Goal: Task Accomplishment & Management: Complete application form

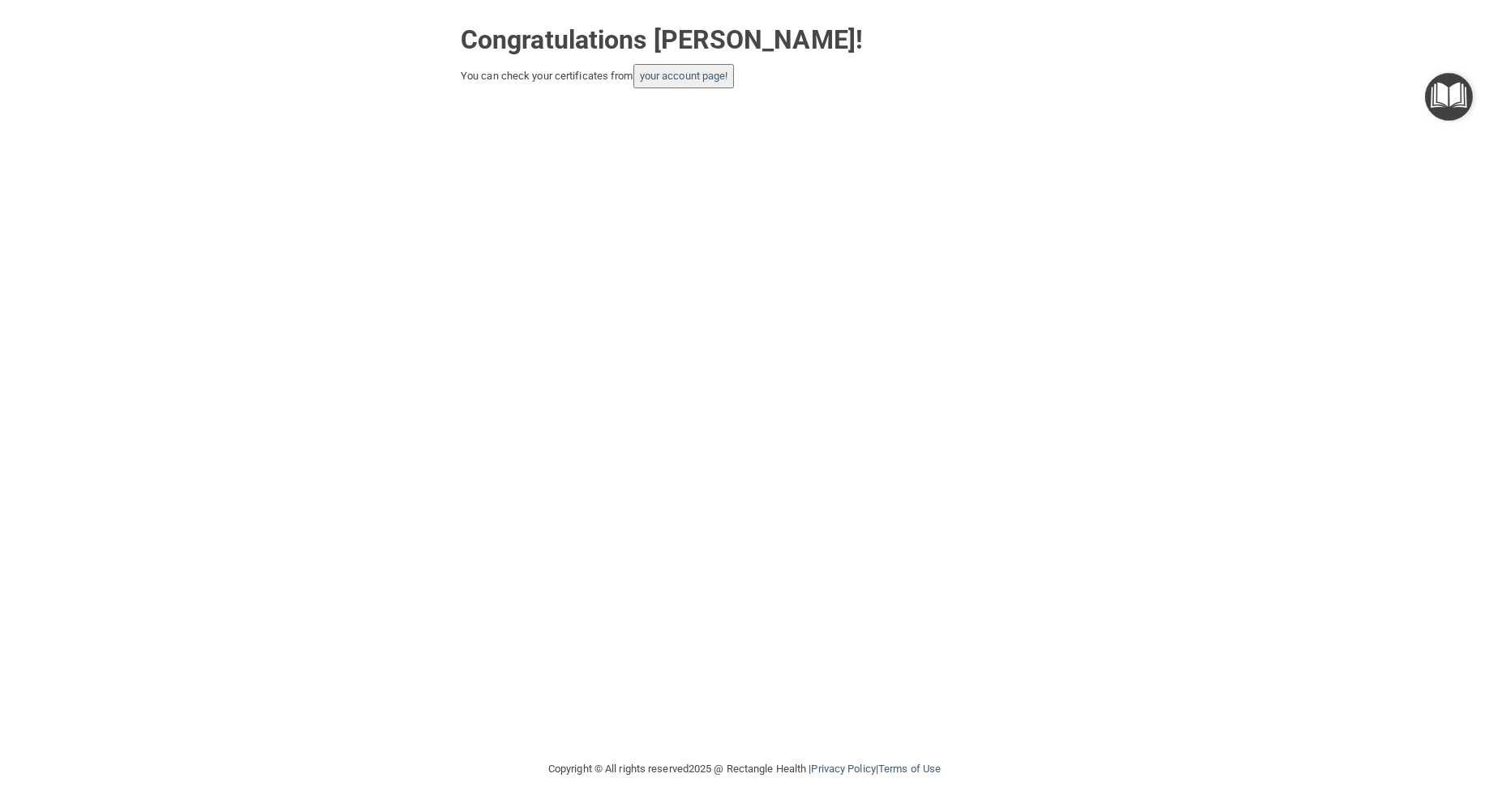
click at [674, 86] on button "your account page!" at bounding box center [684, 76] width 101 height 24
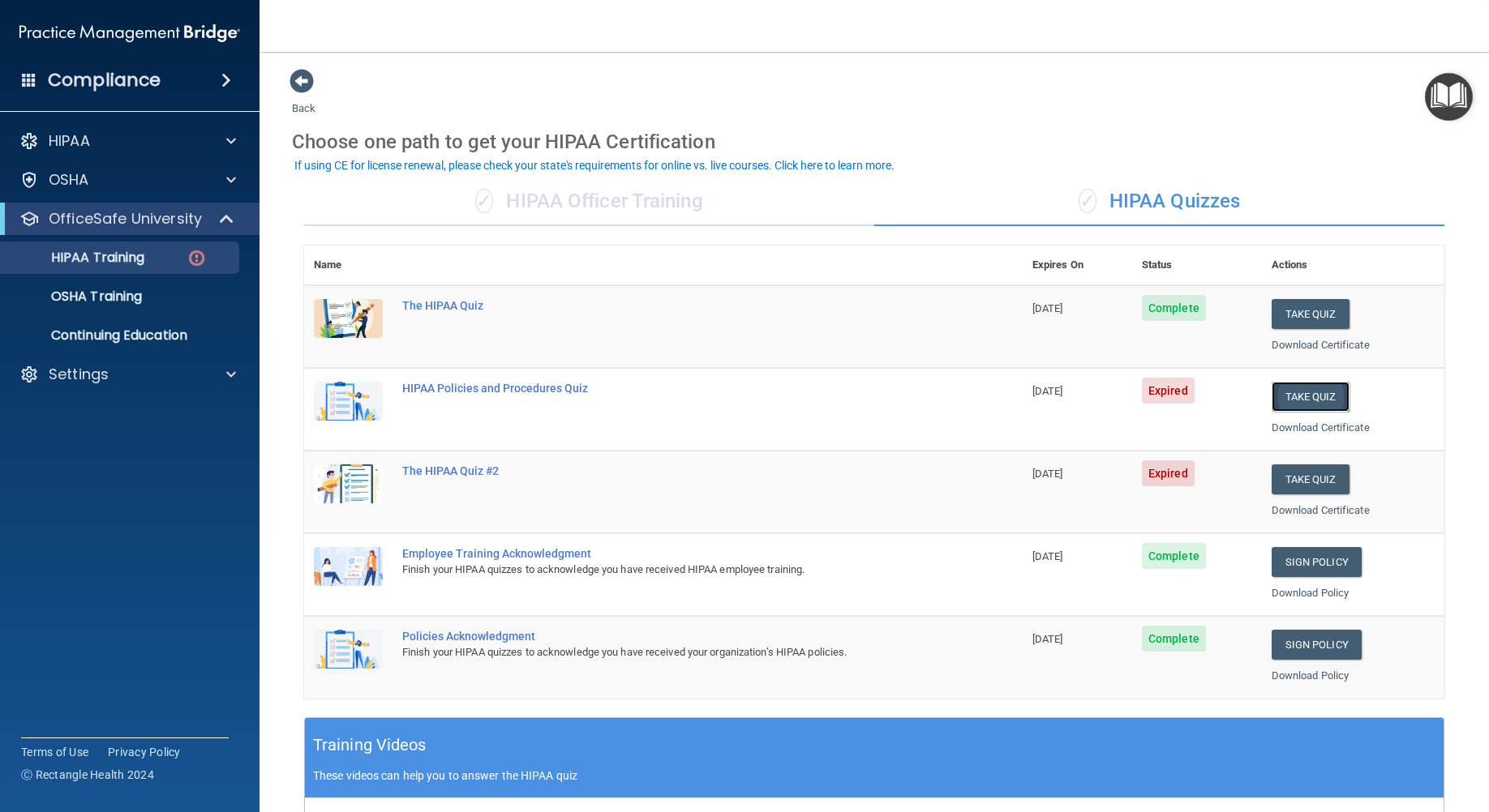
click at [1298, 394] on button "Take Quiz" at bounding box center [1310, 396] width 78 height 30
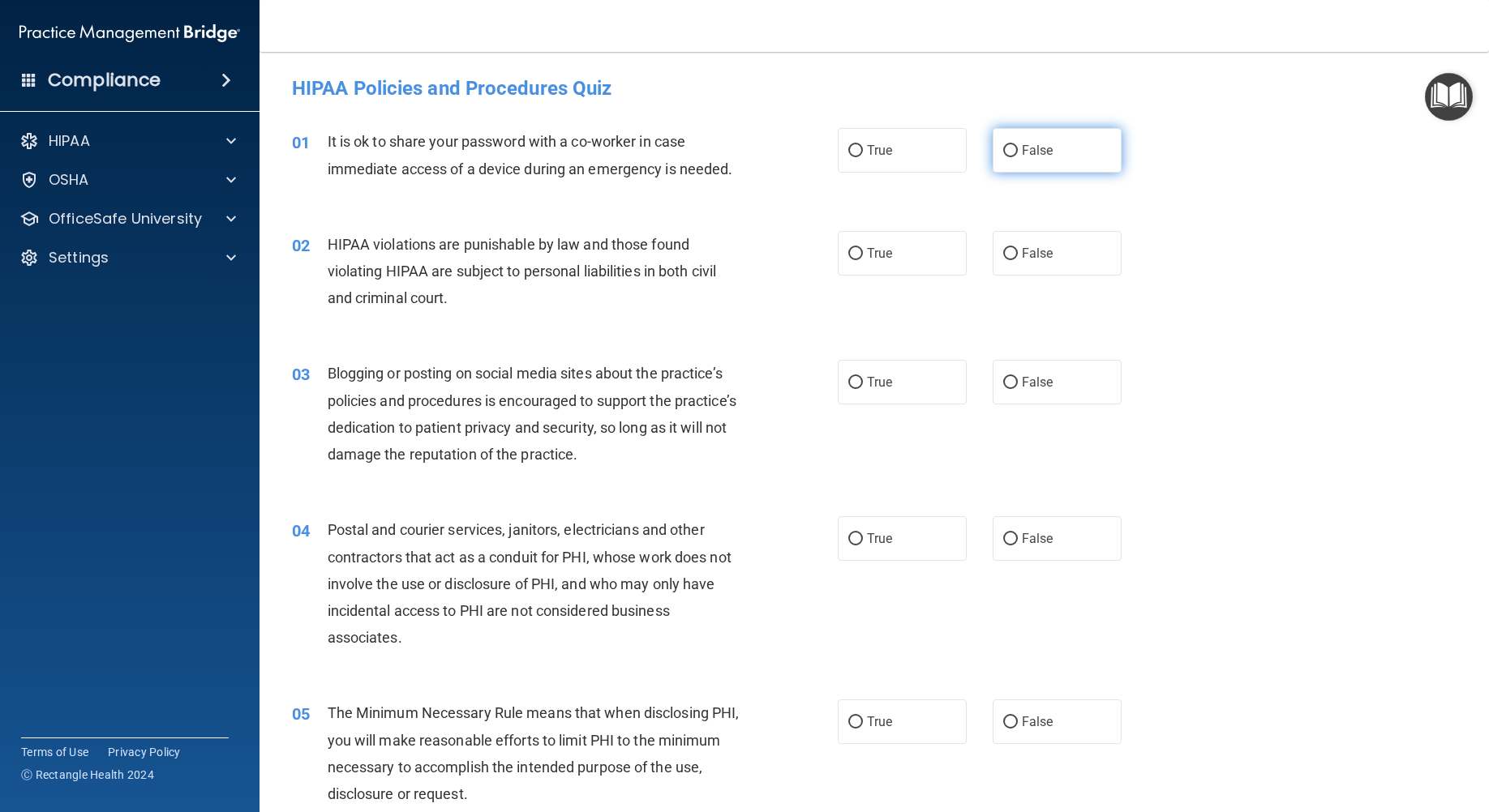
click at [1022, 153] on span "False" at bounding box center [1037, 150] width 31 height 16
click at [1017, 153] on input "False" at bounding box center [1011, 151] width 15 height 12
radio input "true"
click at [911, 258] on label "True" at bounding box center [902, 253] width 129 height 44
click at [863, 258] on input "True" at bounding box center [855, 254] width 15 height 12
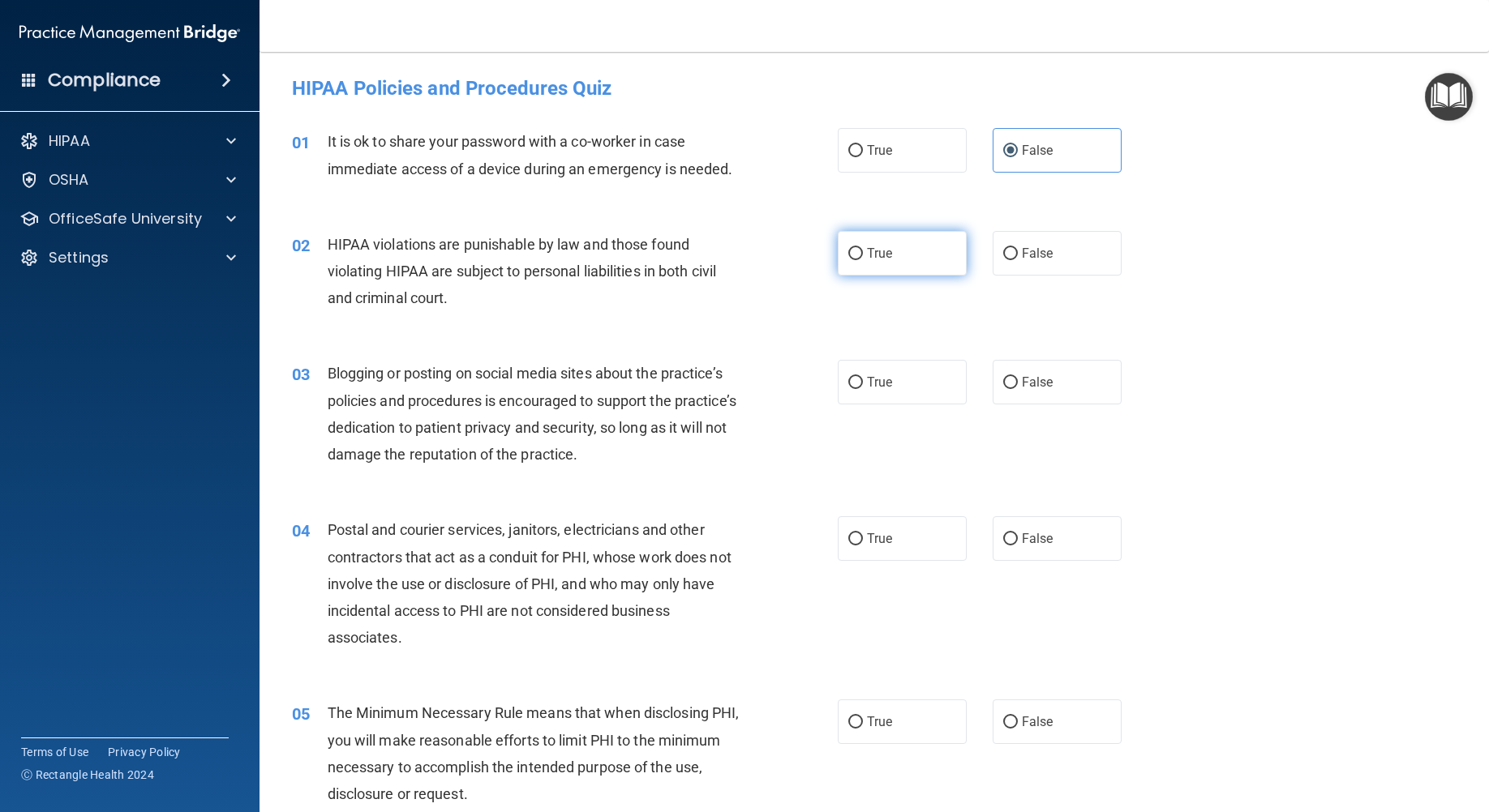
radio input "true"
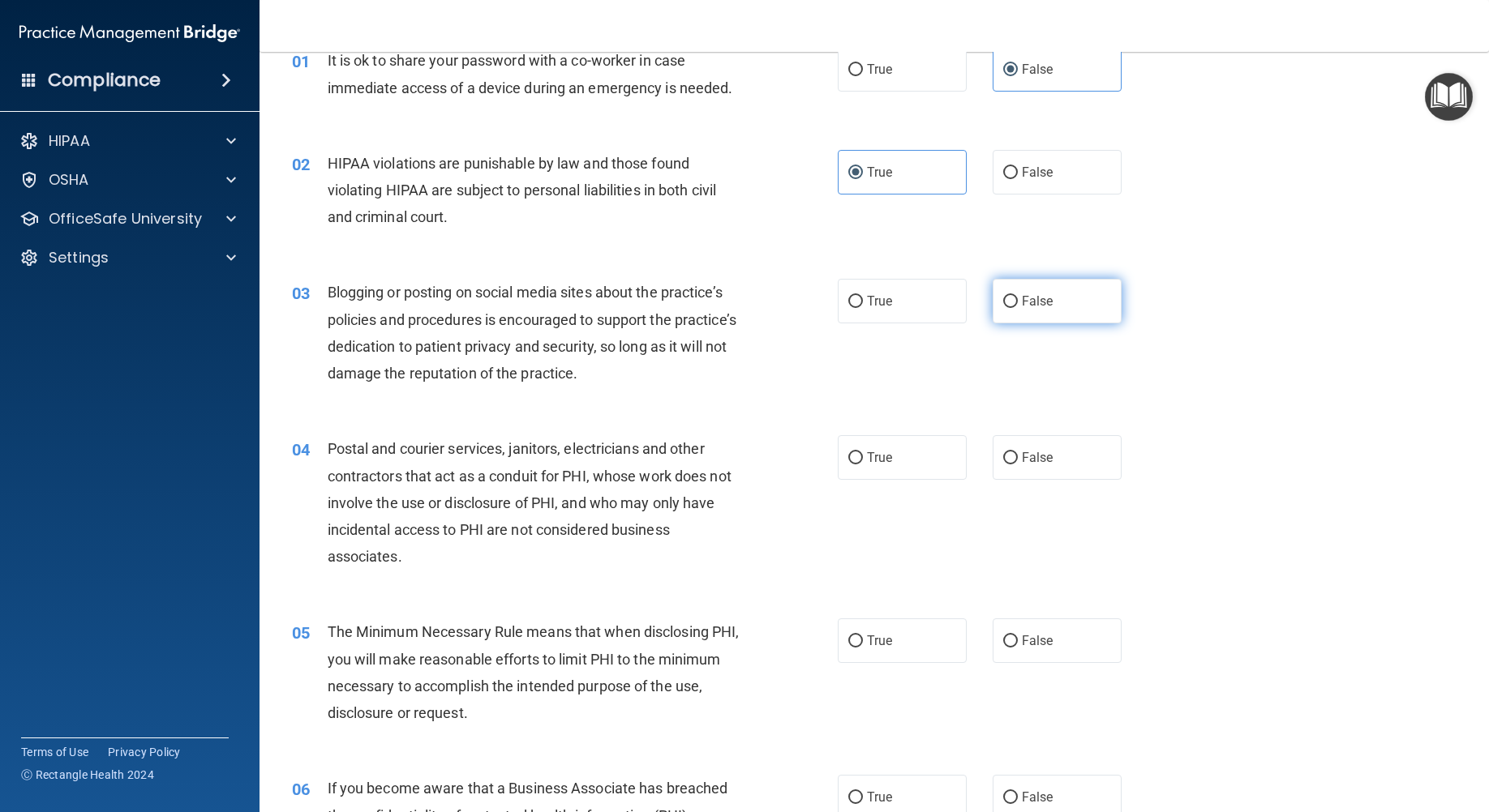
click at [1081, 295] on label "False" at bounding box center [1057, 301] width 129 height 44
click at [1017, 296] on input "False" at bounding box center [1011, 302] width 15 height 12
radio input "true"
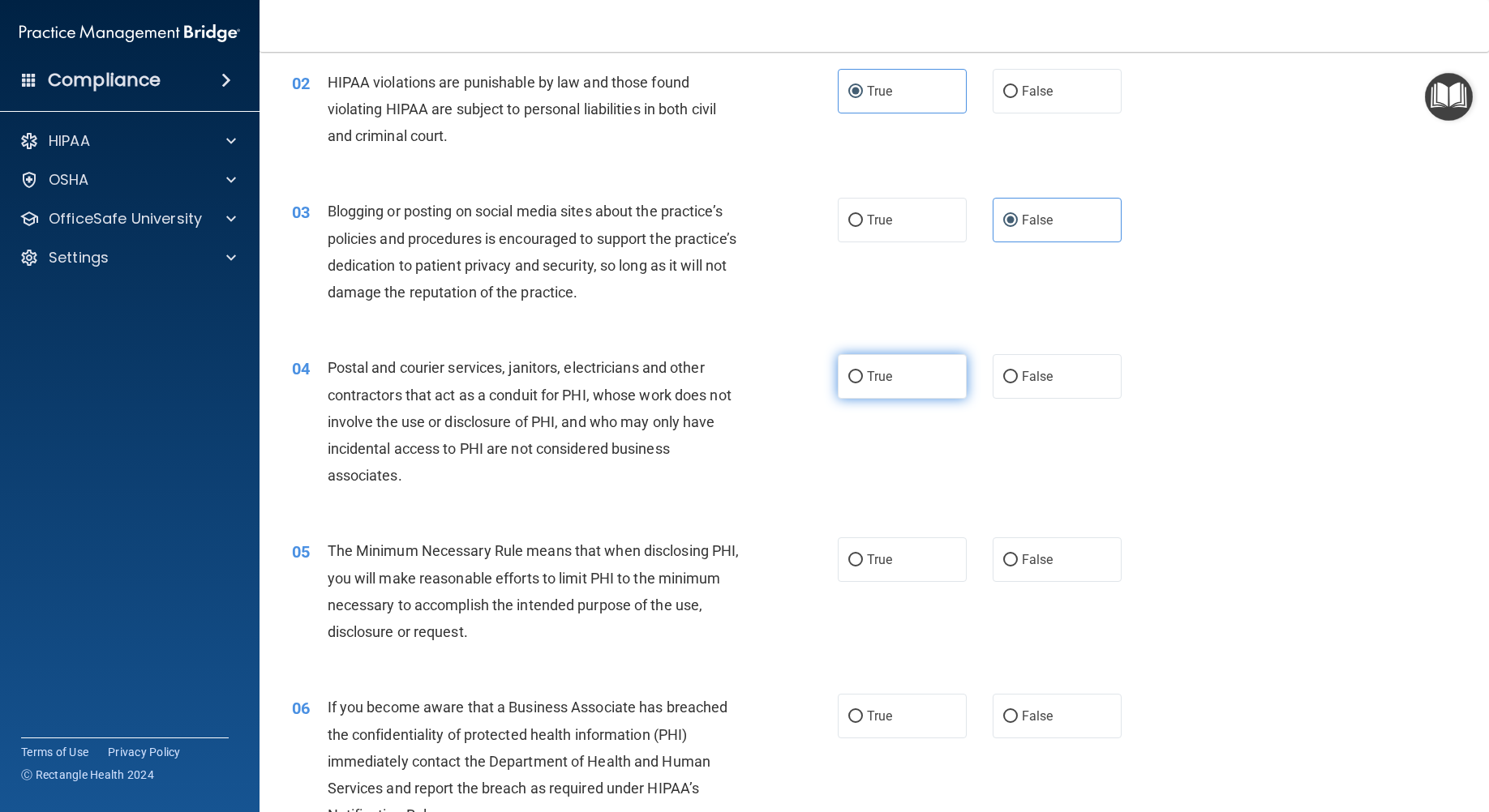
click at [848, 394] on label "True" at bounding box center [902, 376] width 129 height 44
click at [848, 383] on input "True" at bounding box center [855, 377] width 15 height 12
radio input "true"
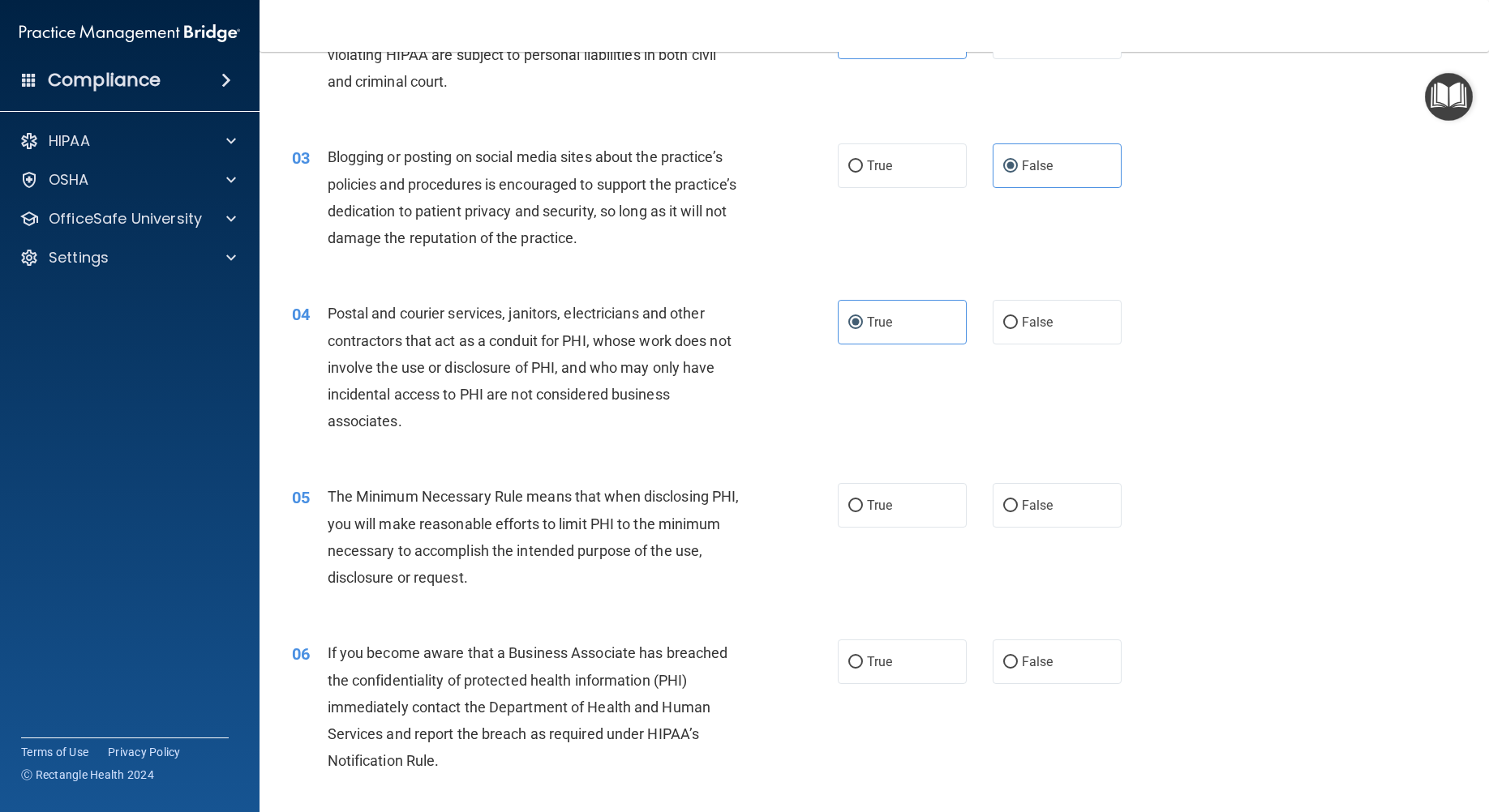
scroll to position [243, 0]
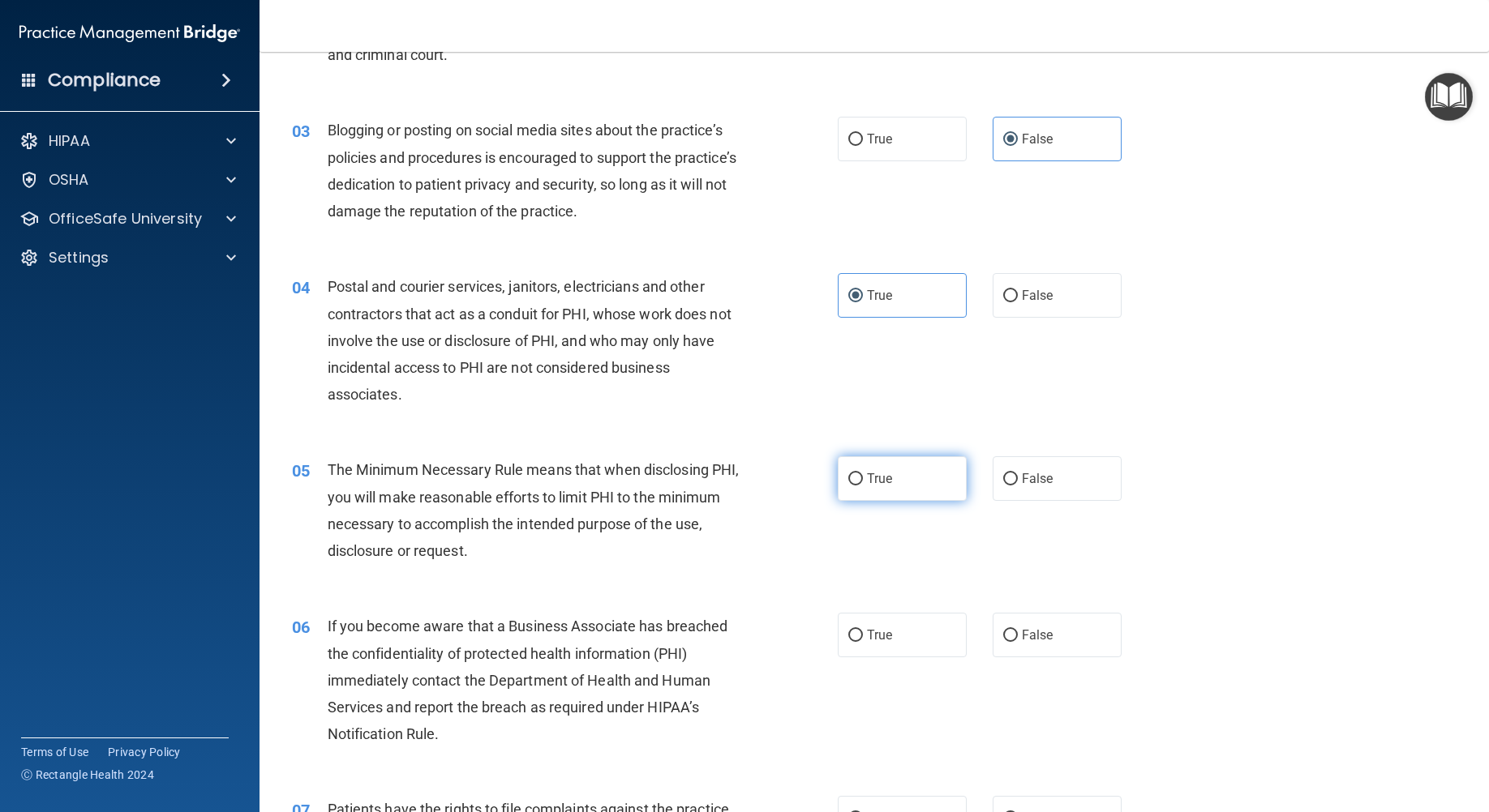
click at [898, 478] on label "True" at bounding box center [902, 478] width 129 height 44
click at [863, 478] on input "True" at bounding box center [855, 479] width 15 height 12
radio input "true"
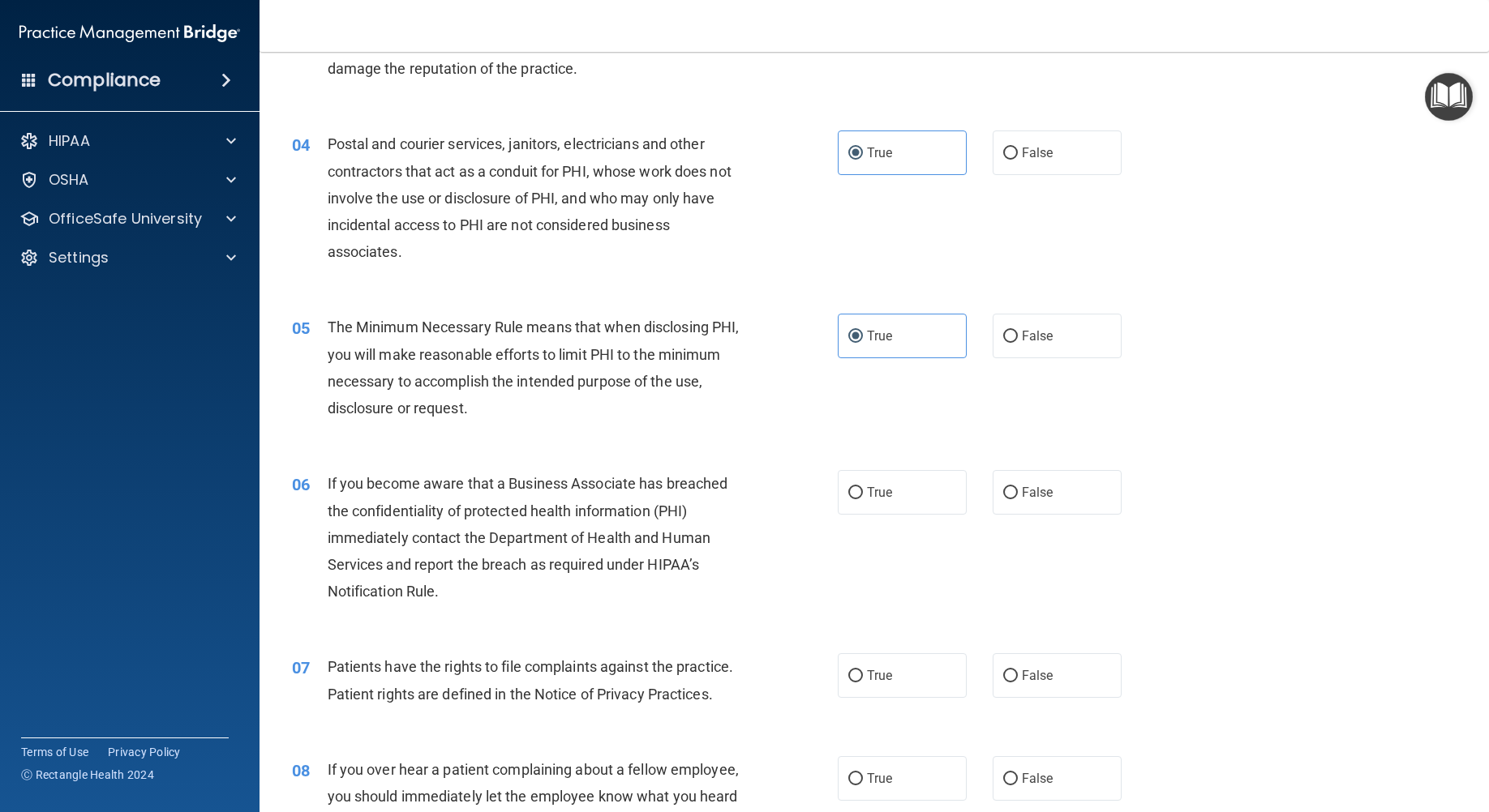
scroll to position [406, 0]
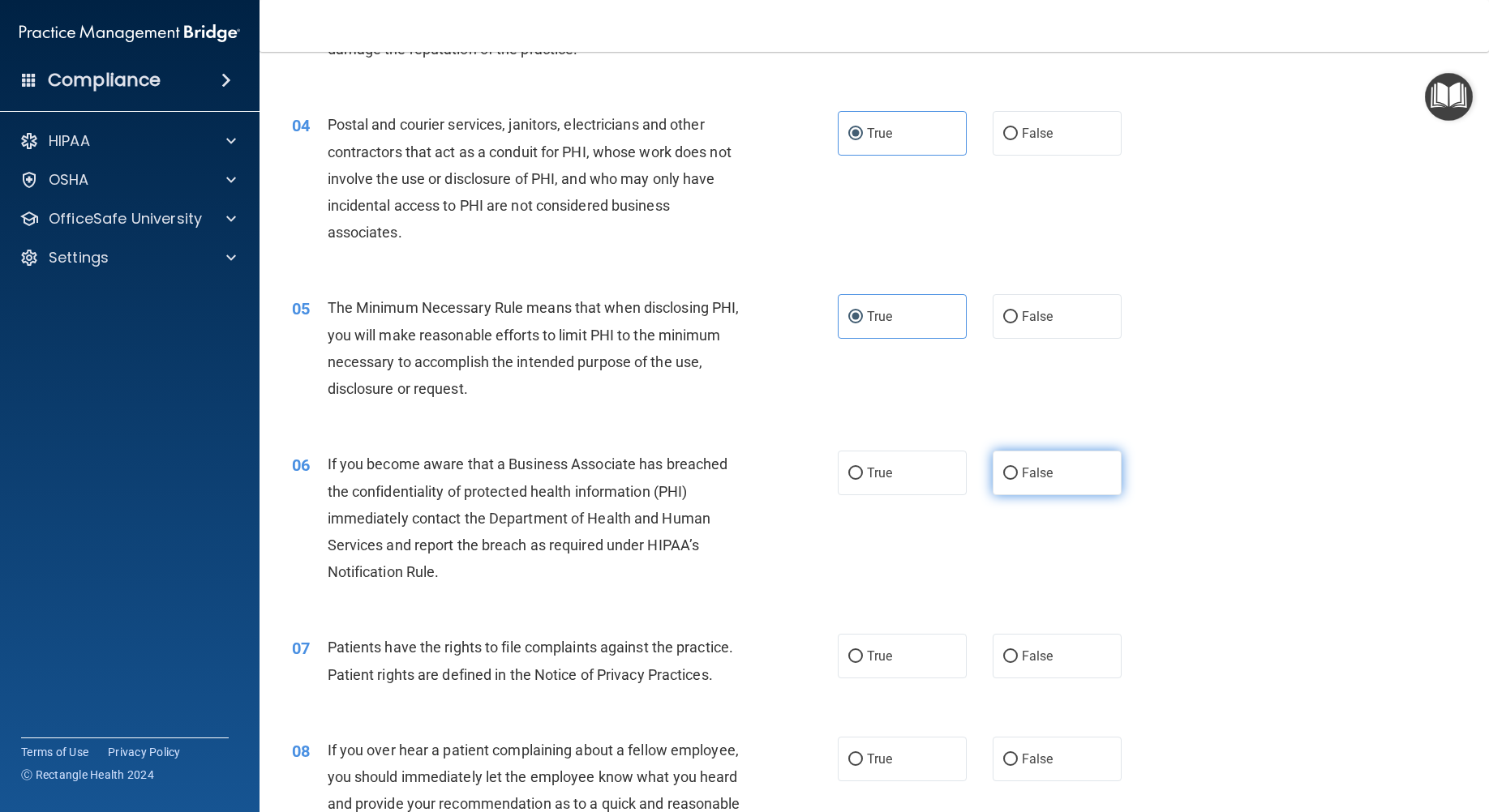
click at [1094, 463] on label "False" at bounding box center [1057, 473] width 129 height 44
click at [1017, 468] on input "False" at bounding box center [1011, 474] width 15 height 12
radio input "true"
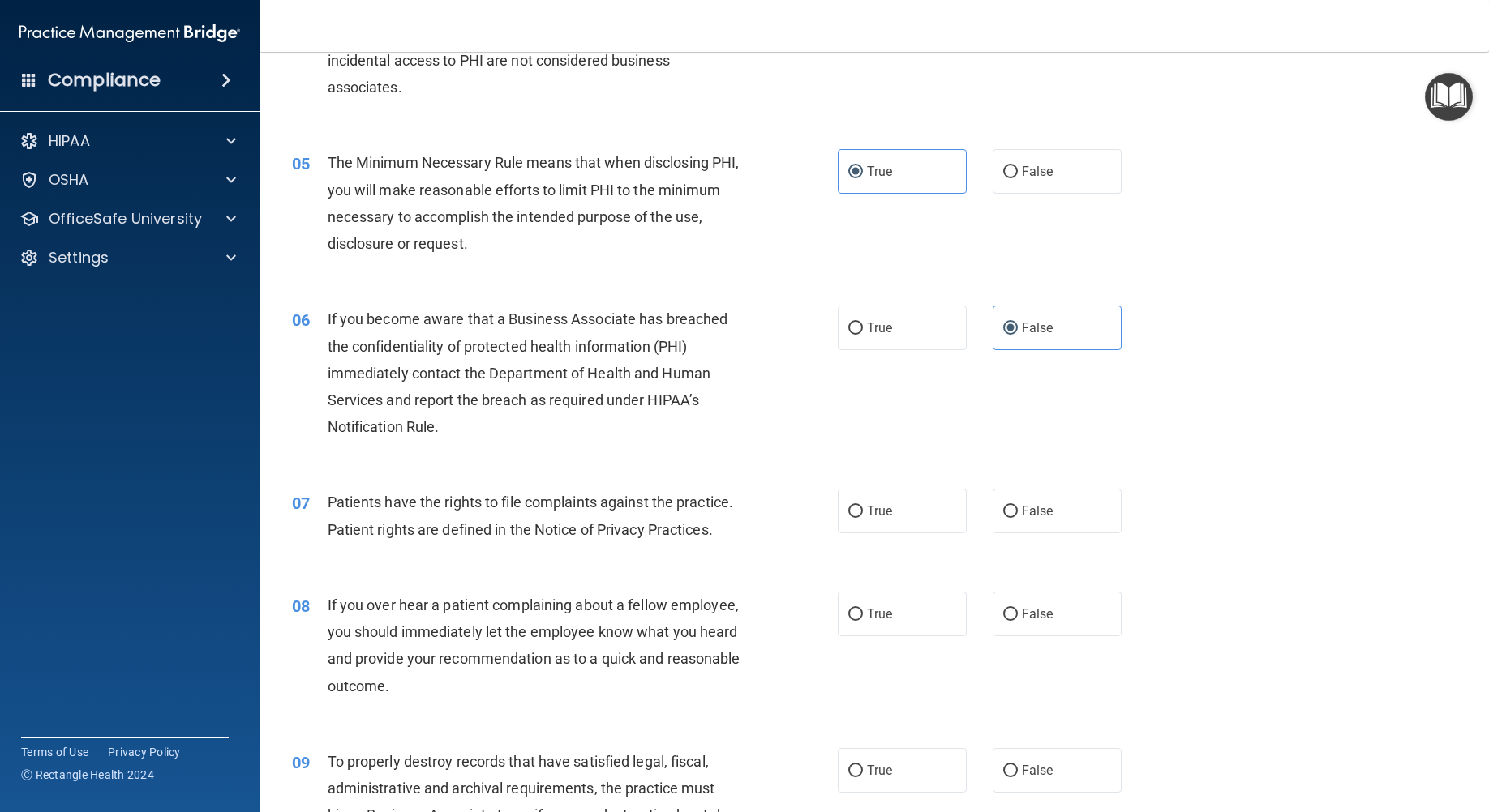
scroll to position [567, 0]
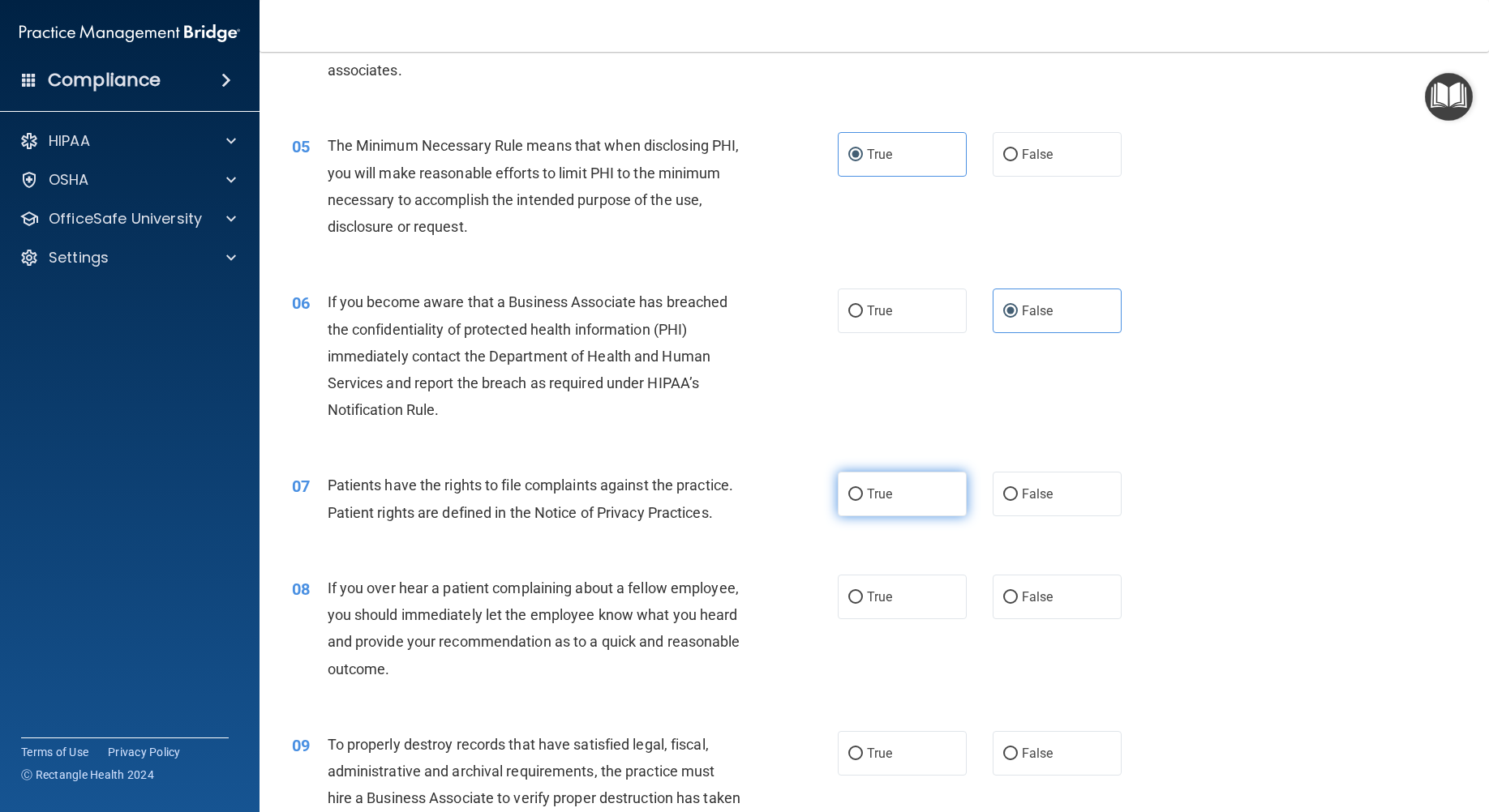
click at [838, 496] on label "True" at bounding box center [902, 494] width 129 height 44
click at [848, 496] on input "True" at bounding box center [855, 495] width 15 height 12
radio input "true"
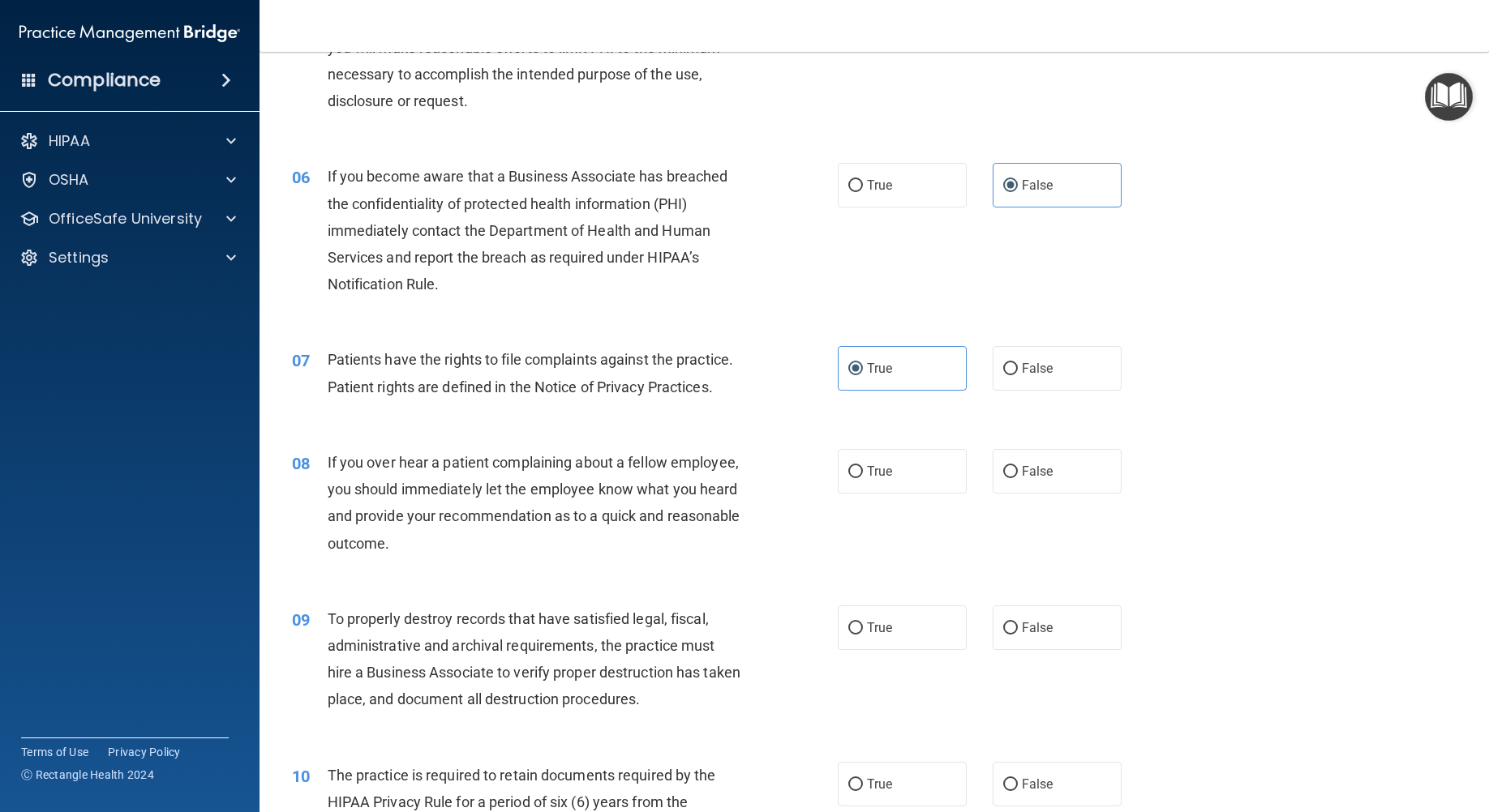
scroll to position [729, 0]
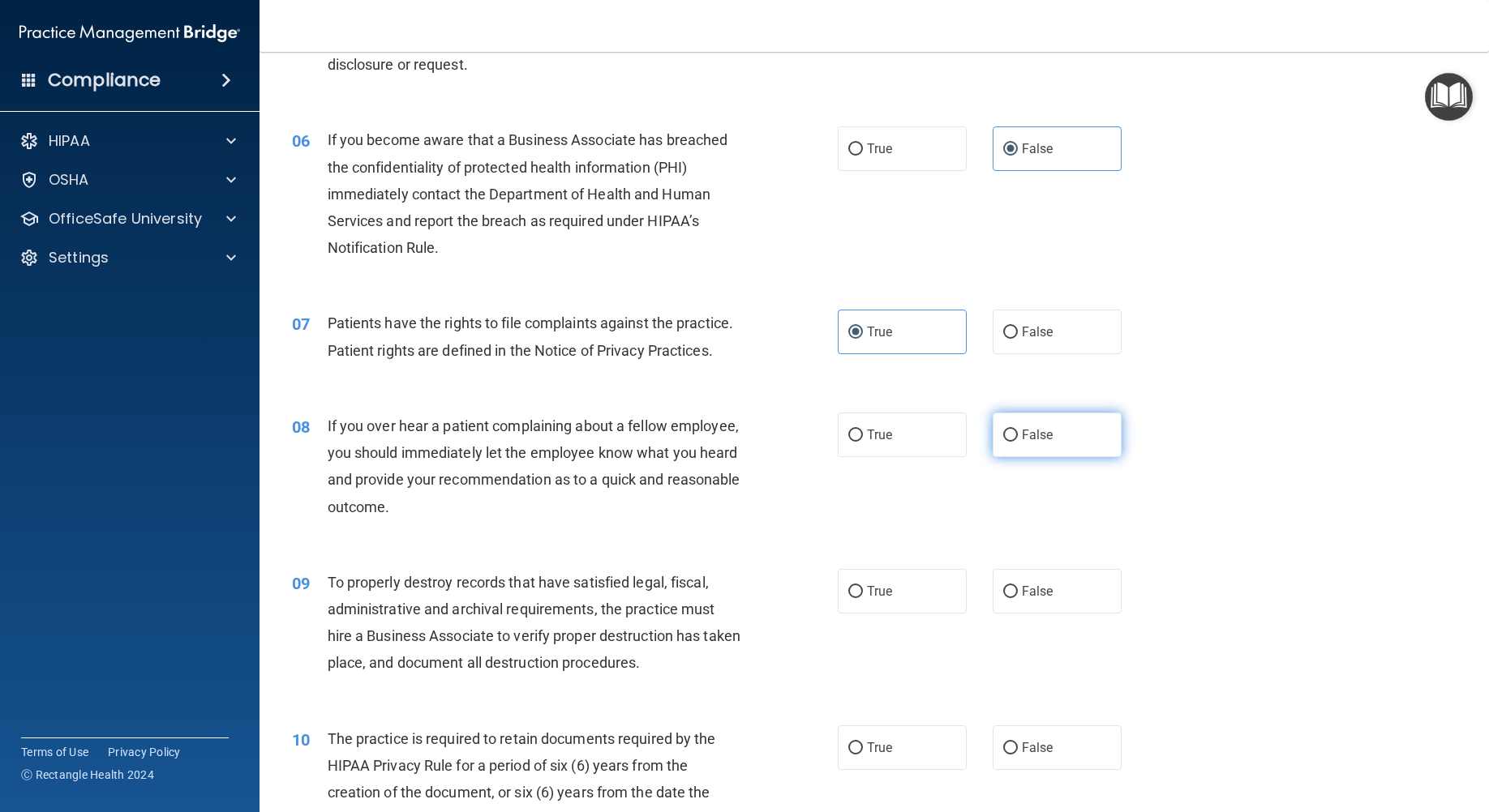
click at [1038, 430] on span "False" at bounding box center [1037, 435] width 31 height 16
click at [1017, 430] on input "False" at bounding box center [1011, 435] width 15 height 12
radio input "true"
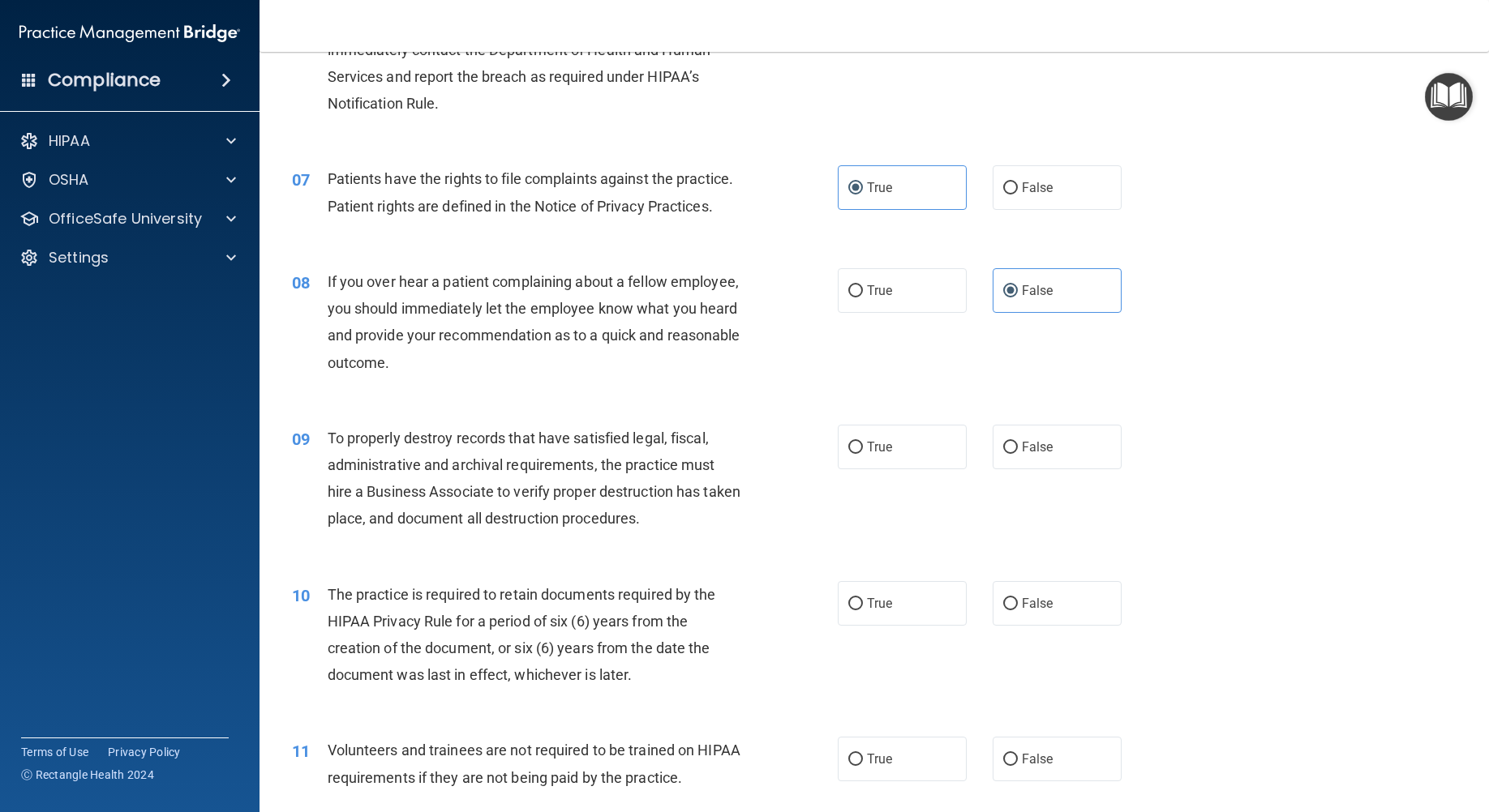
scroll to position [892, 0]
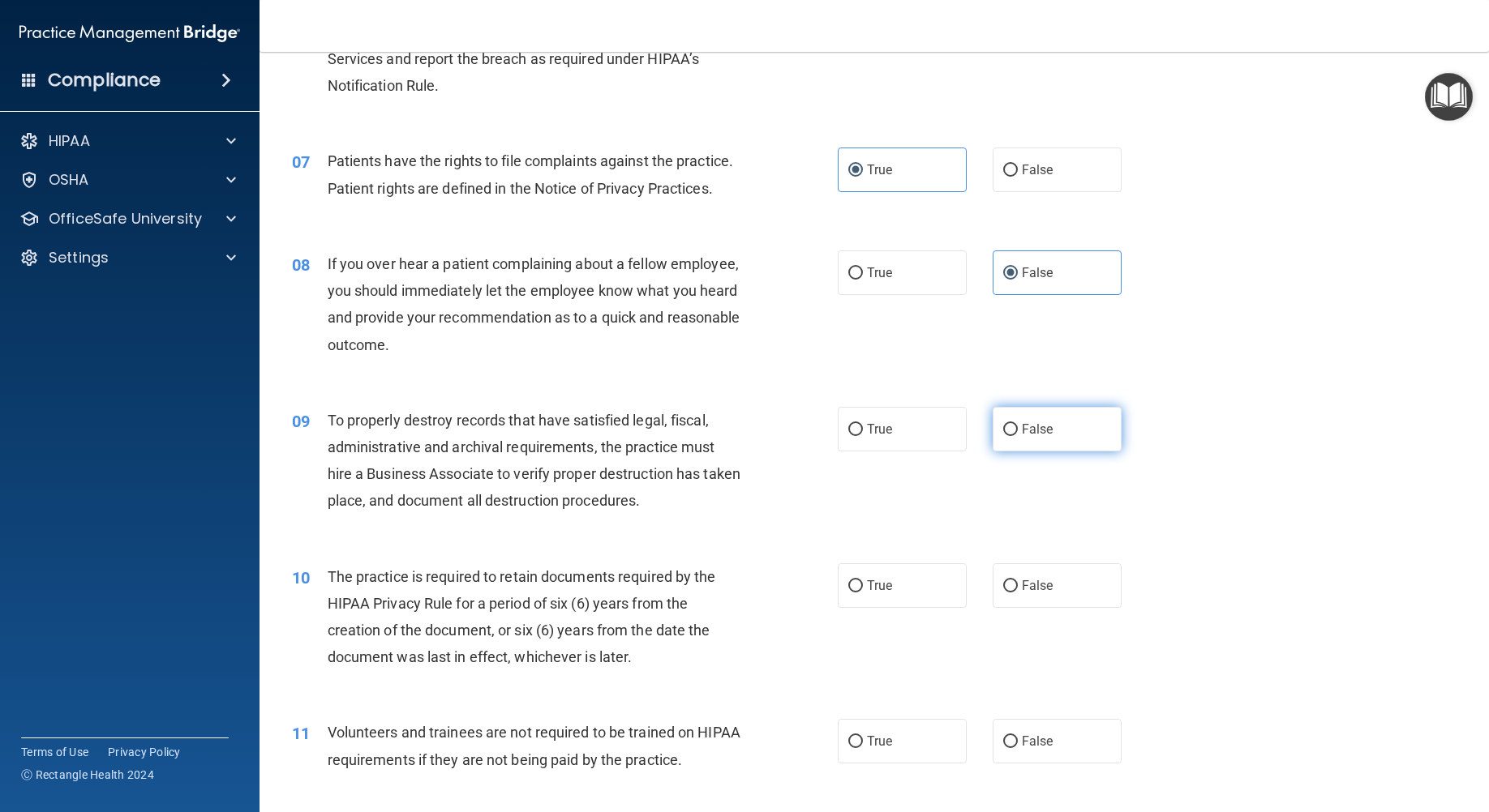
click at [1031, 432] on span "False" at bounding box center [1037, 429] width 31 height 16
click at [1017, 432] on input "False" at bounding box center [1011, 429] width 15 height 12
radio input "true"
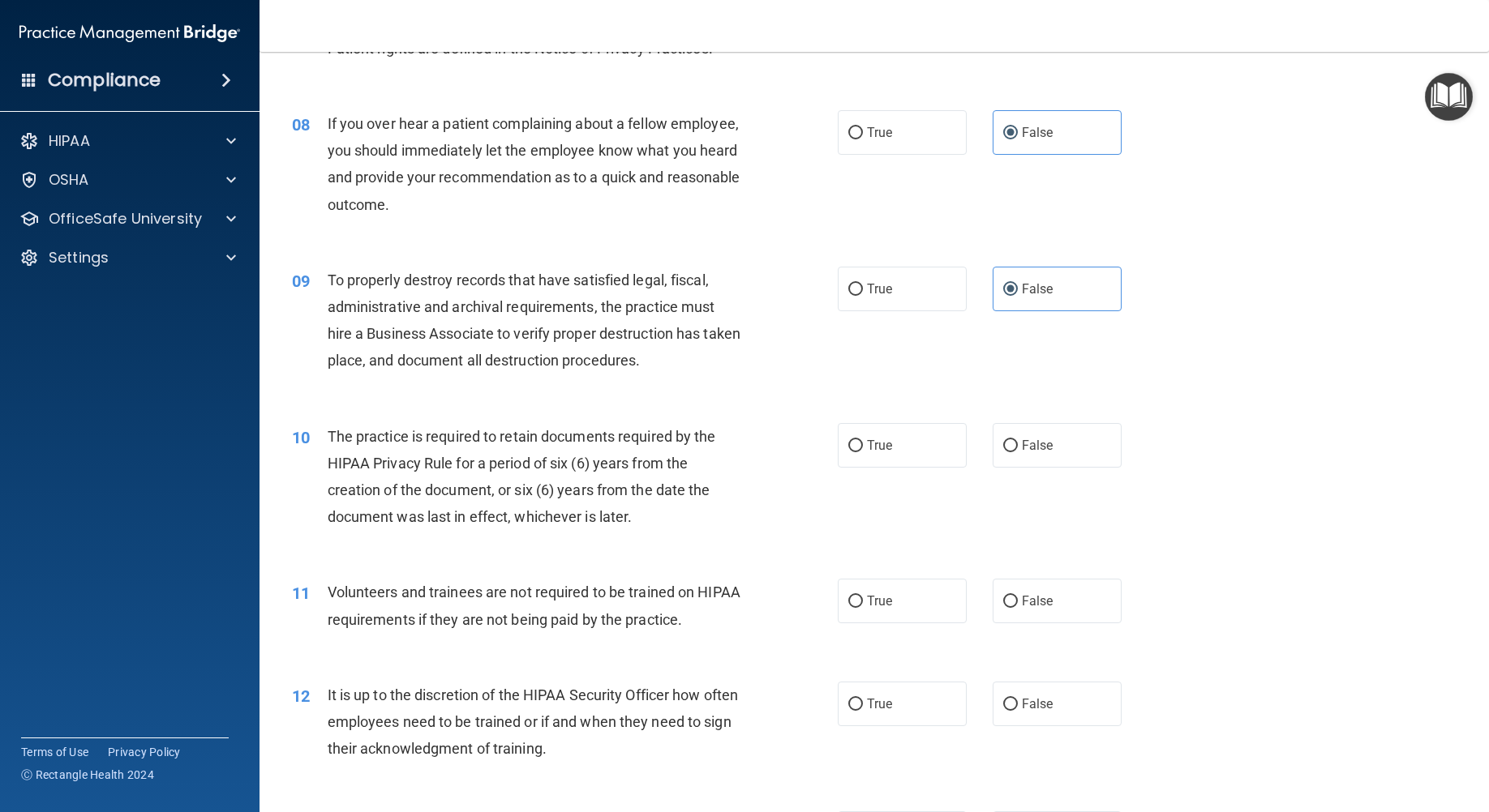
scroll to position [1054, 0]
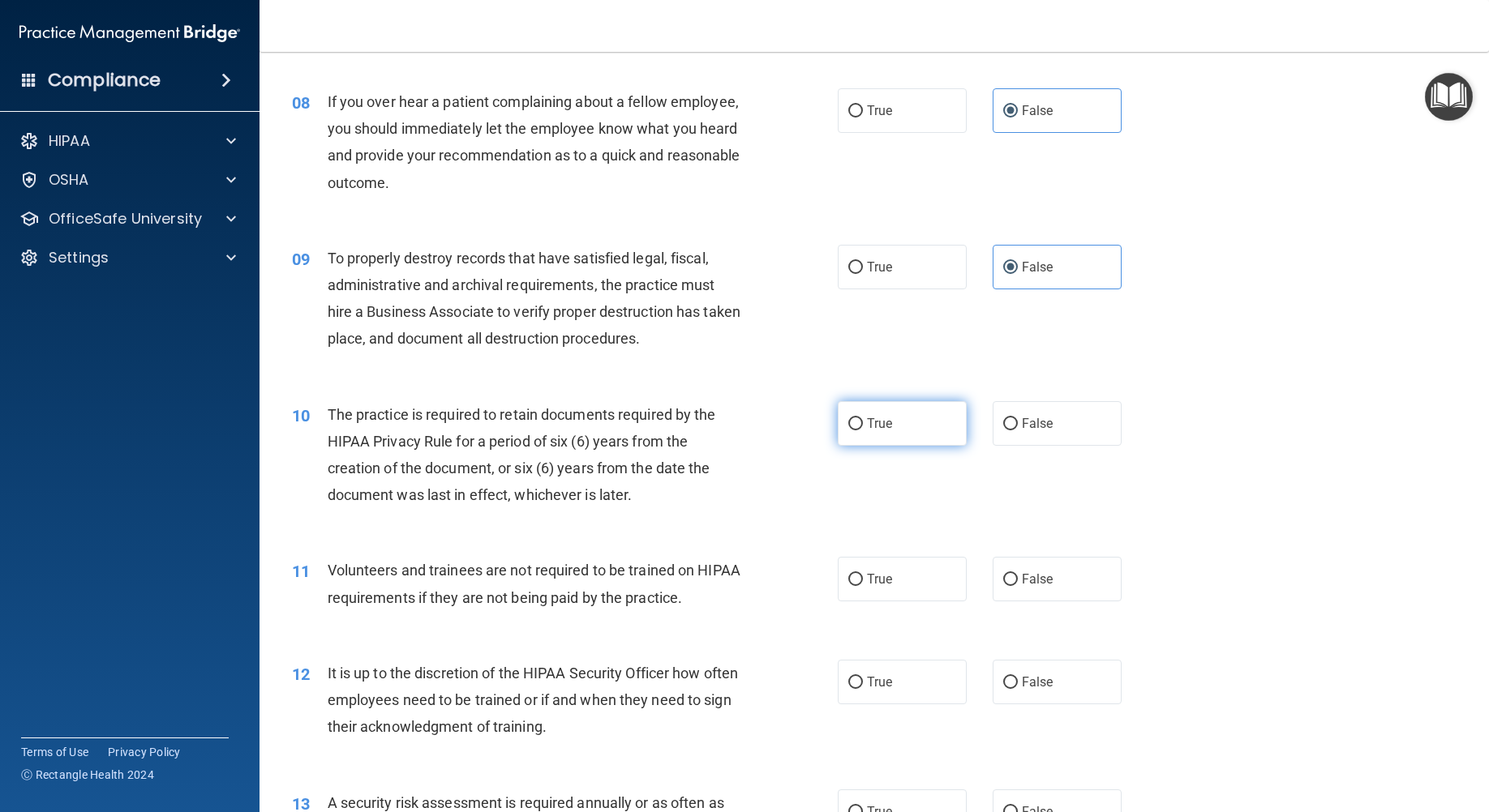
click at [849, 423] on input "True" at bounding box center [855, 424] width 15 height 12
radio input "true"
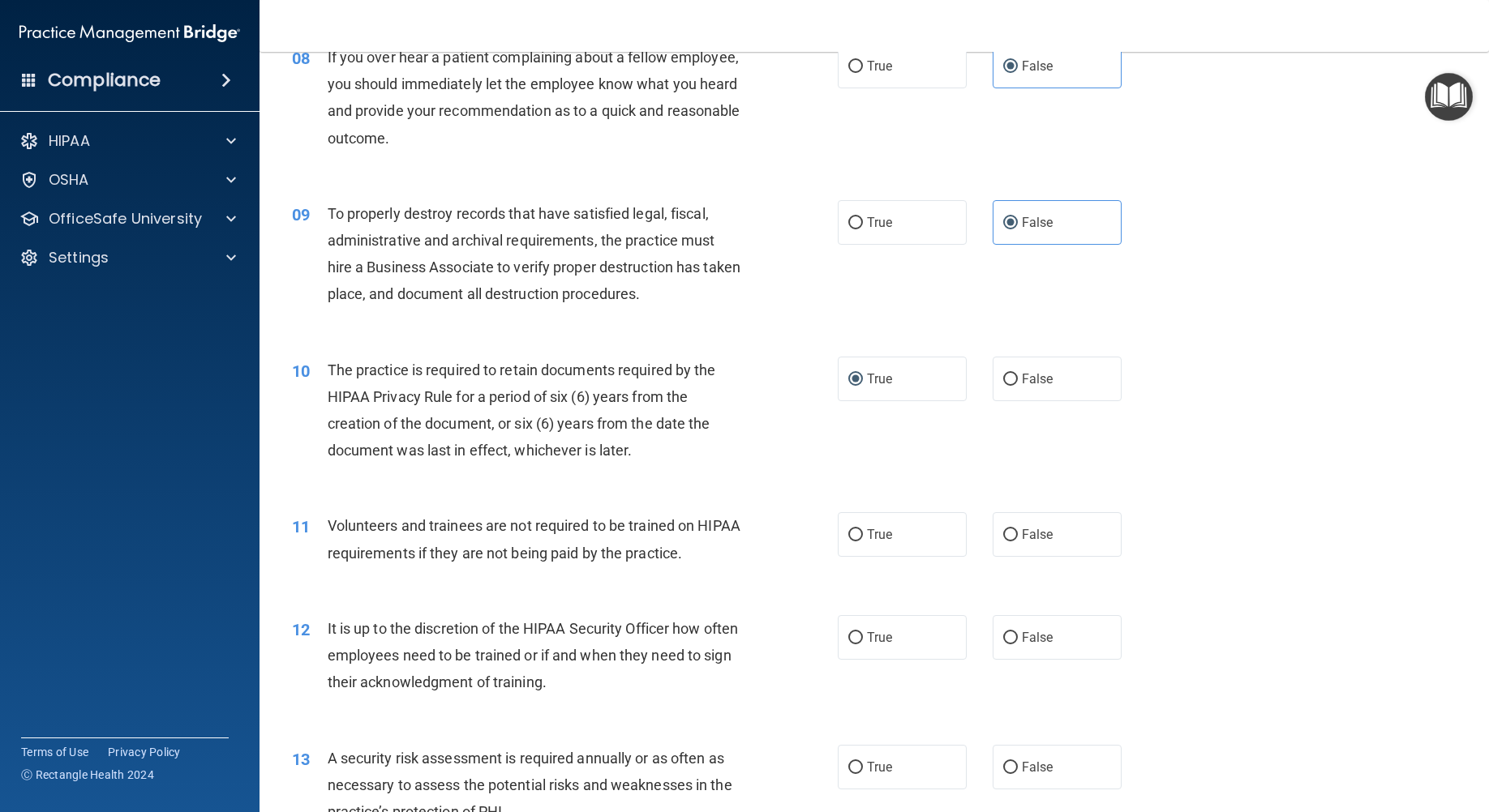
scroll to position [1135, 0]
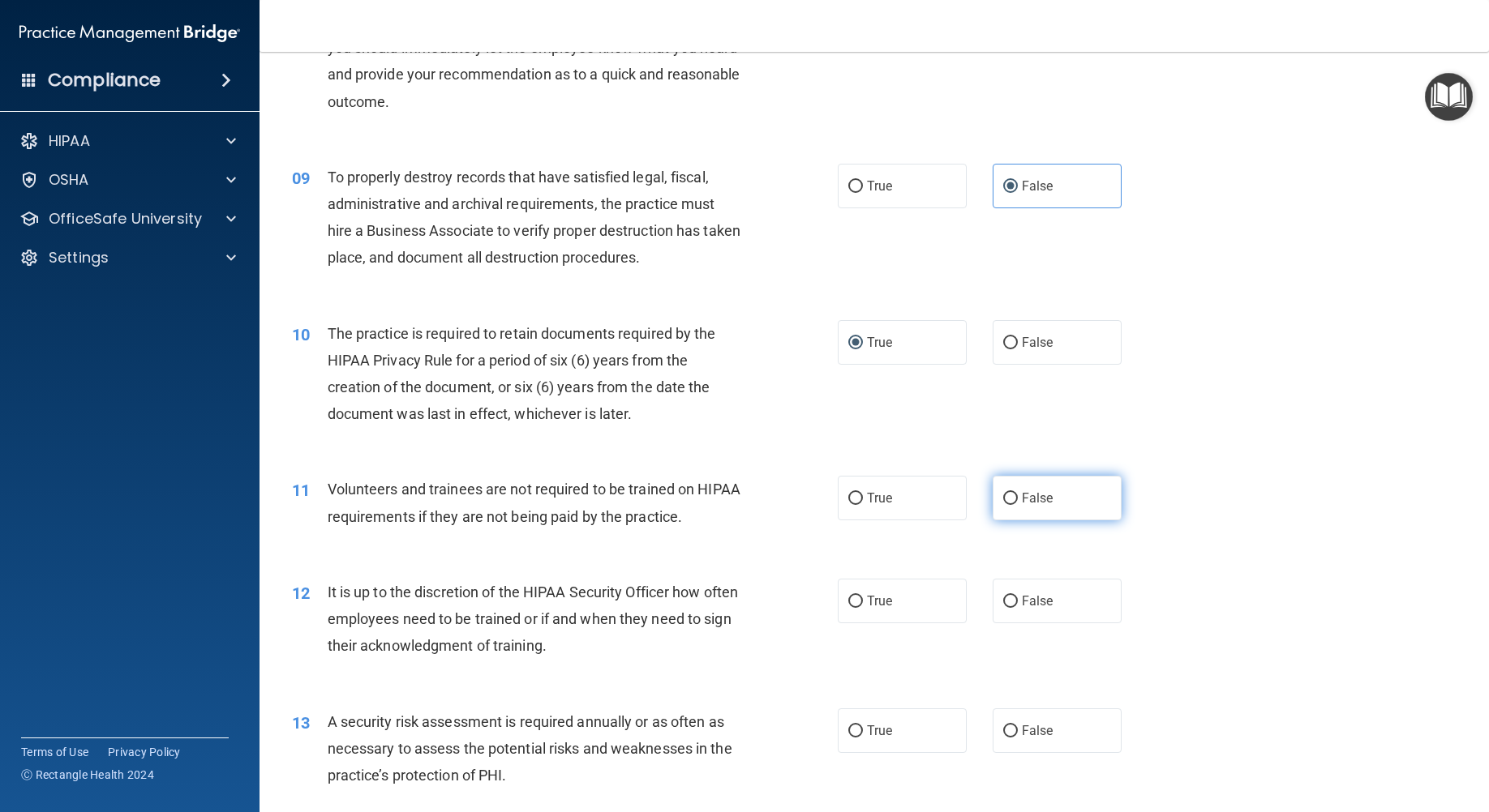
click at [1003, 503] on input "False" at bounding box center [1011, 498] width 15 height 12
radio input "true"
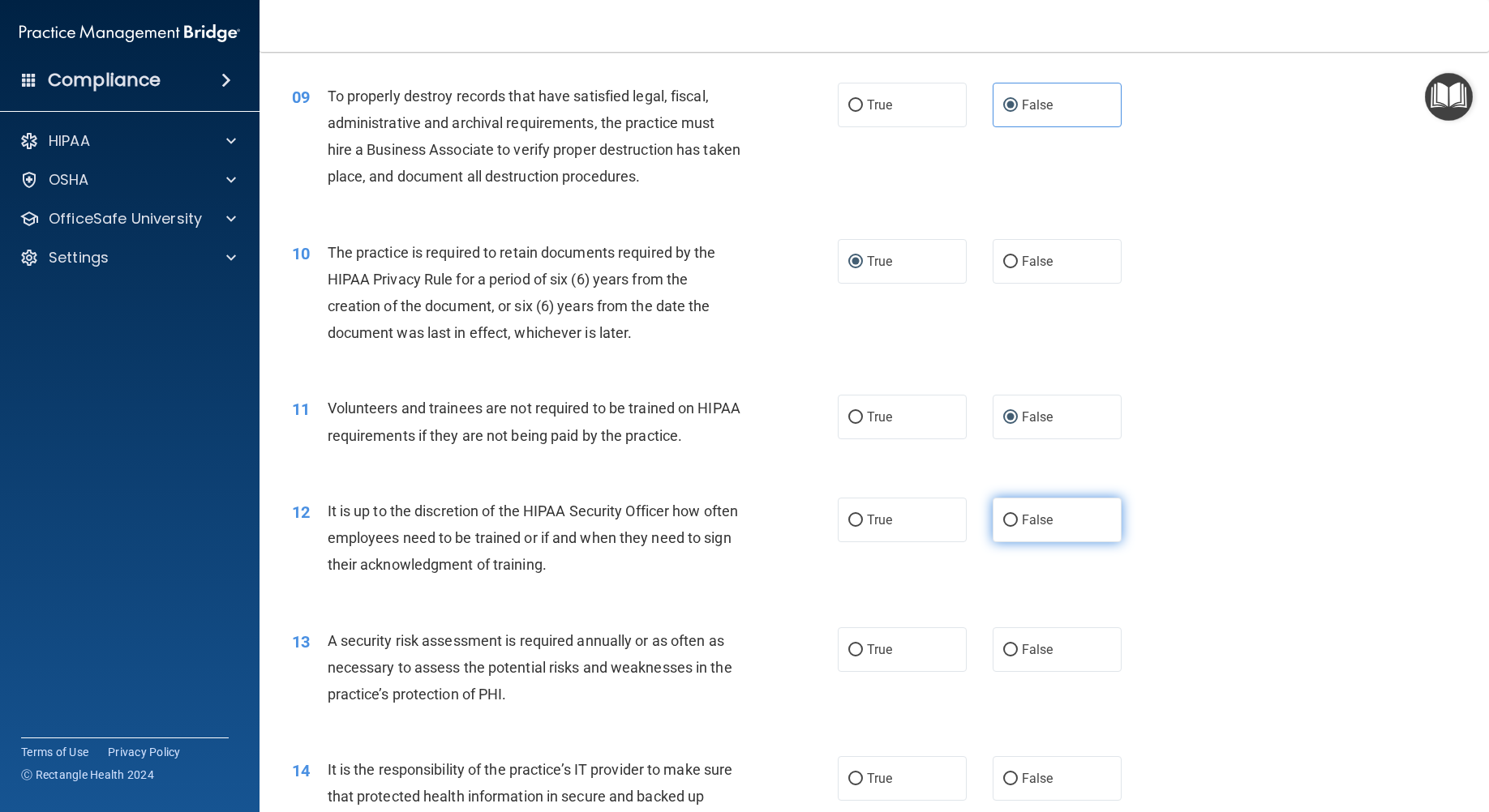
click at [1005, 519] on input "False" at bounding box center [1011, 520] width 15 height 12
radio input "true"
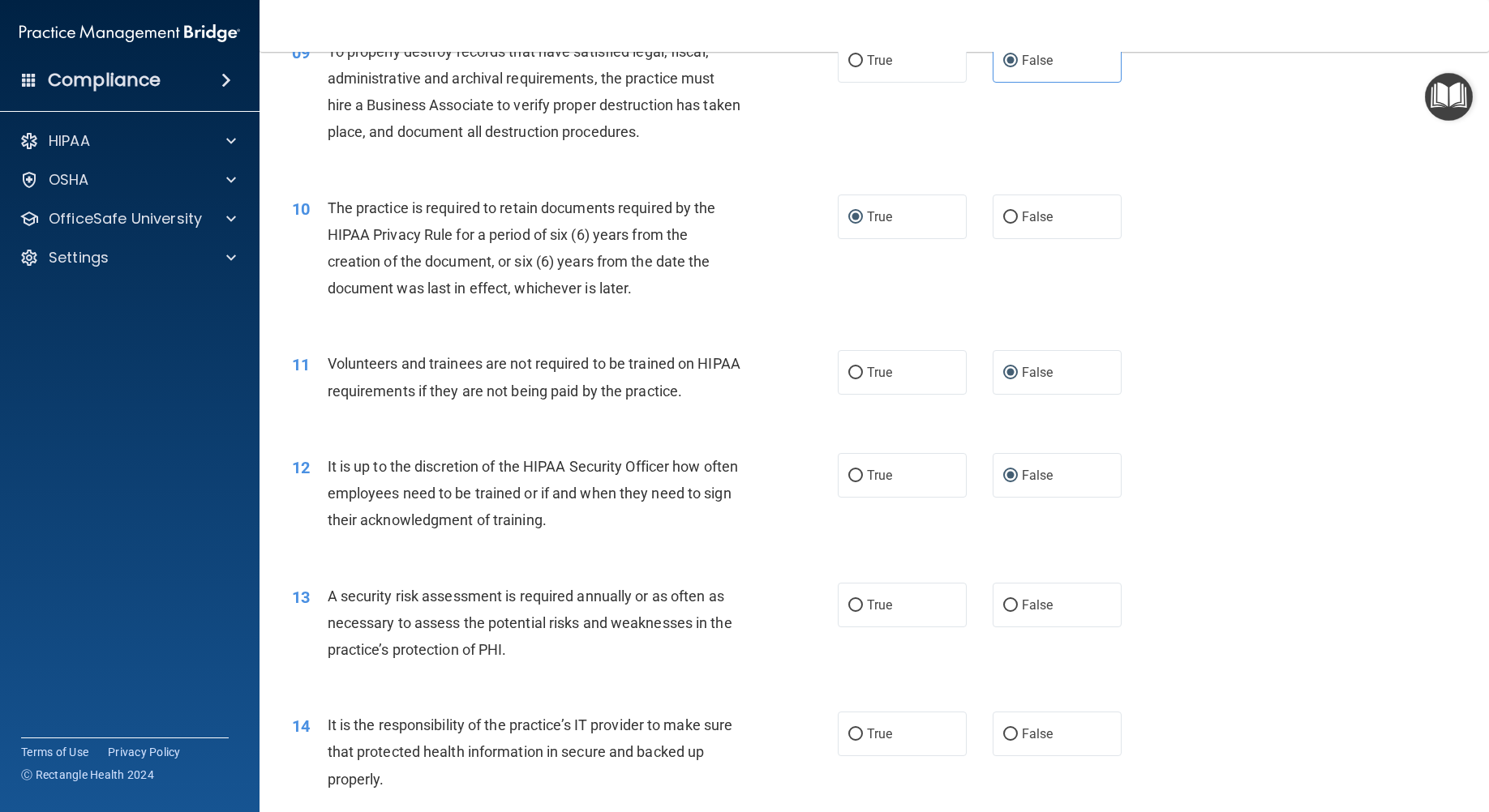
scroll to position [1378, 0]
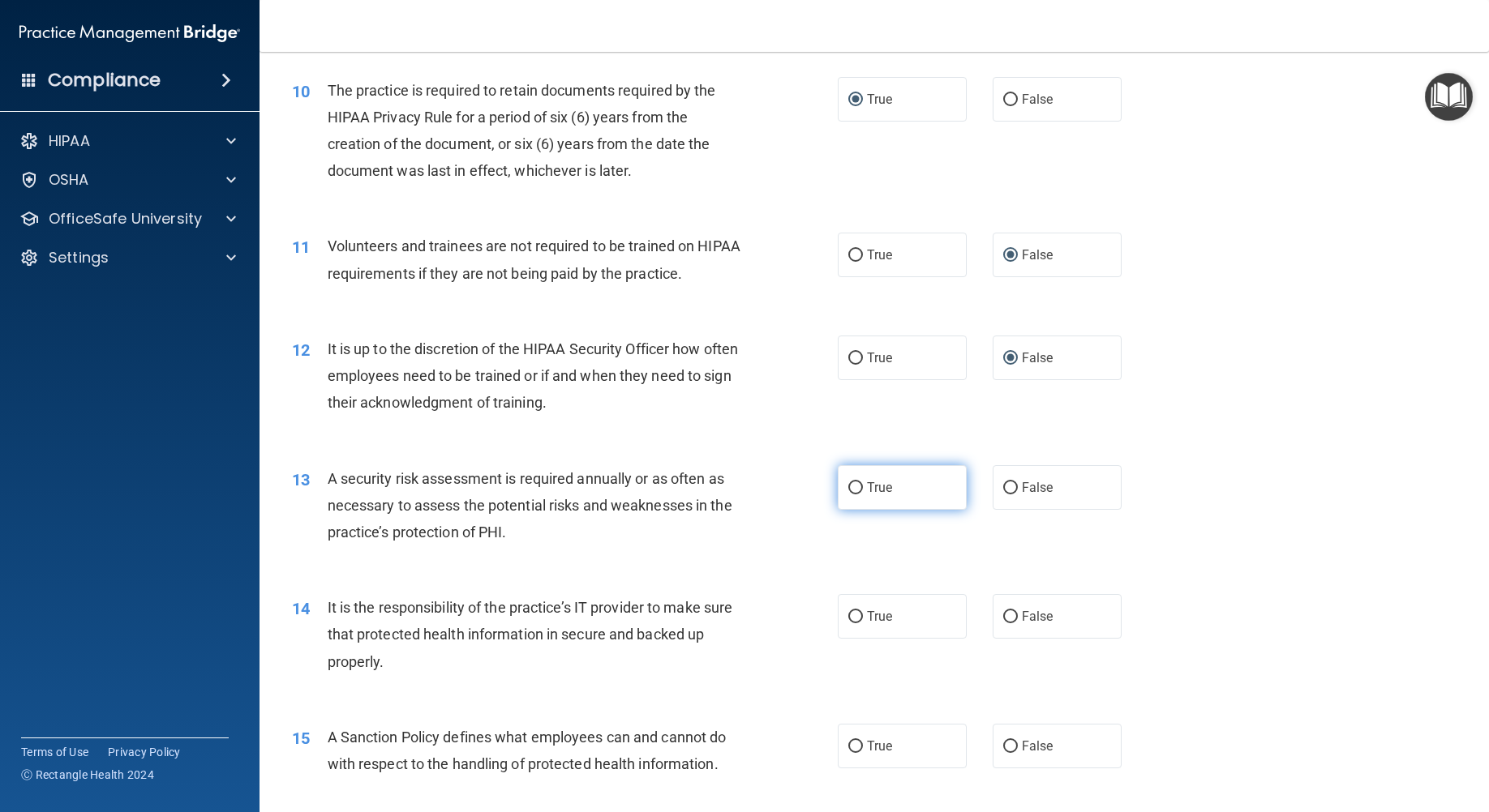
click at [876, 498] on label "True" at bounding box center [902, 487] width 129 height 44
click at [863, 495] on input "True" at bounding box center [855, 488] width 15 height 12
radio input "true"
click at [1050, 620] on label "False" at bounding box center [1057, 616] width 129 height 44
click at [1017, 620] on input "False" at bounding box center [1011, 617] width 15 height 12
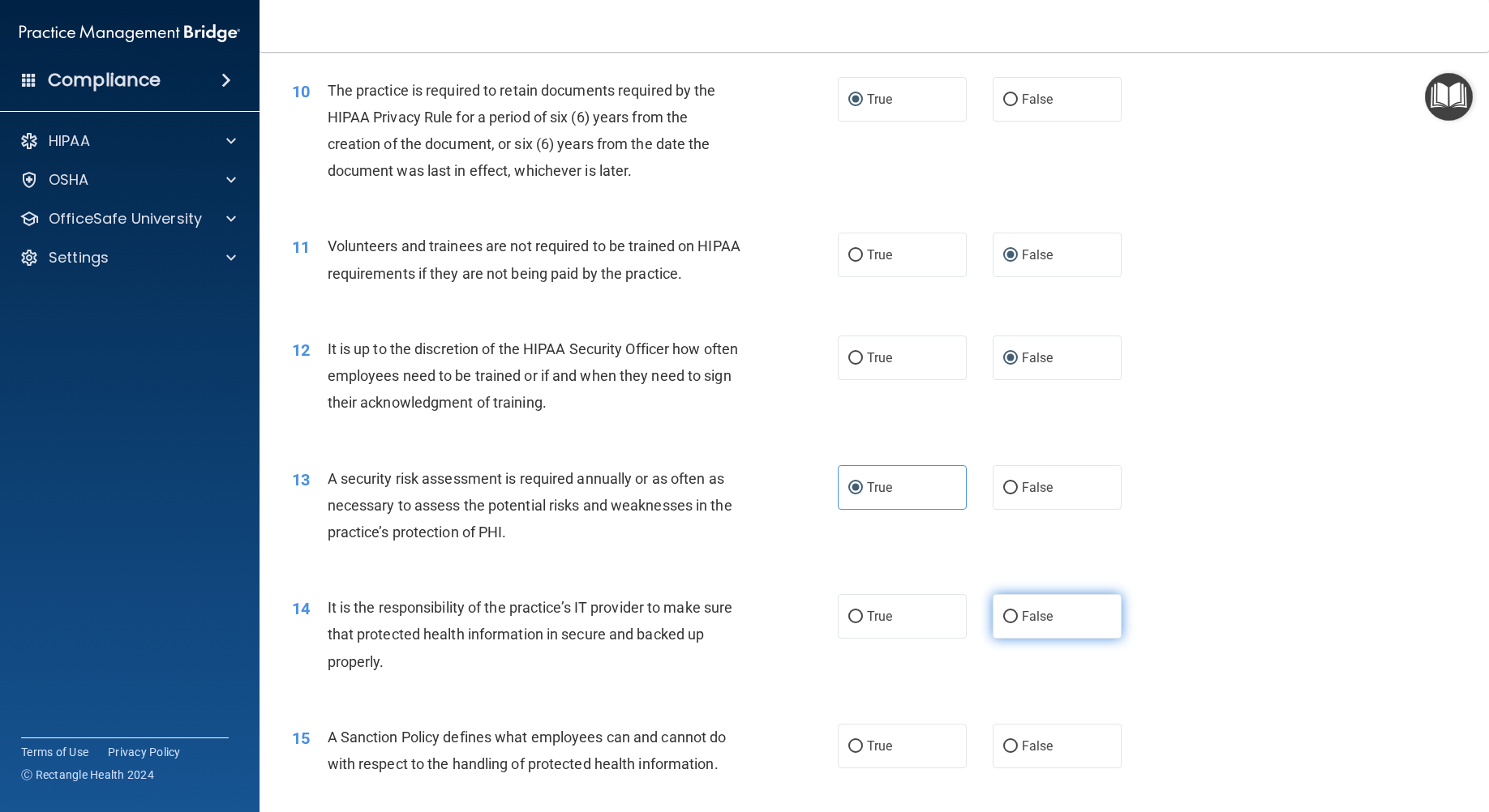
radio input "true"
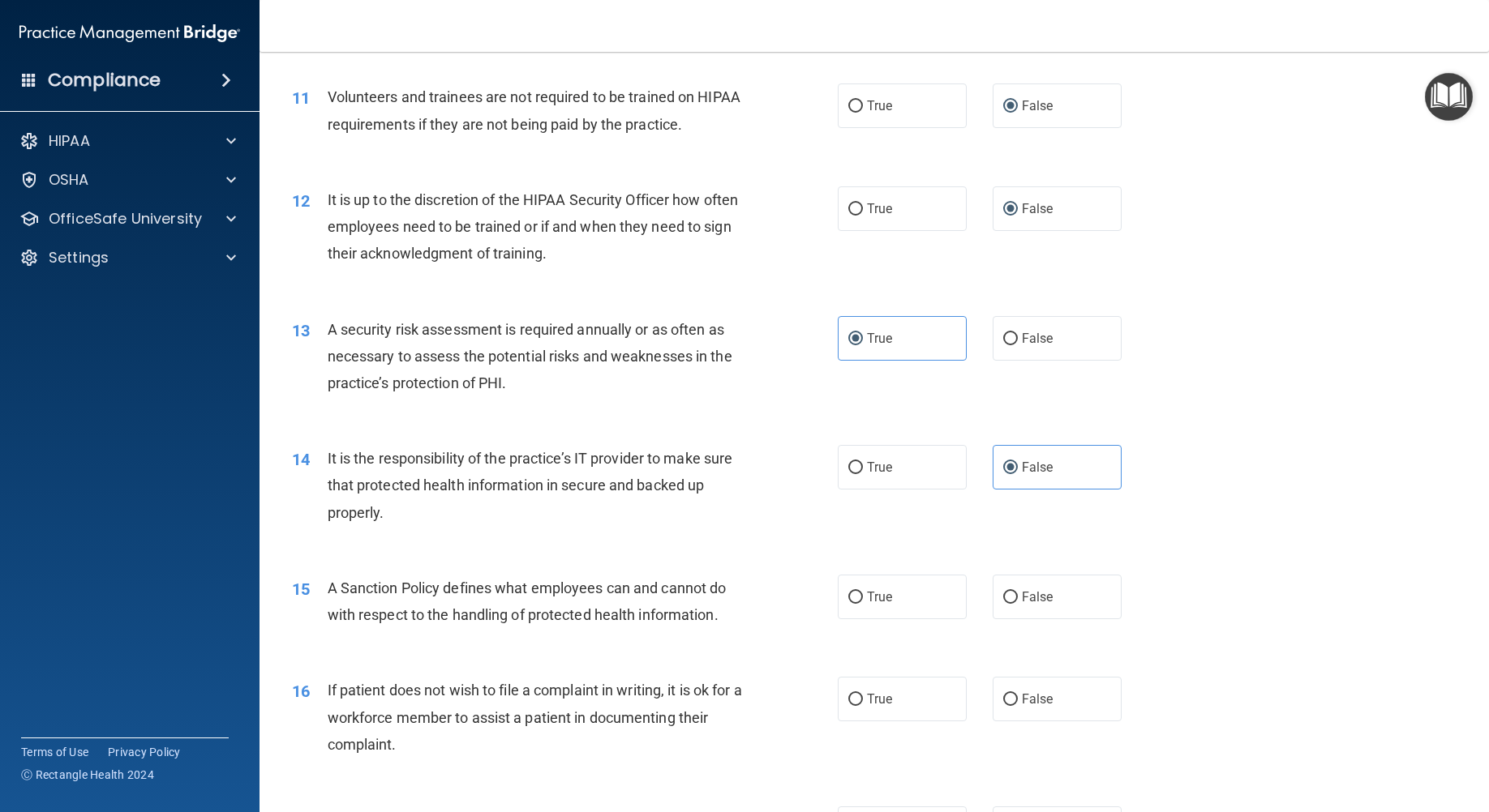
scroll to position [1540, 0]
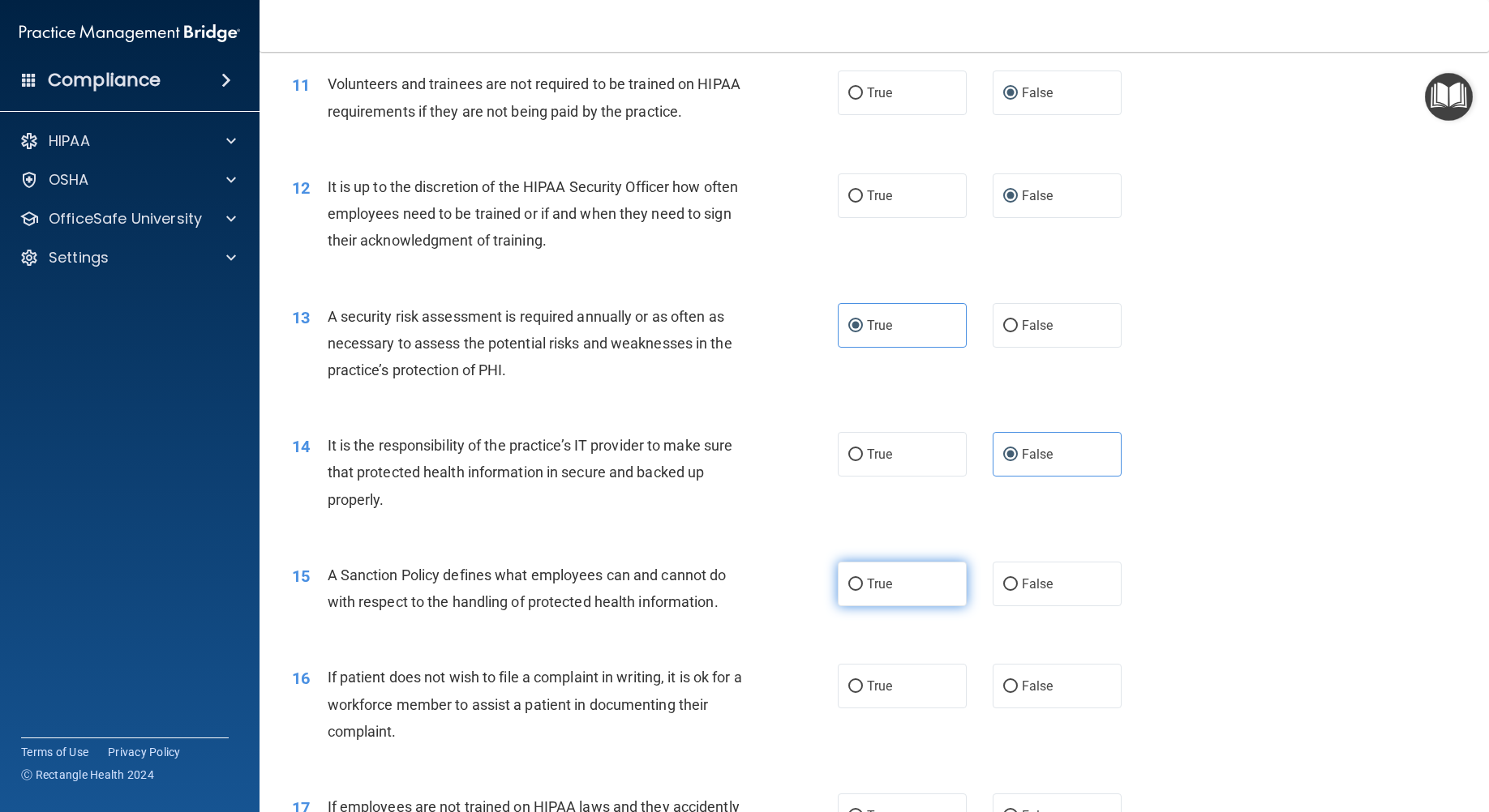
click at [891, 585] on label "True" at bounding box center [902, 584] width 129 height 44
click at [863, 585] on input "True" at bounding box center [855, 584] width 15 height 12
radio input "true"
click at [879, 668] on label "True" at bounding box center [902, 686] width 129 height 44
click at [863, 681] on input "True" at bounding box center [855, 687] width 15 height 12
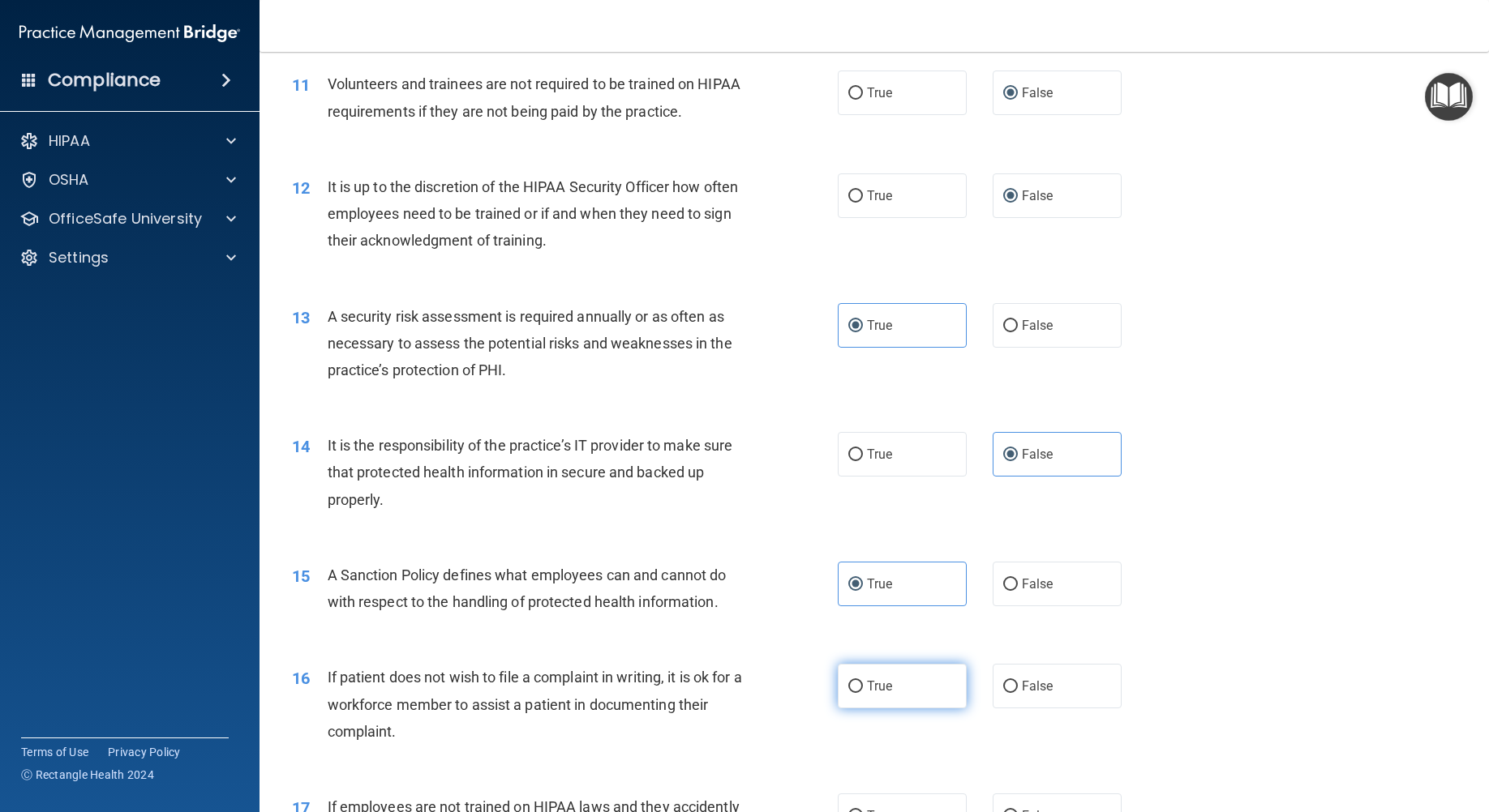
radio input "true"
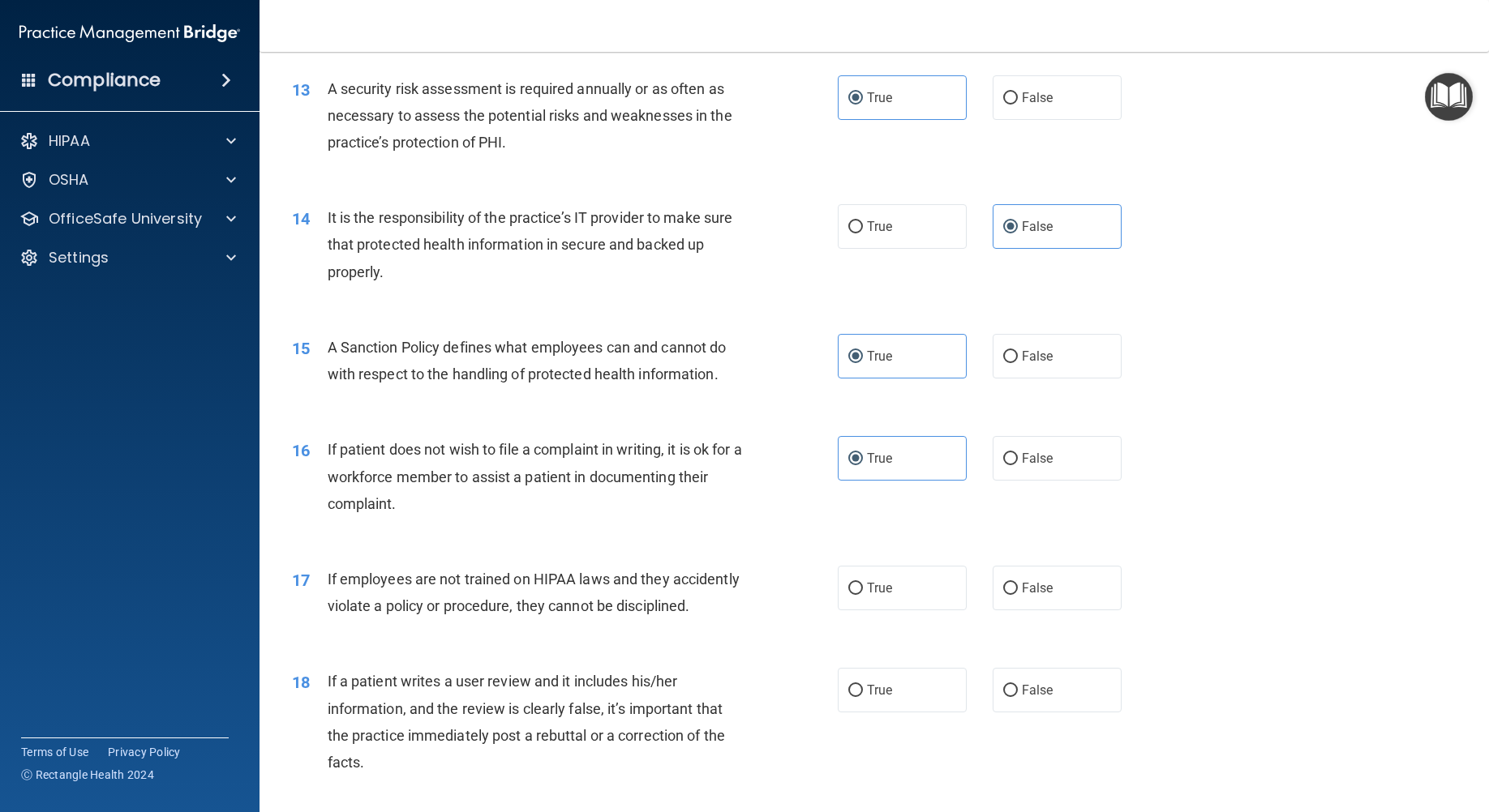
scroll to position [1783, 0]
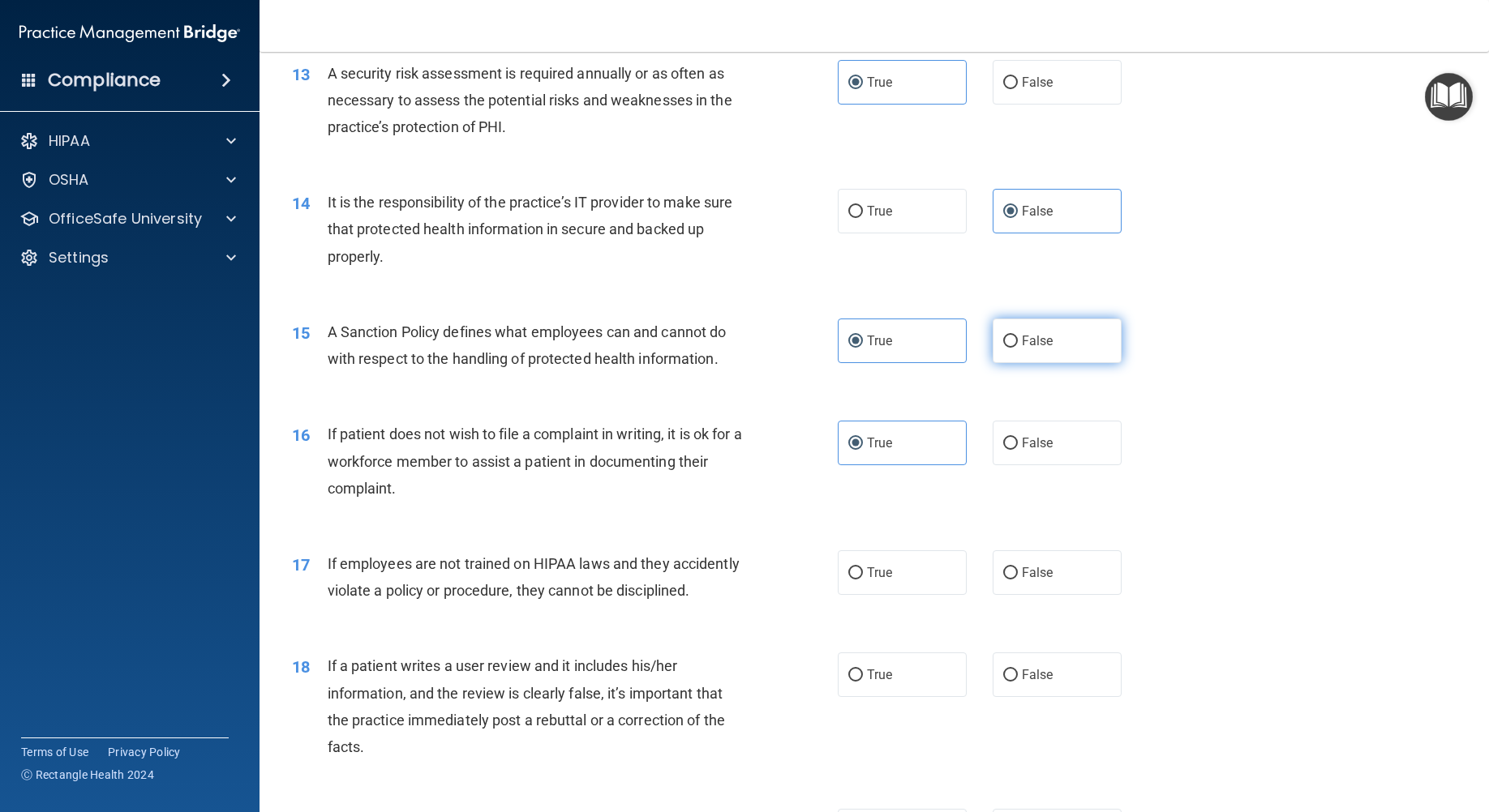
click at [1044, 334] on span "False" at bounding box center [1037, 340] width 31 height 16
click at [1017, 336] on input "False" at bounding box center [1011, 341] width 15 height 12
radio input "true"
radio input "false"
click at [878, 582] on label "True" at bounding box center [902, 573] width 129 height 44
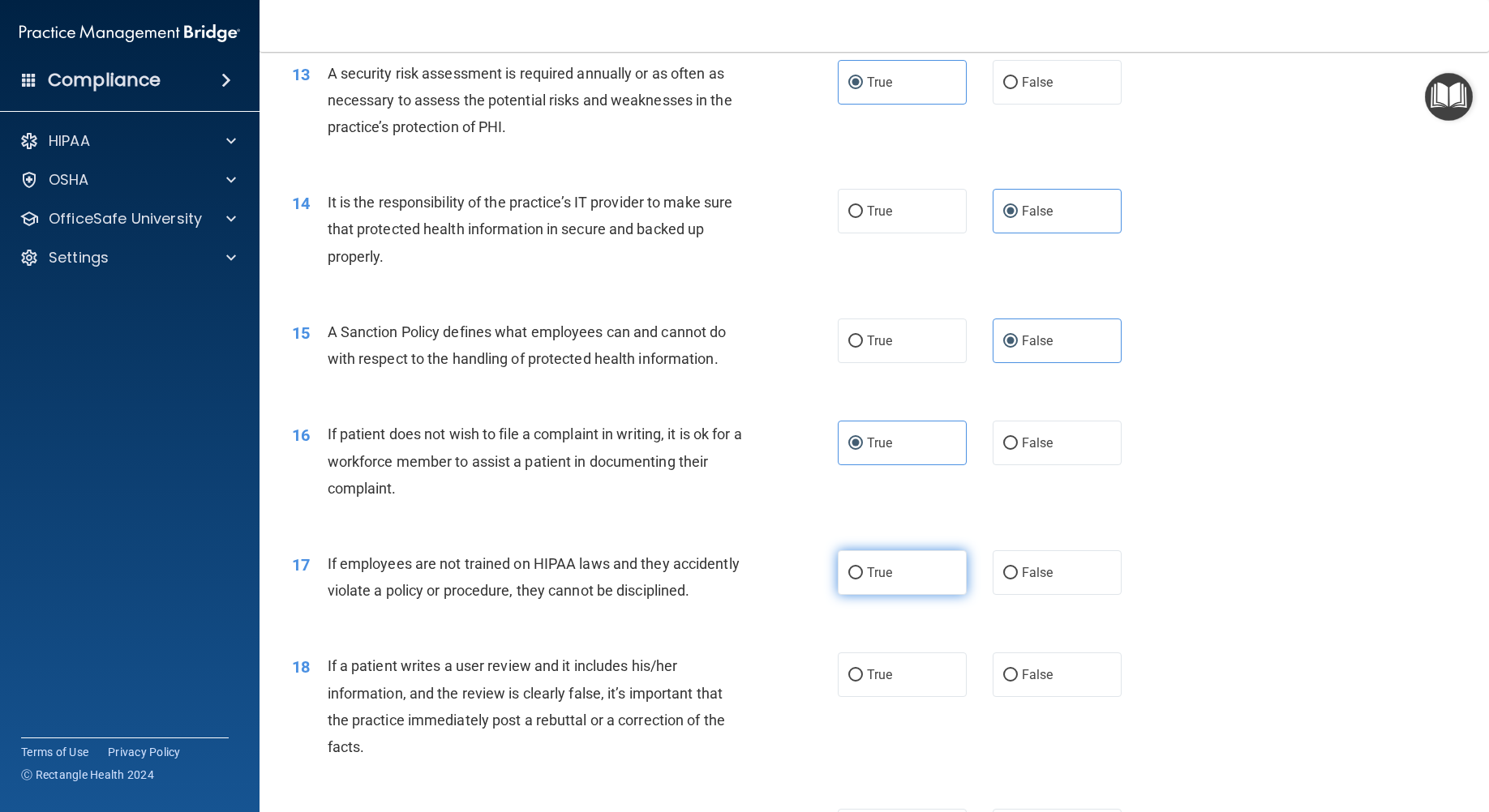
click at [863, 579] on input "True" at bounding box center [855, 573] width 15 height 12
radio input "true"
click at [1030, 576] on span "False" at bounding box center [1037, 572] width 31 height 16
click at [1017, 576] on input "False" at bounding box center [1011, 573] width 15 height 12
radio input "true"
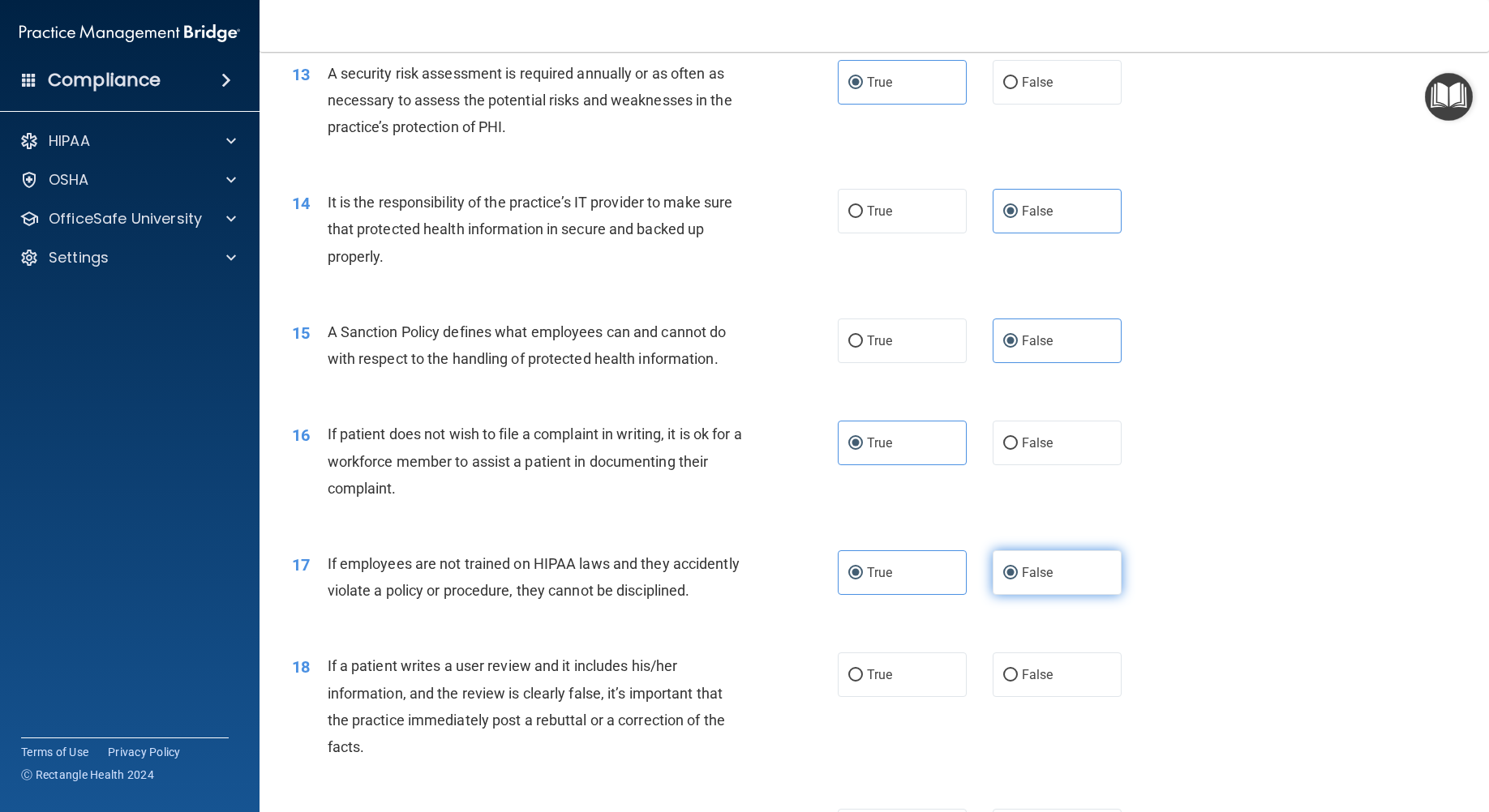
radio input "false"
click at [1069, 693] on label "False" at bounding box center [1057, 675] width 129 height 44
click at [1017, 681] on input "False" at bounding box center [1011, 675] width 15 height 12
radio input "true"
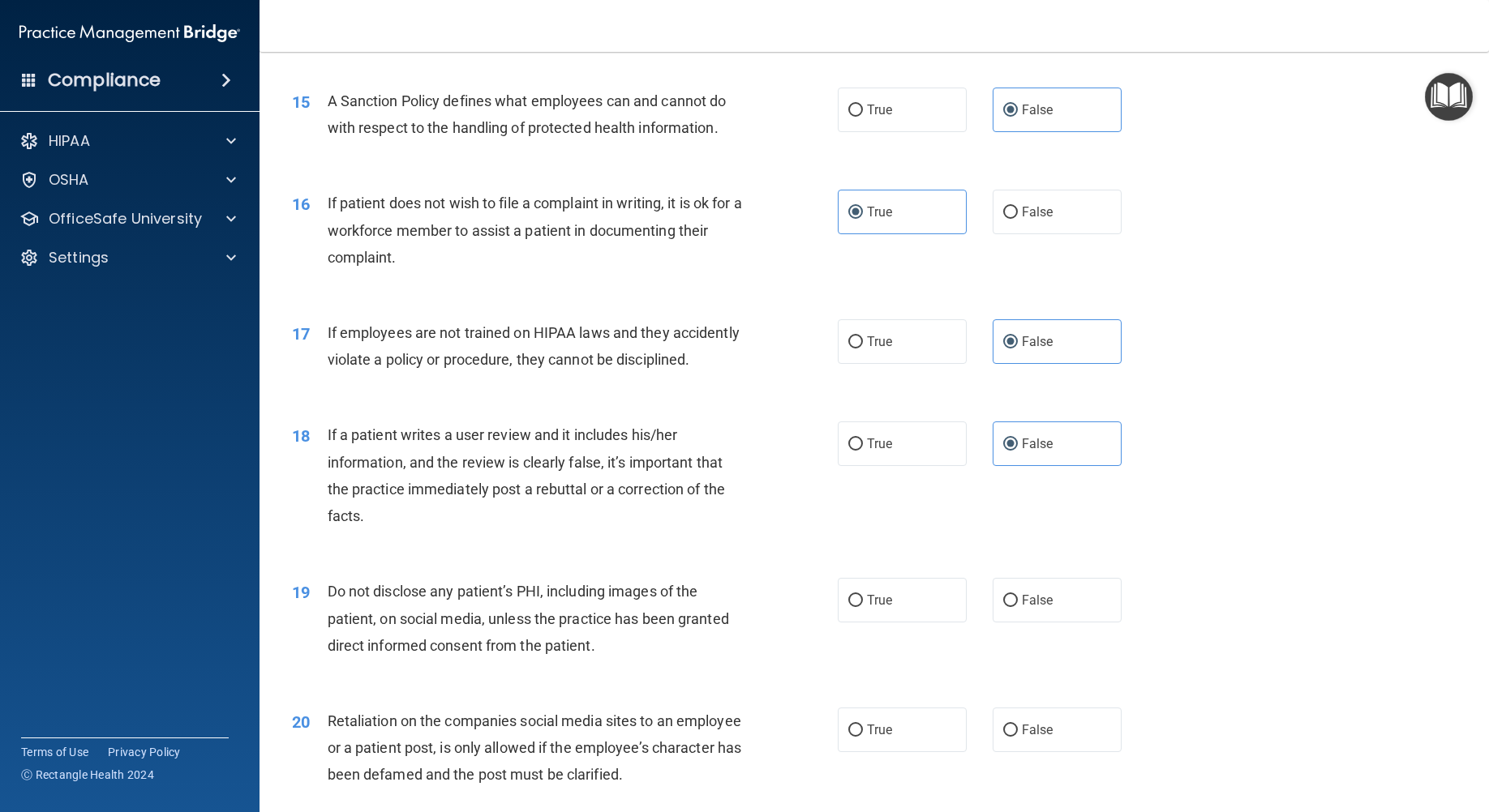
scroll to position [2027, 0]
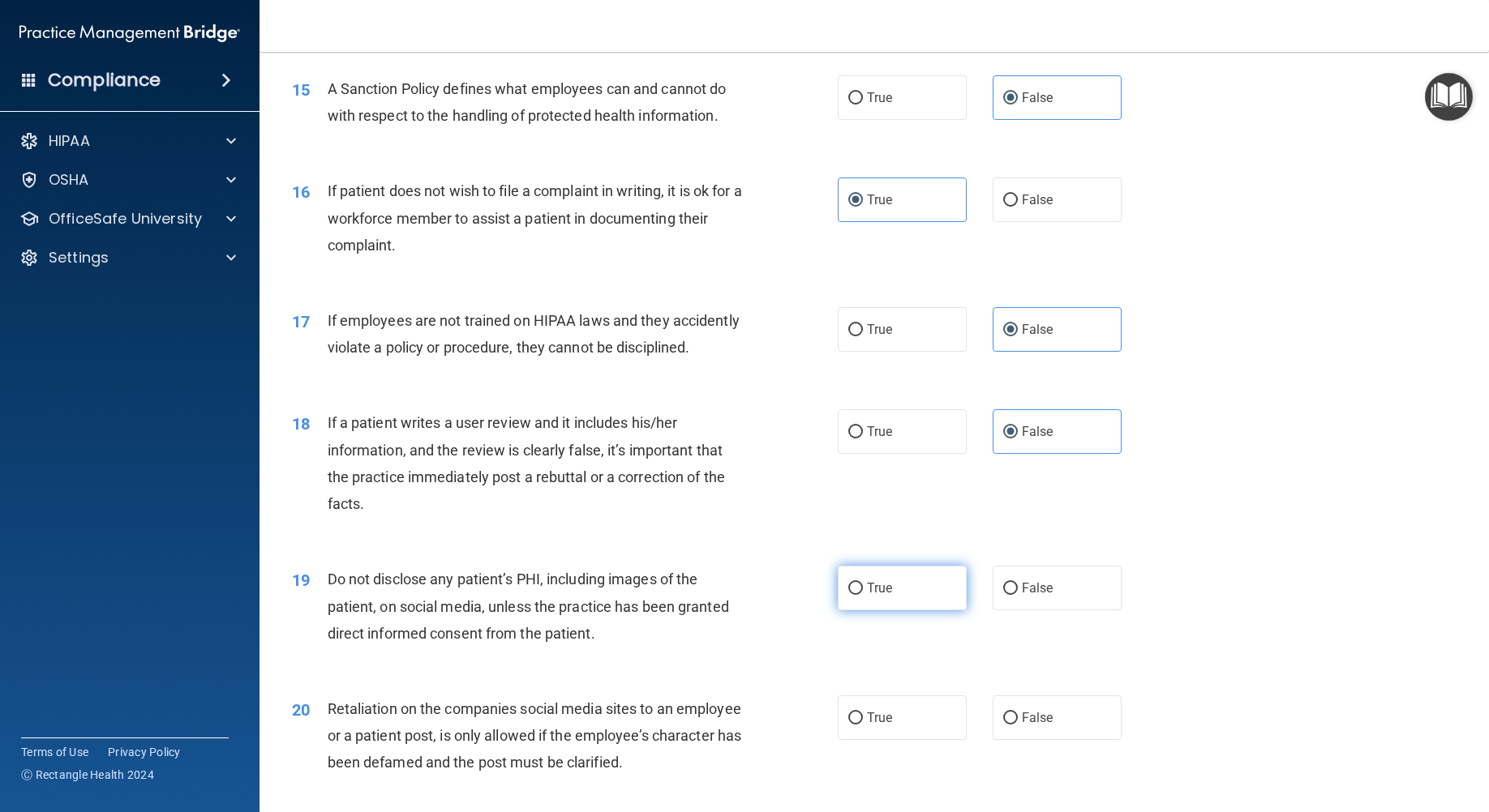
click at [920, 607] on label "True" at bounding box center [902, 588] width 129 height 44
click at [863, 595] on input "True" at bounding box center [855, 589] width 15 height 12
radio input "true"
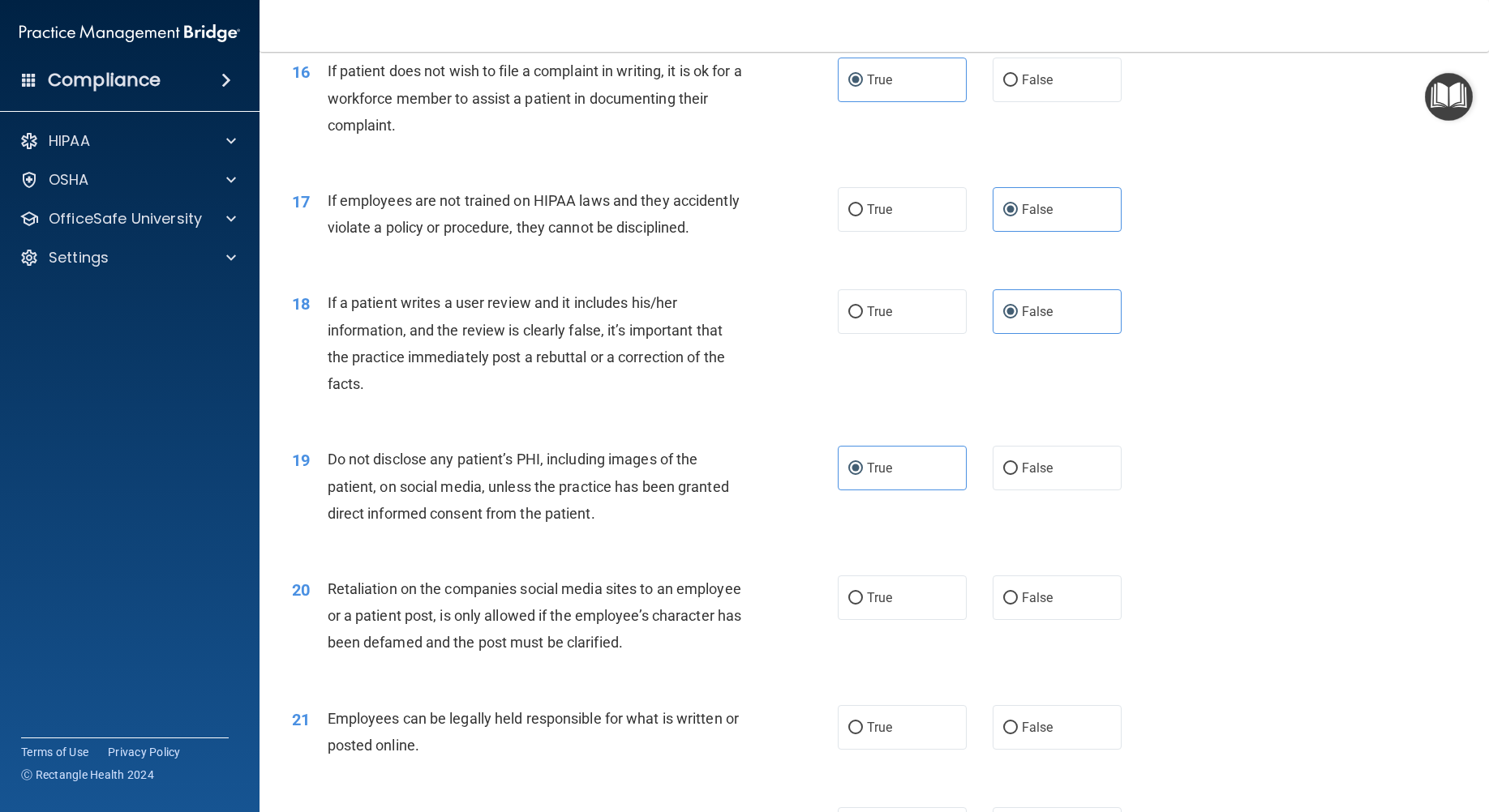
scroll to position [2189, 0]
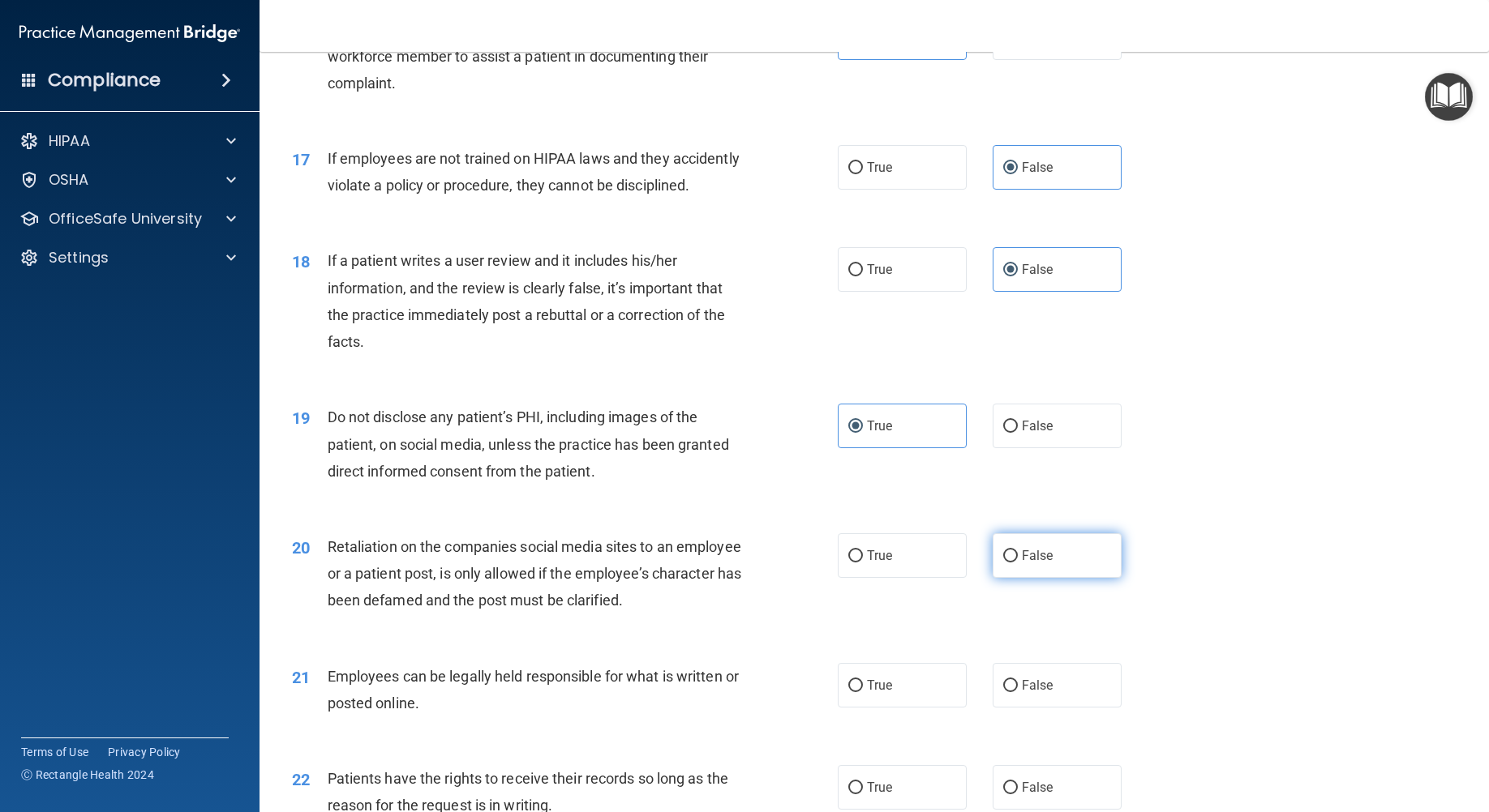
click at [1025, 578] on label "False" at bounding box center [1057, 555] width 129 height 44
click at [1017, 563] on input "False" at bounding box center [1011, 556] width 15 height 12
radio input "true"
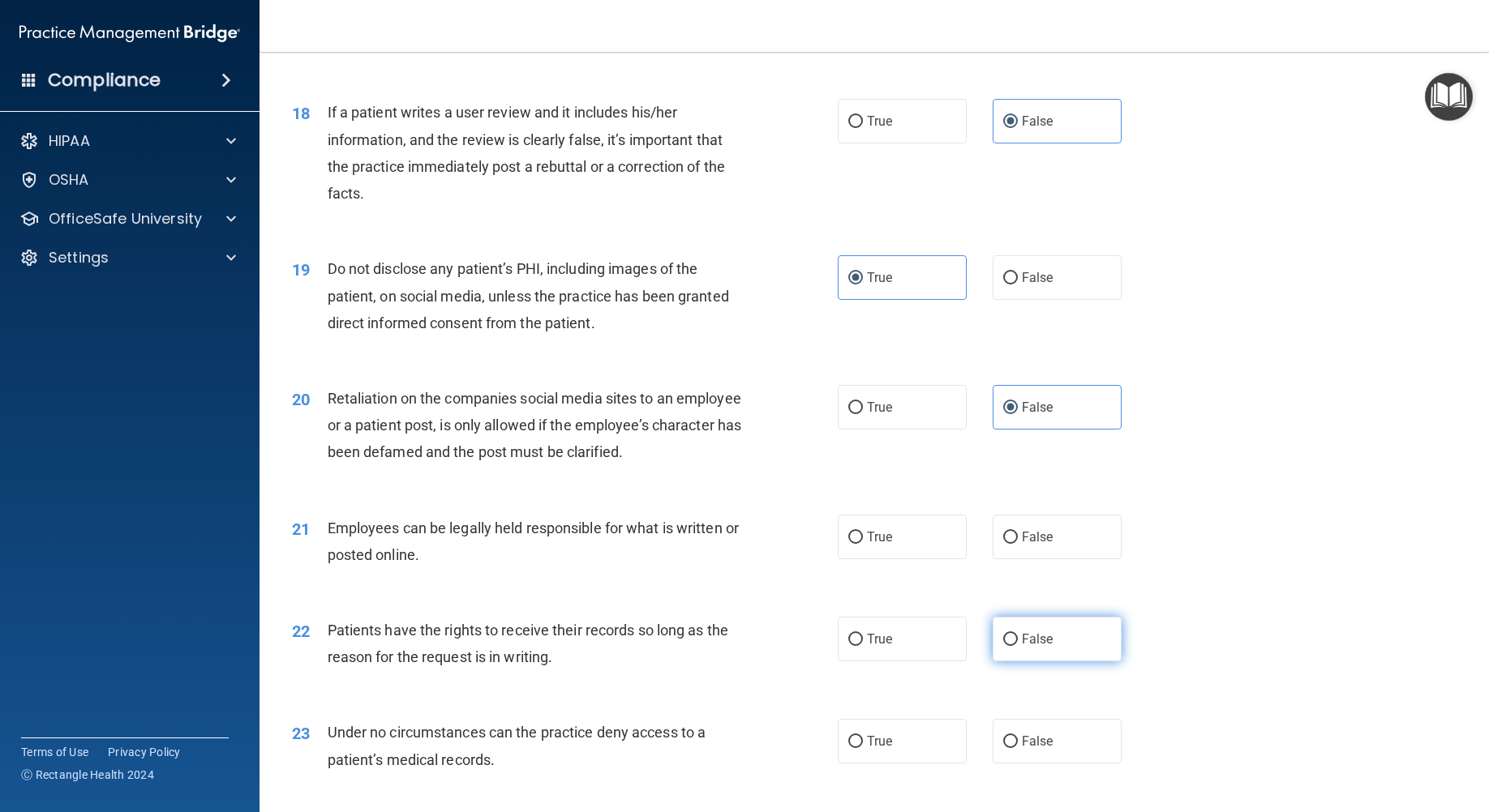
scroll to position [2351, 0]
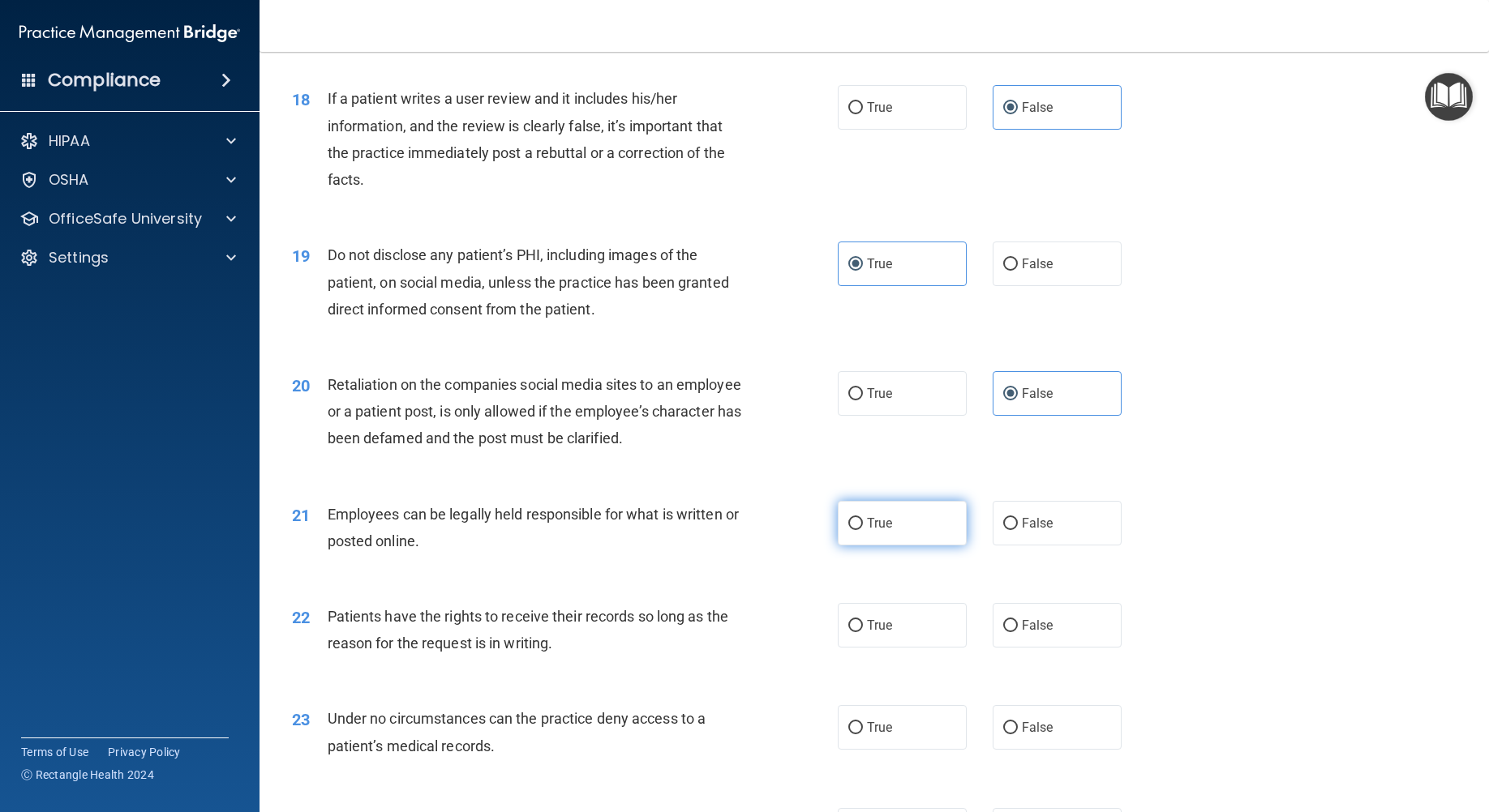
click at [889, 545] on label "True" at bounding box center [902, 523] width 129 height 44
click at [863, 531] on input "True" at bounding box center [855, 523] width 15 height 12
radio input "true"
click at [1090, 647] on label "False" at bounding box center [1057, 625] width 129 height 44
click at [1017, 633] on input "False" at bounding box center [1011, 625] width 15 height 12
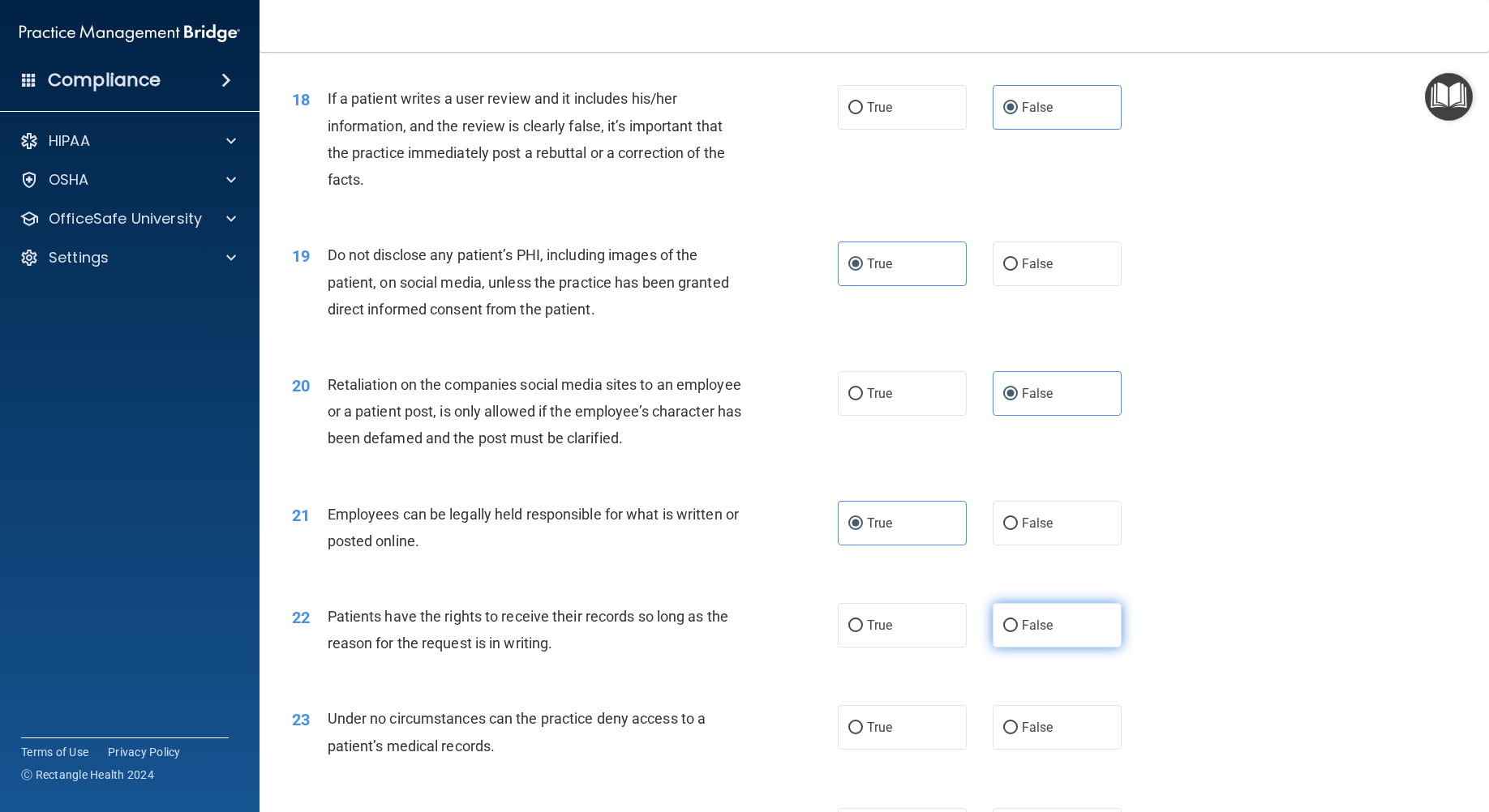
radio input "true"
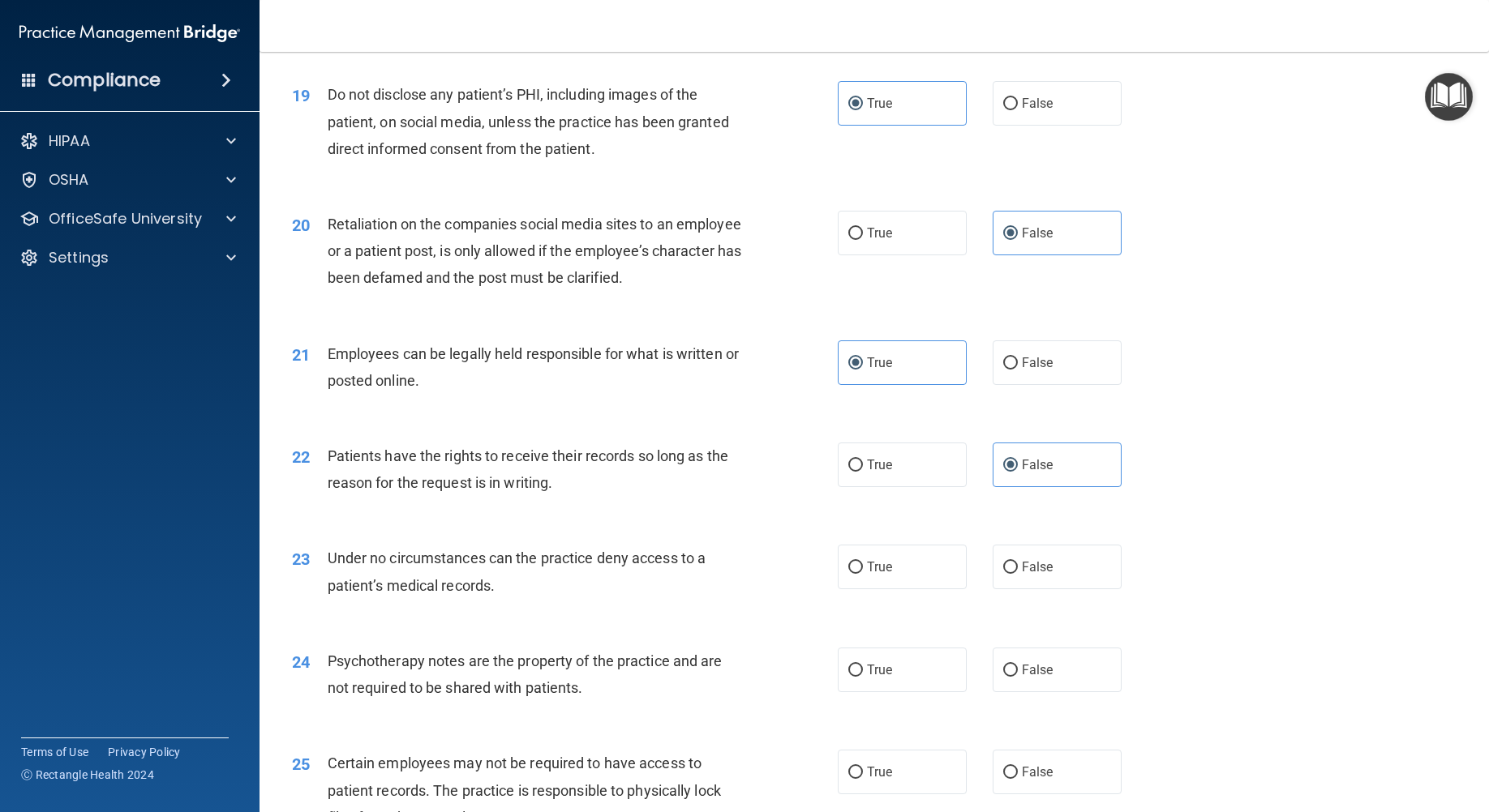
scroll to position [2513, 0]
click at [1048, 588] on label "False" at bounding box center [1057, 566] width 129 height 44
click at [1017, 572] on input "False" at bounding box center [1011, 566] width 15 height 12
radio input "true"
click at [886, 676] on span "True" at bounding box center [878, 668] width 25 height 16
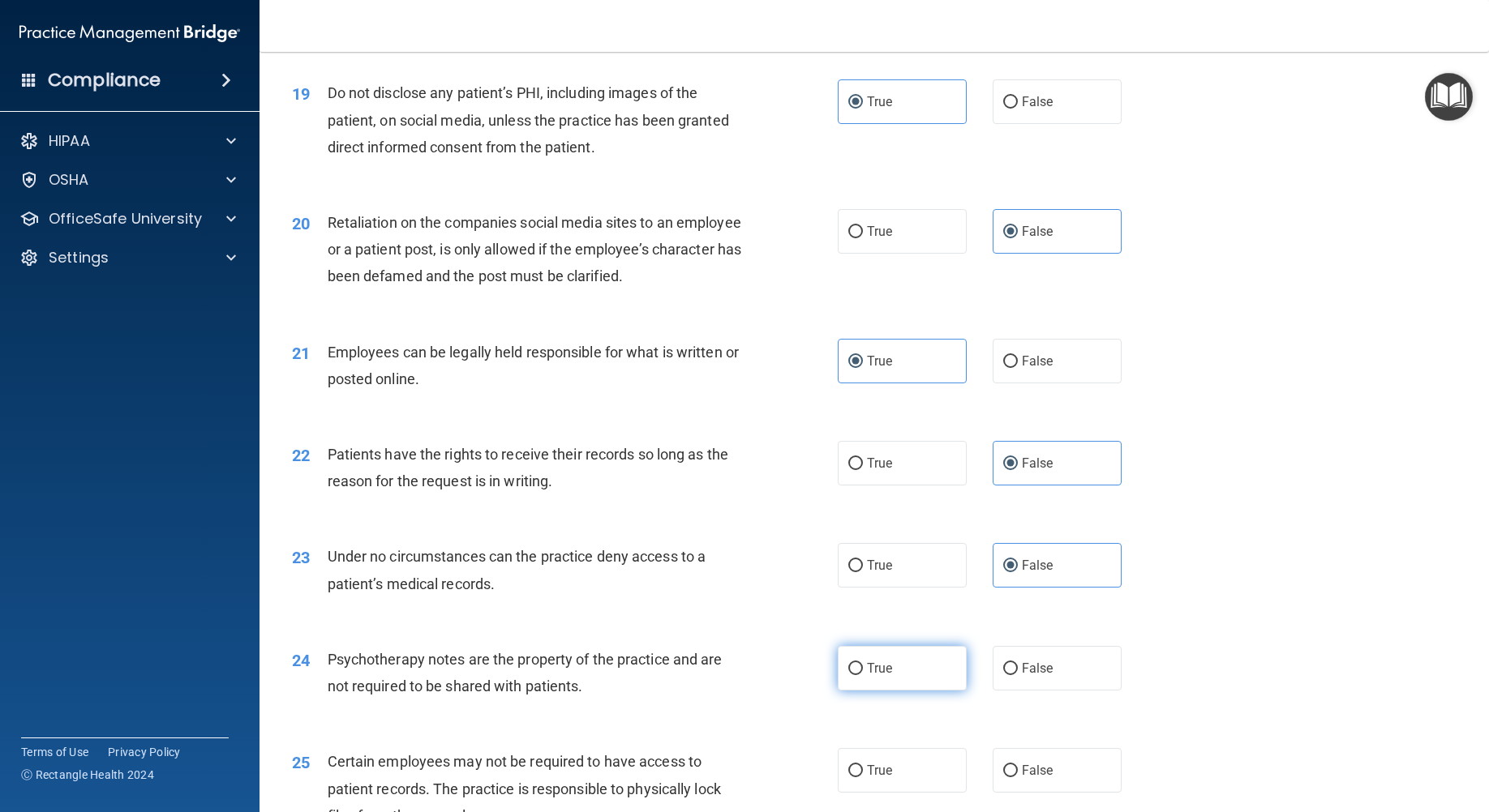
click at [863, 675] on input "True" at bounding box center [855, 669] width 15 height 12
radio input "true"
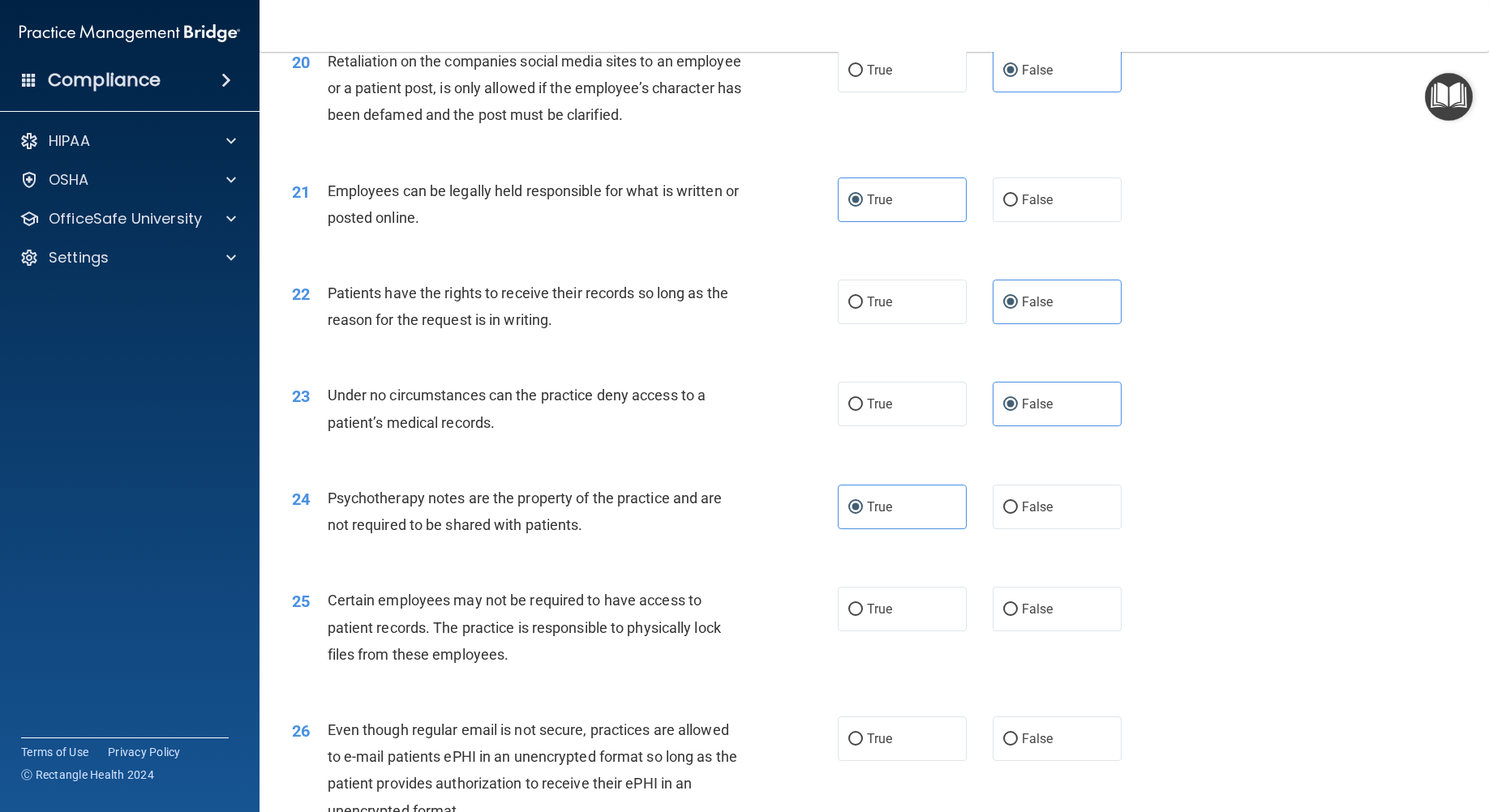
scroll to position [2675, 0]
click at [874, 616] on span "True" at bounding box center [878, 608] width 25 height 16
click at [863, 615] on input "True" at bounding box center [855, 609] width 15 height 12
radio input "true"
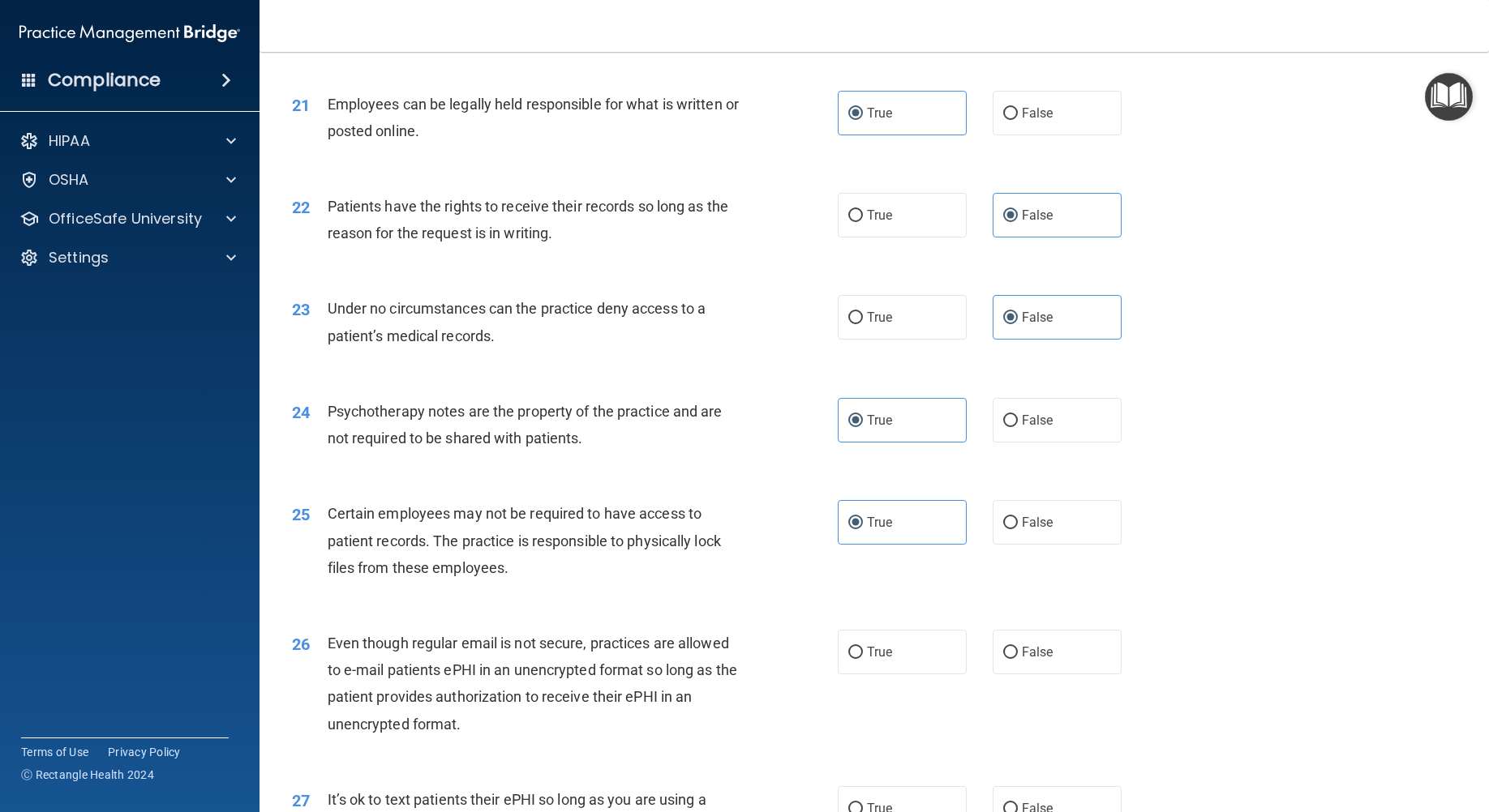
scroll to position [2838, 0]
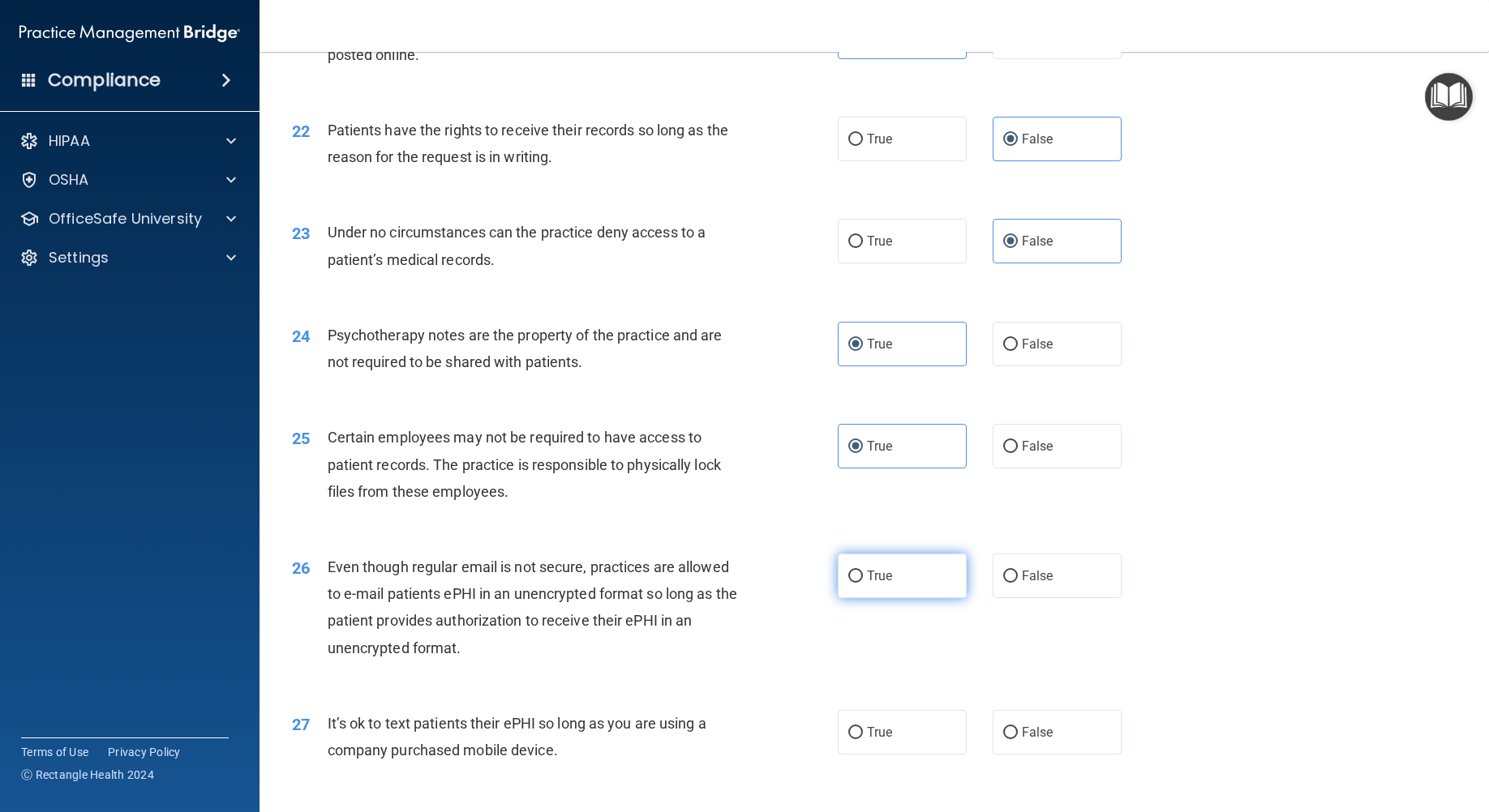
click at [877, 584] on span "True" at bounding box center [878, 576] width 25 height 16
click at [863, 583] on input "True" at bounding box center [855, 577] width 15 height 12
radio input "true"
click at [1024, 740] on span "False" at bounding box center [1037, 732] width 31 height 16
click at [1017, 739] on input "False" at bounding box center [1011, 733] width 15 height 12
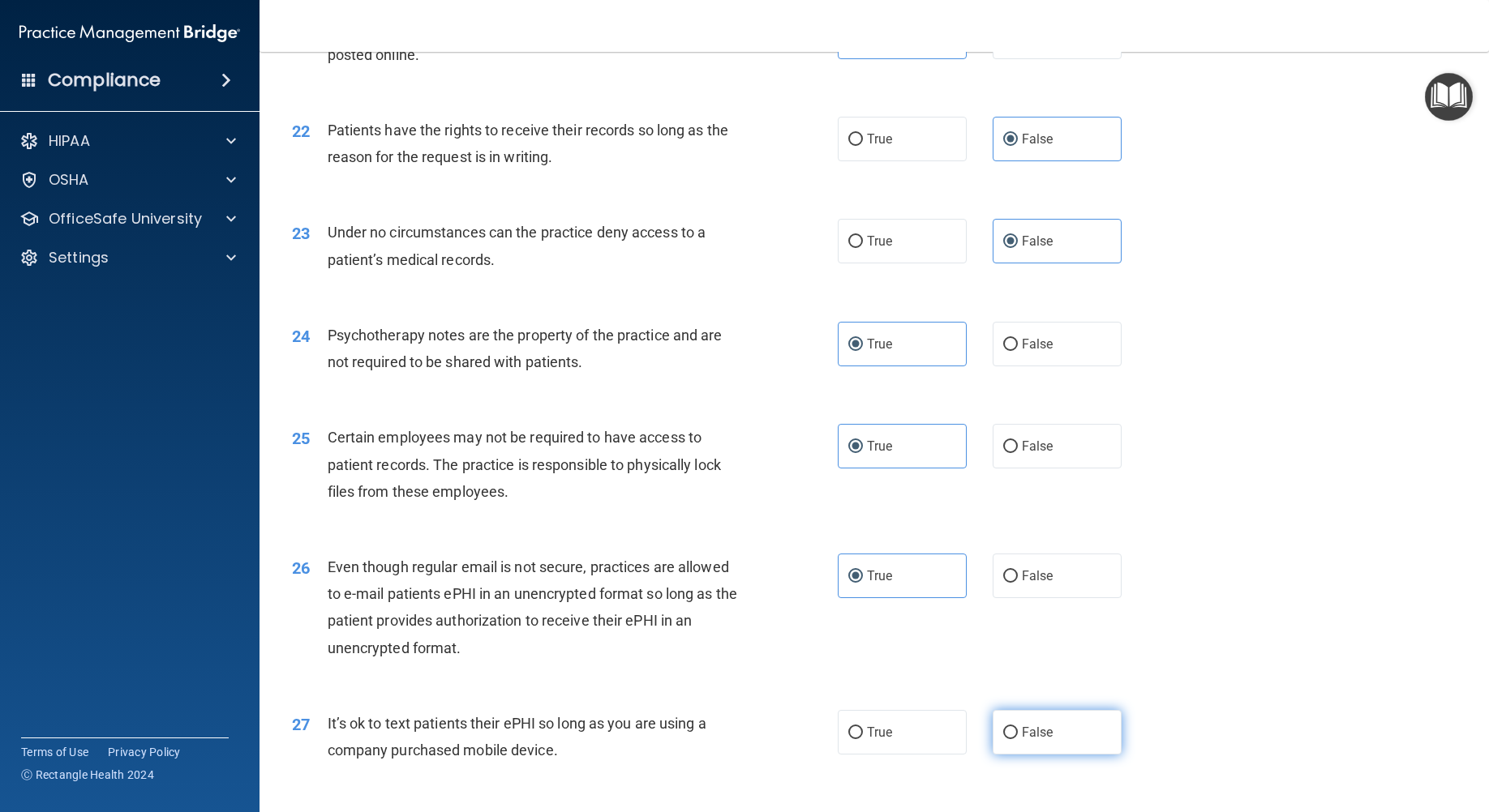
radio input "true"
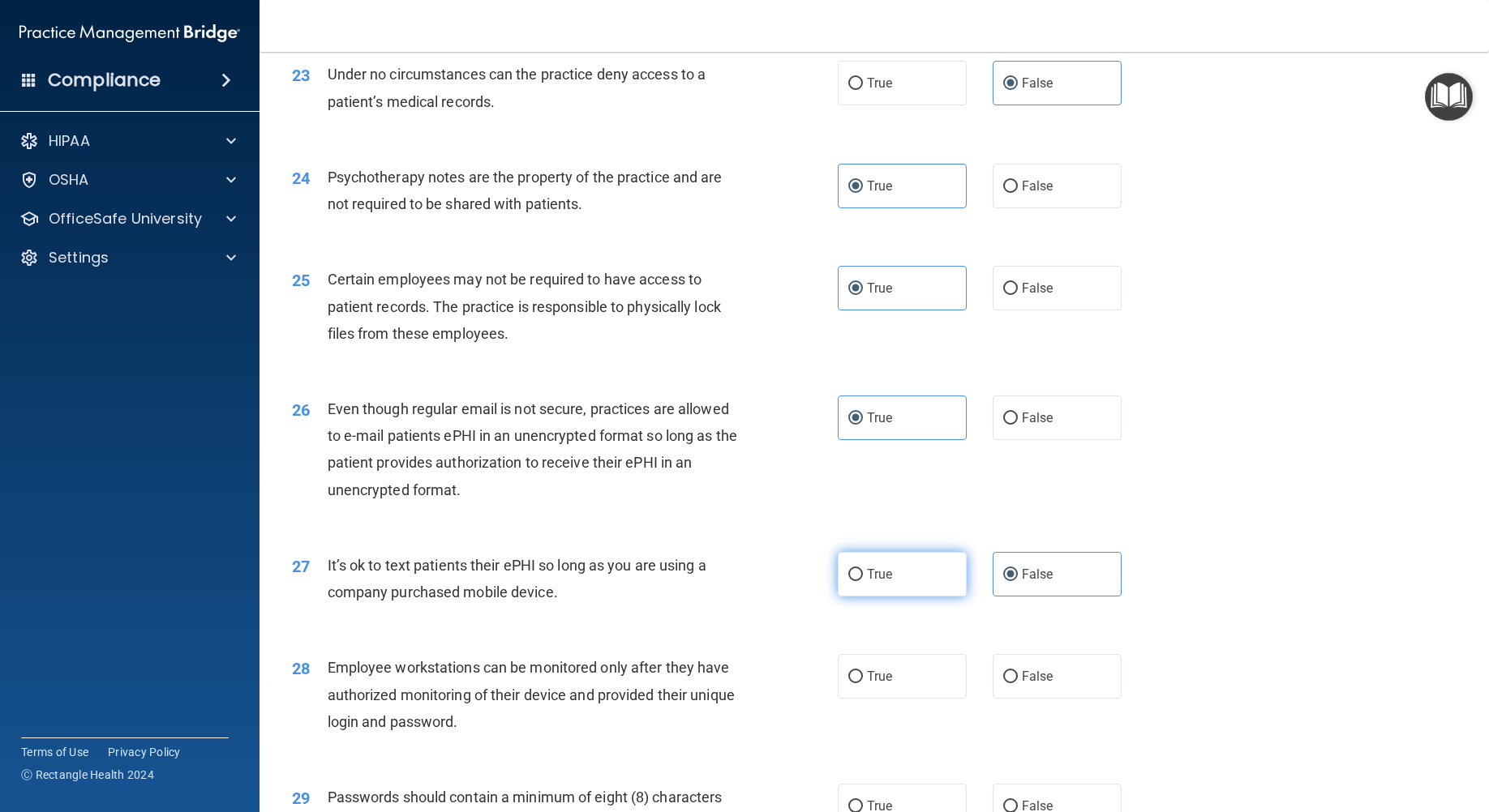
scroll to position [3000, 0]
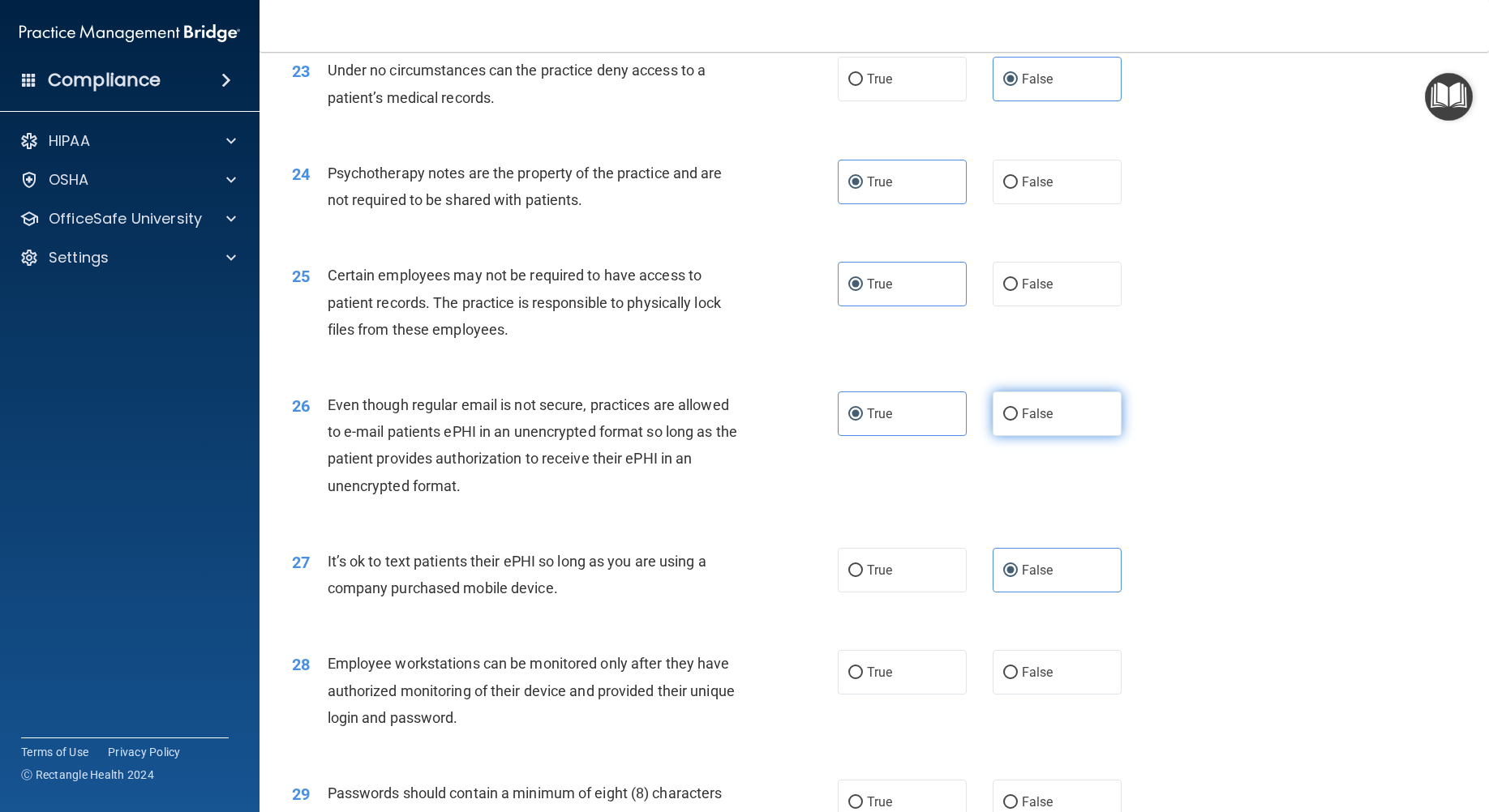
click at [1003, 421] on input "False" at bounding box center [1011, 414] width 15 height 12
radio input "true"
radio input "false"
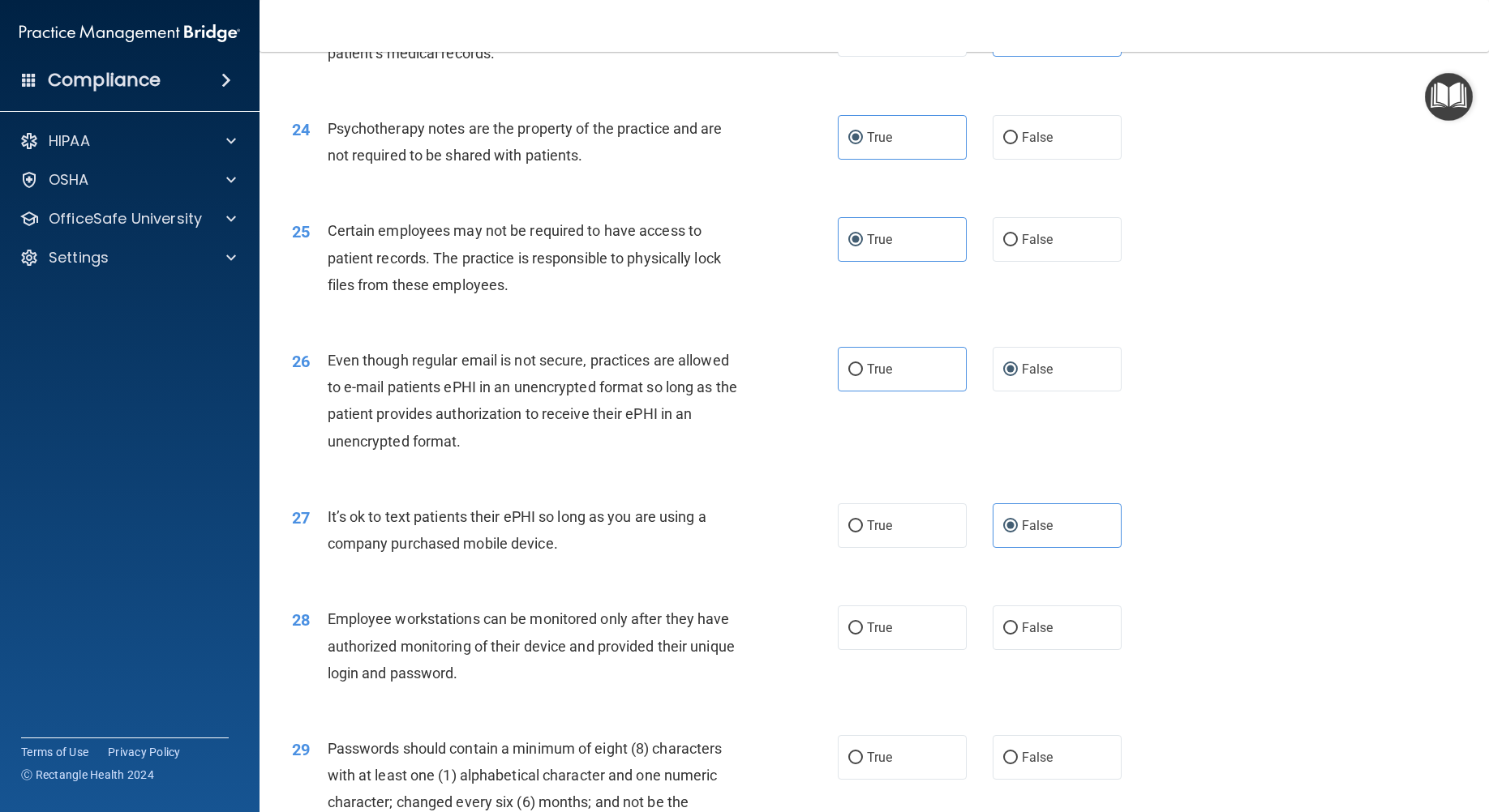
scroll to position [3081, 0]
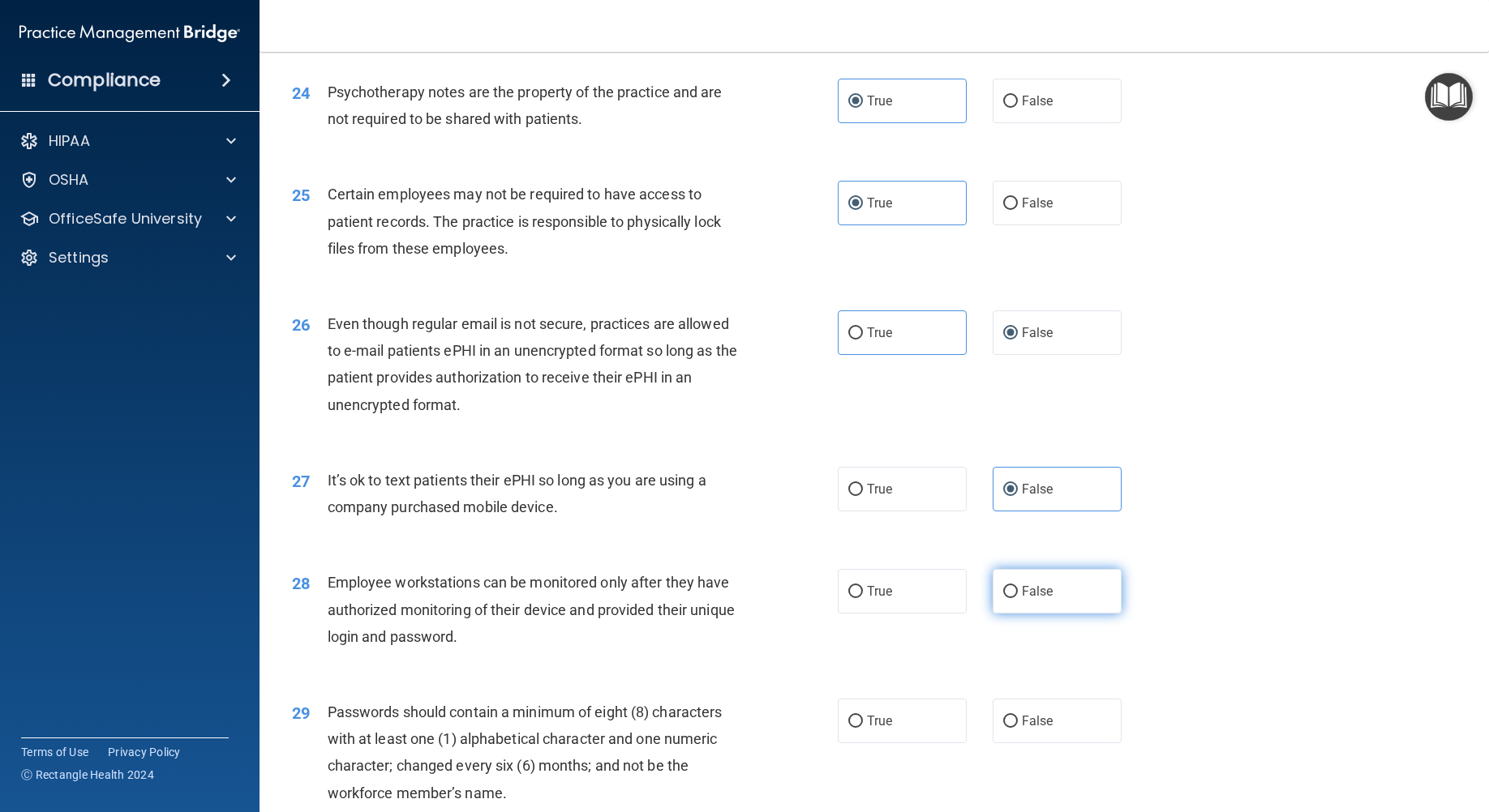
click at [1024, 613] on label "False" at bounding box center [1057, 591] width 129 height 44
click at [1017, 599] on input "False" at bounding box center [1011, 591] width 15 height 12
radio input "true"
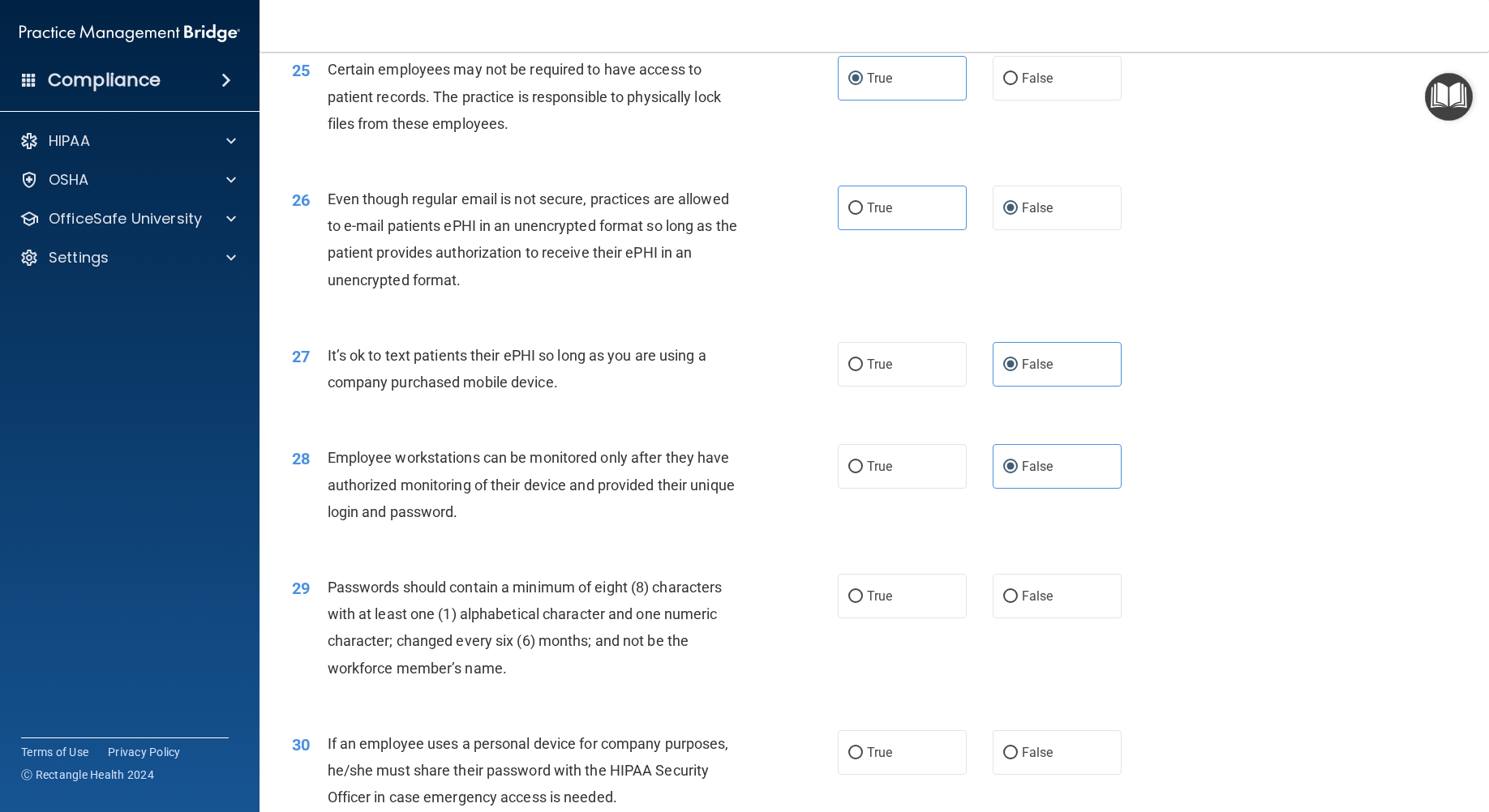
scroll to position [3242, 0]
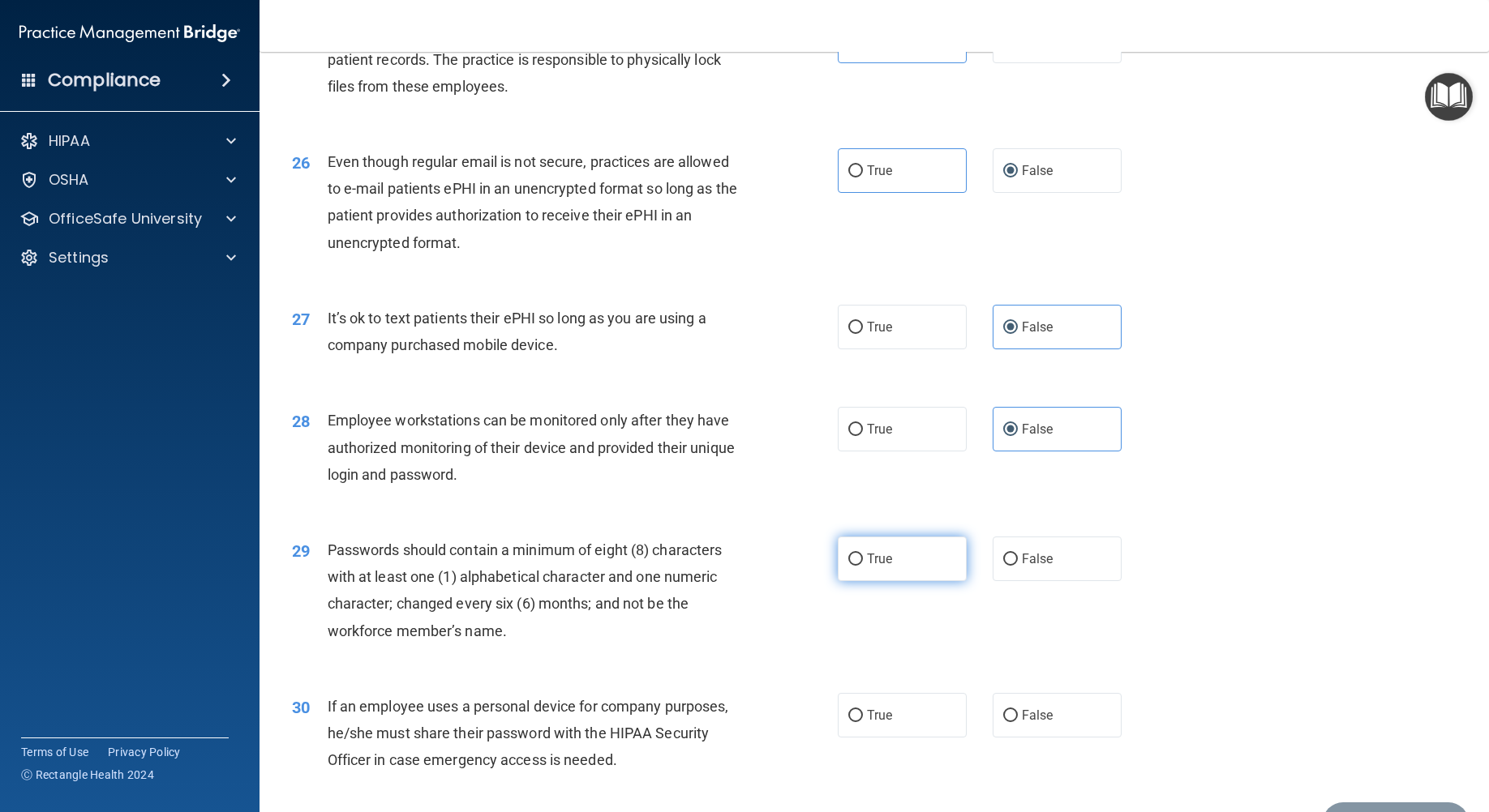
click at [910, 580] on label "True" at bounding box center [902, 559] width 129 height 44
click at [863, 566] on input "True" at bounding box center [855, 559] width 15 height 12
radio input "true"
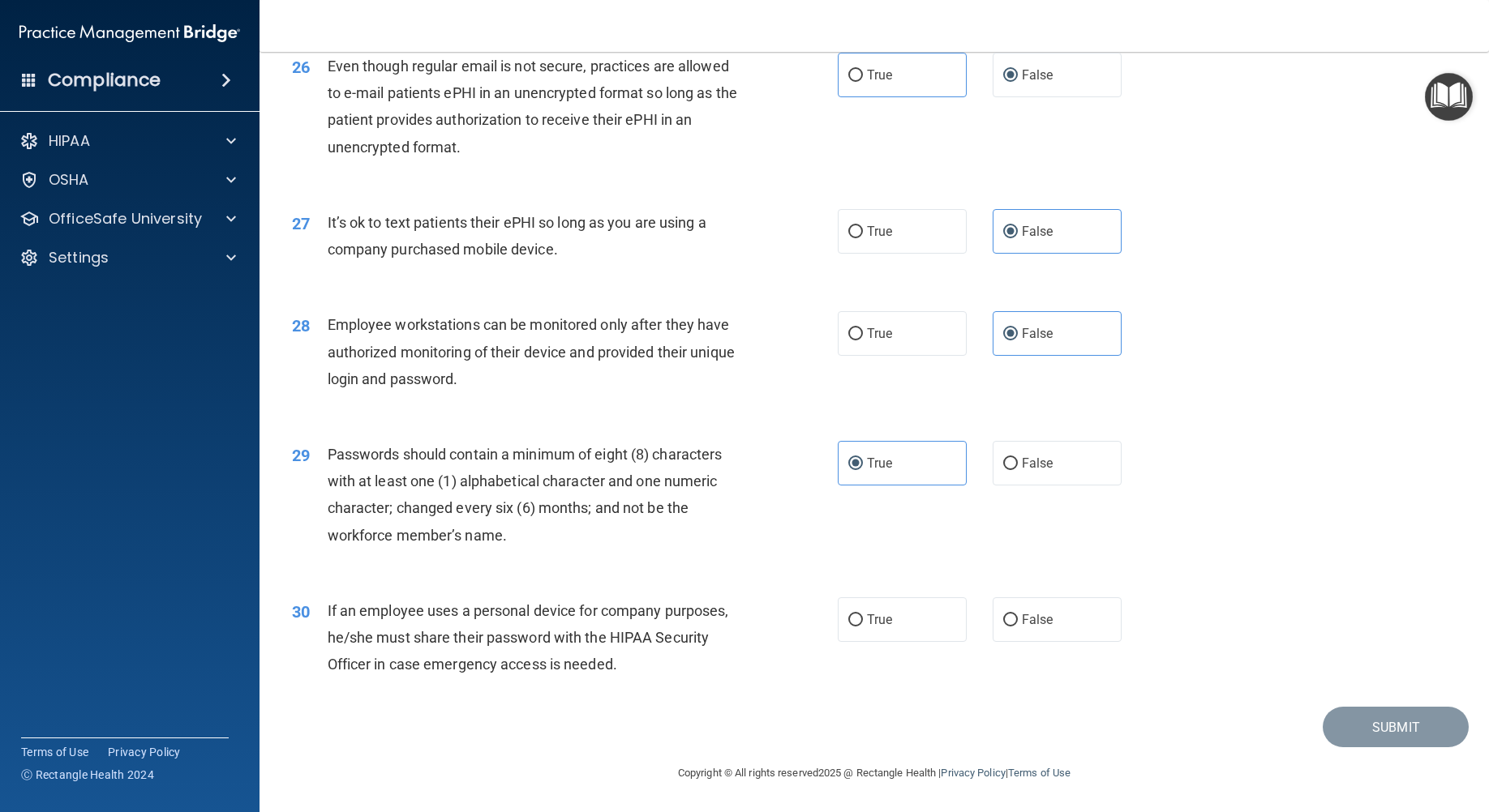
scroll to position [3365, 0]
click at [1022, 617] on span "False" at bounding box center [1037, 620] width 31 height 16
click at [1017, 617] on input "False" at bounding box center [1011, 620] width 15 height 12
radio input "true"
click at [1352, 726] on button "Submit" at bounding box center [1395, 727] width 146 height 41
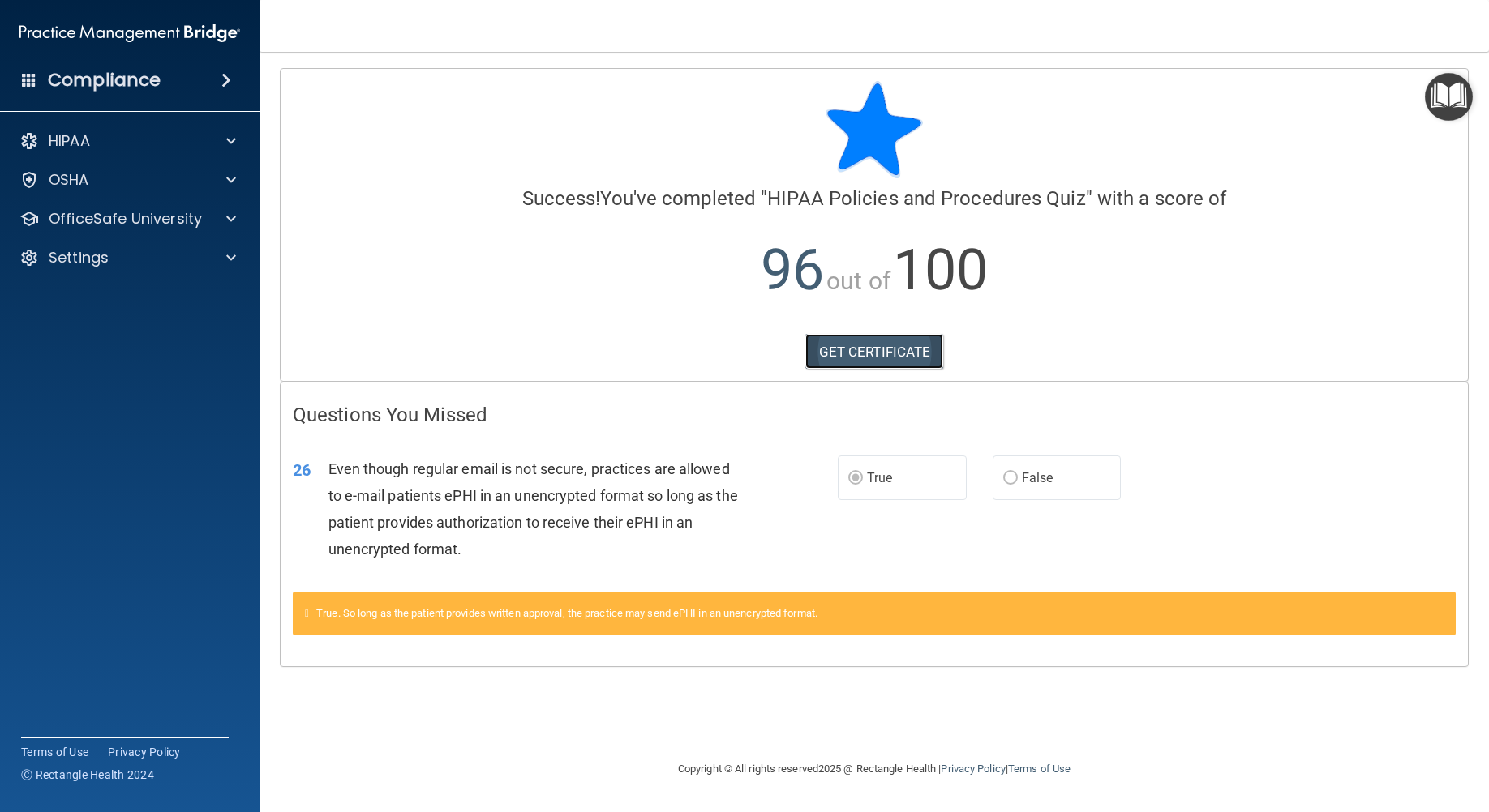
click at [877, 344] on link "GET CERTIFICATE" at bounding box center [874, 351] width 139 height 36
click at [204, 215] on div "OfficeSafe University" at bounding box center [108, 218] width 201 height 19
click at [209, 255] on div "HIPAA Training" at bounding box center [120, 258] width 222 height 17
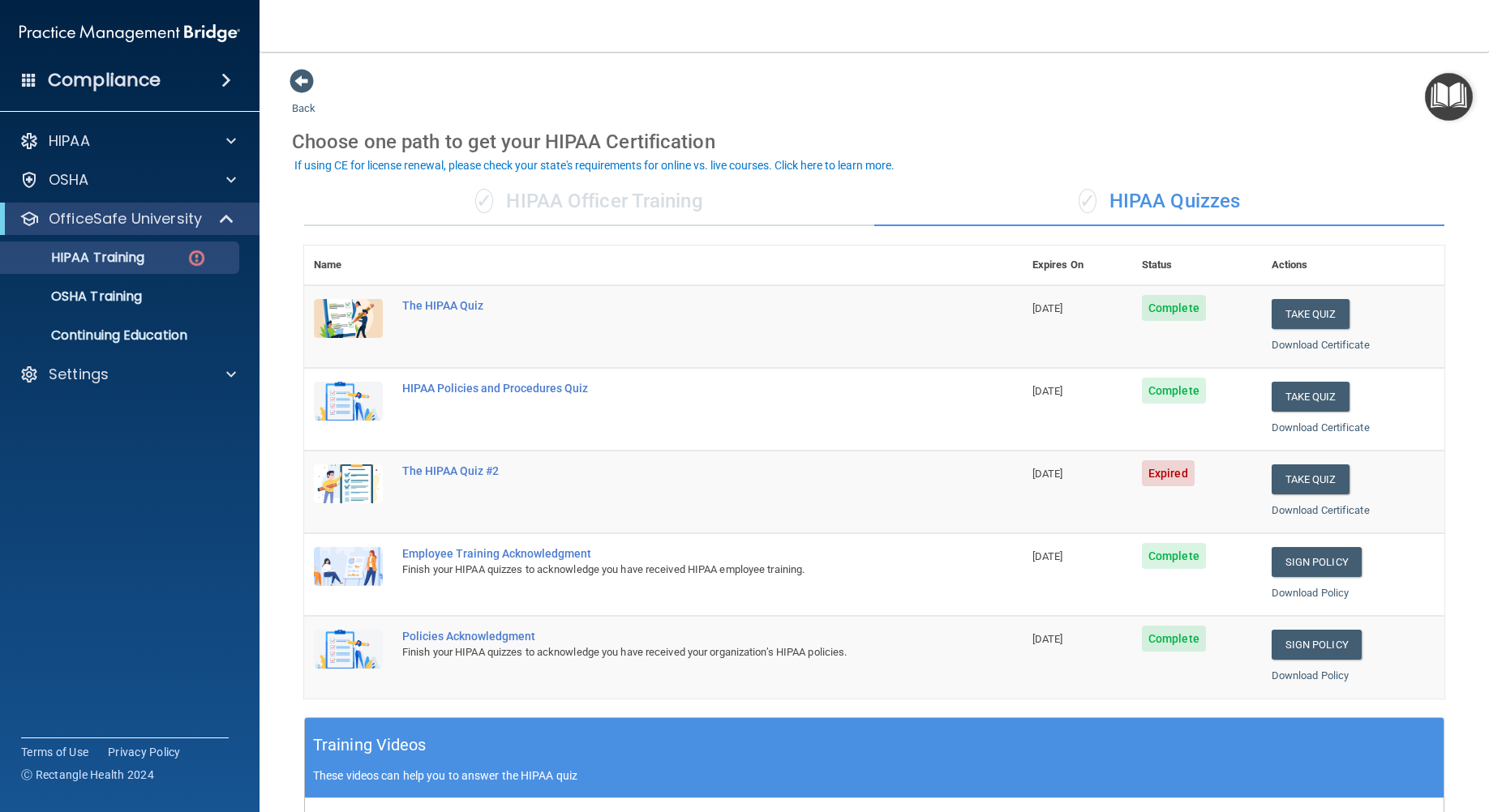
click at [1270, 497] on td "Take Quiz Download Certificate" at bounding box center [1353, 492] width 182 height 83
click at [1285, 486] on button "Take Quiz" at bounding box center [1310, 479] width 78 height 30
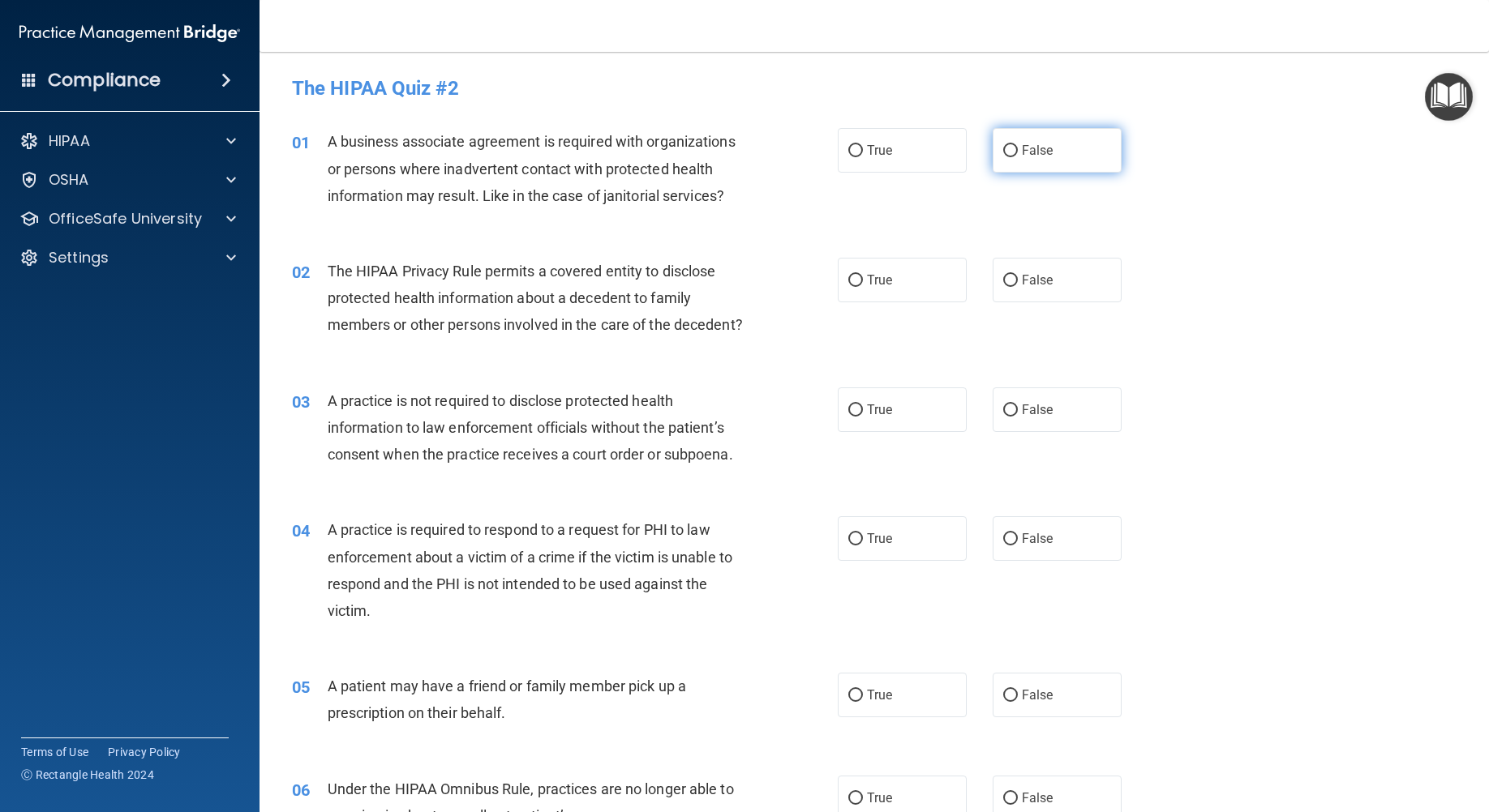
click at [992, 156] on label "False" at bounding box center [1057, 150] width 129 height 44
click at [1003, 156] on input "False" at bounding box center [1011, 151] width 15 height 12
radio input "true"
click at [1022, 274] on span "False" at bounding box center [1037, 280] width 31 height 16
click at [1015, 275] on input "False" at bounding box center [1011, 280] width 15 height 12
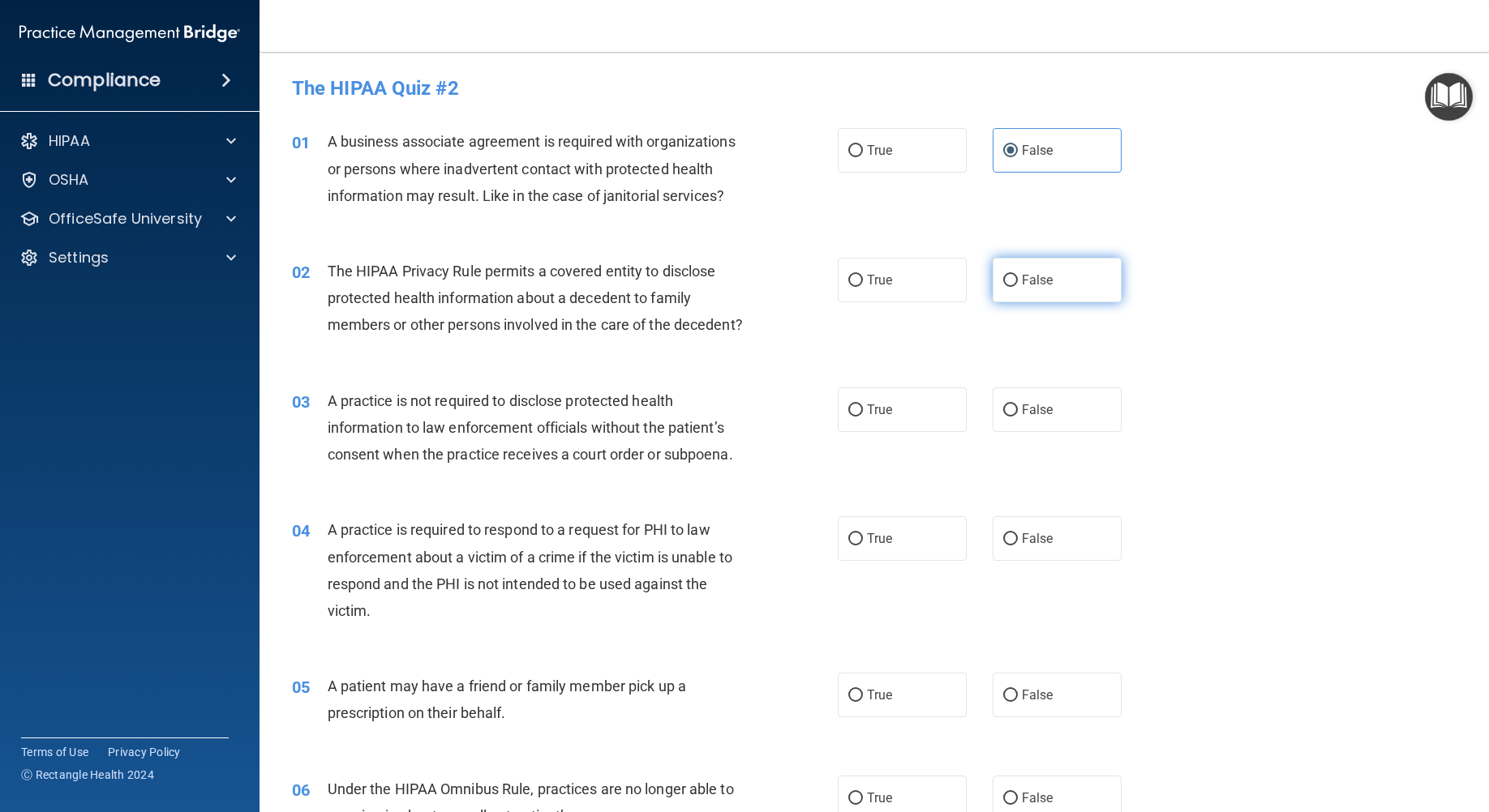
radio input "true"
click at [1012, 429] on label "False" at bounding box center [1057, 409] width 129 height 44
click at [1012, 417] on input "False" at bounding box center [1011, 410] width 15 height 12
radio input "true"
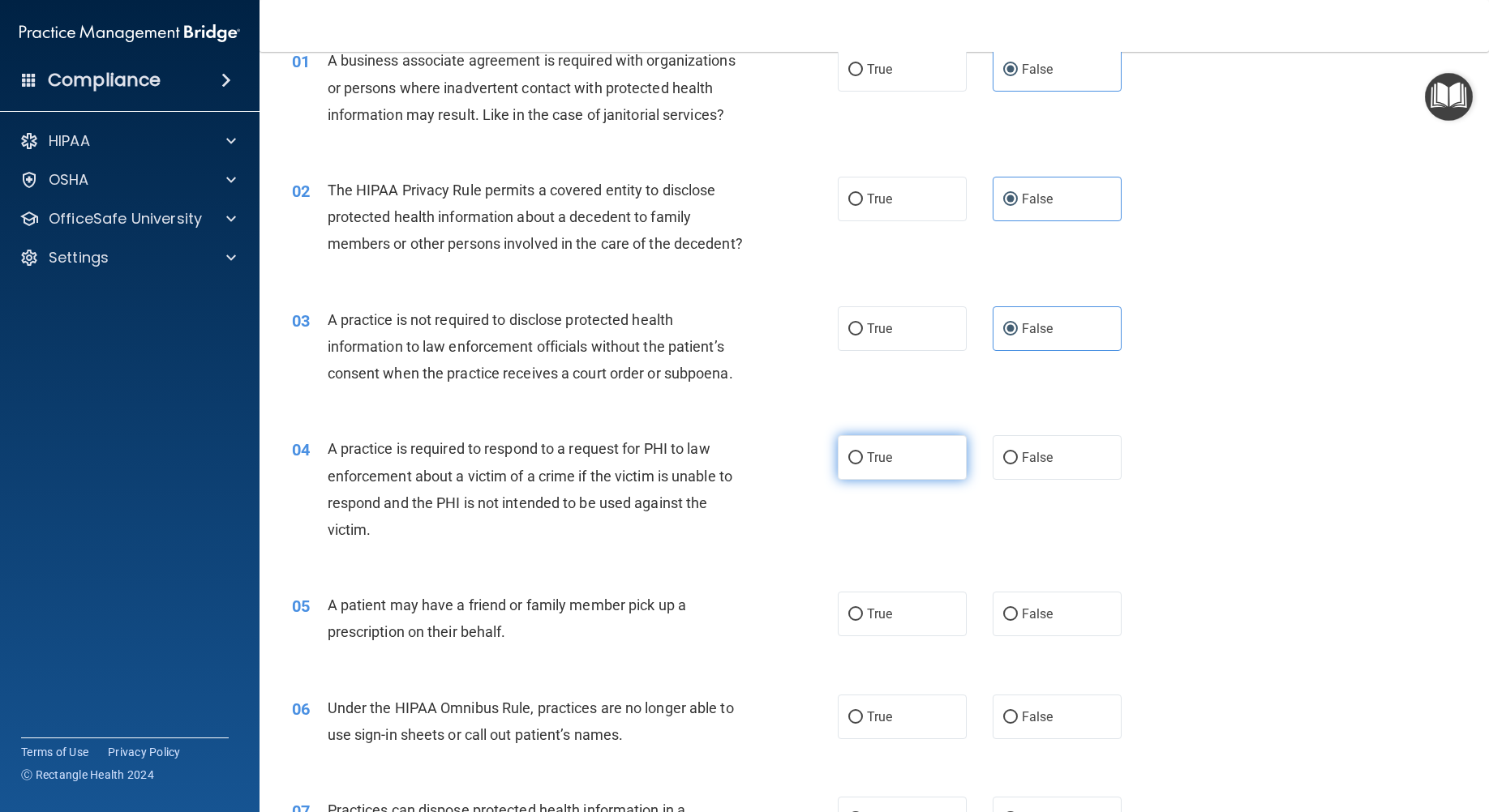
click at [913, 472] on label "True" at bounding box center [902, 457] width 129 height 44
click at [863, 464] on input "True" at bounding box center [855, 458] width 15 height 12
radio input "true"
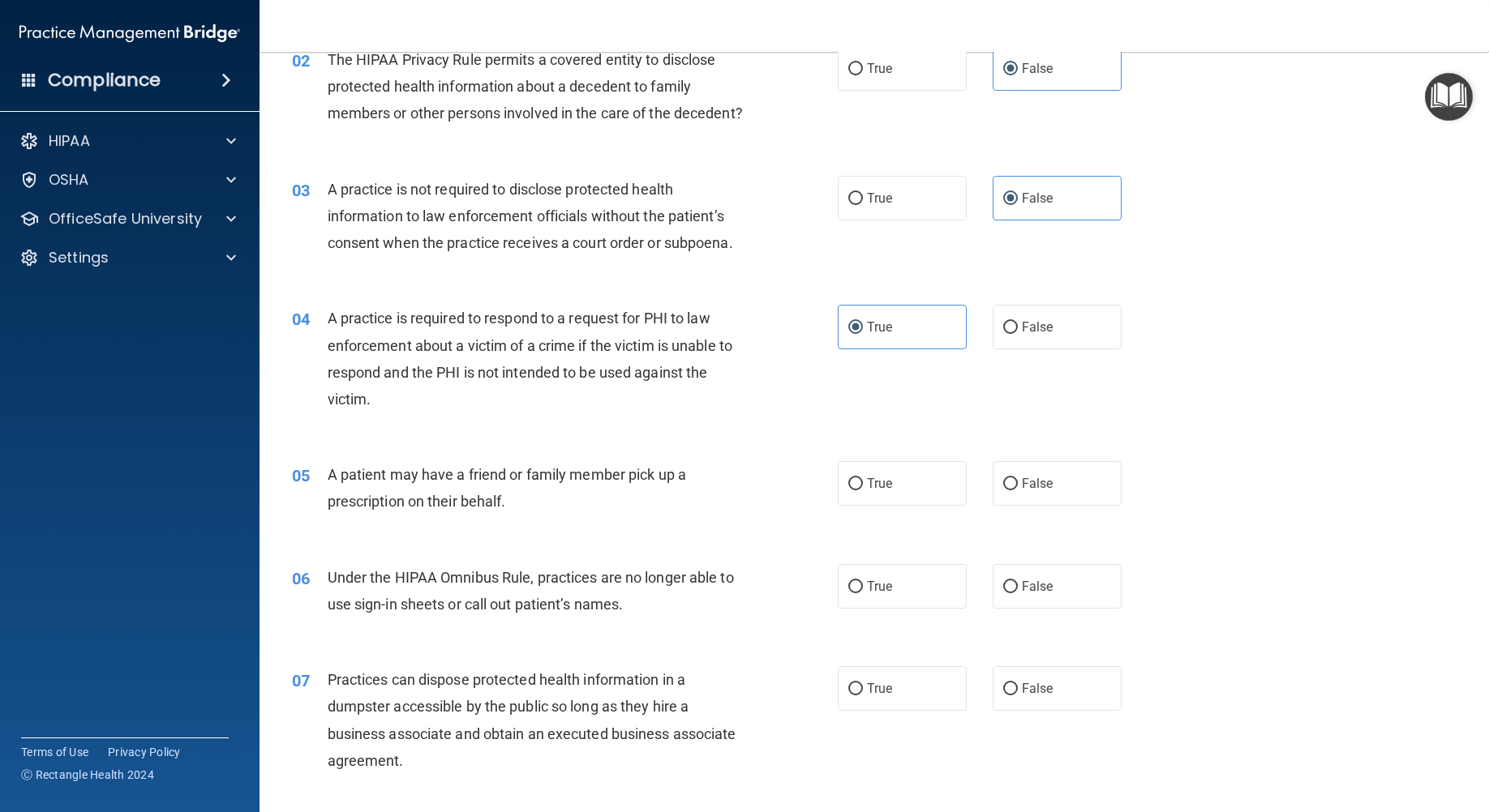
scroll to position [243, 0]
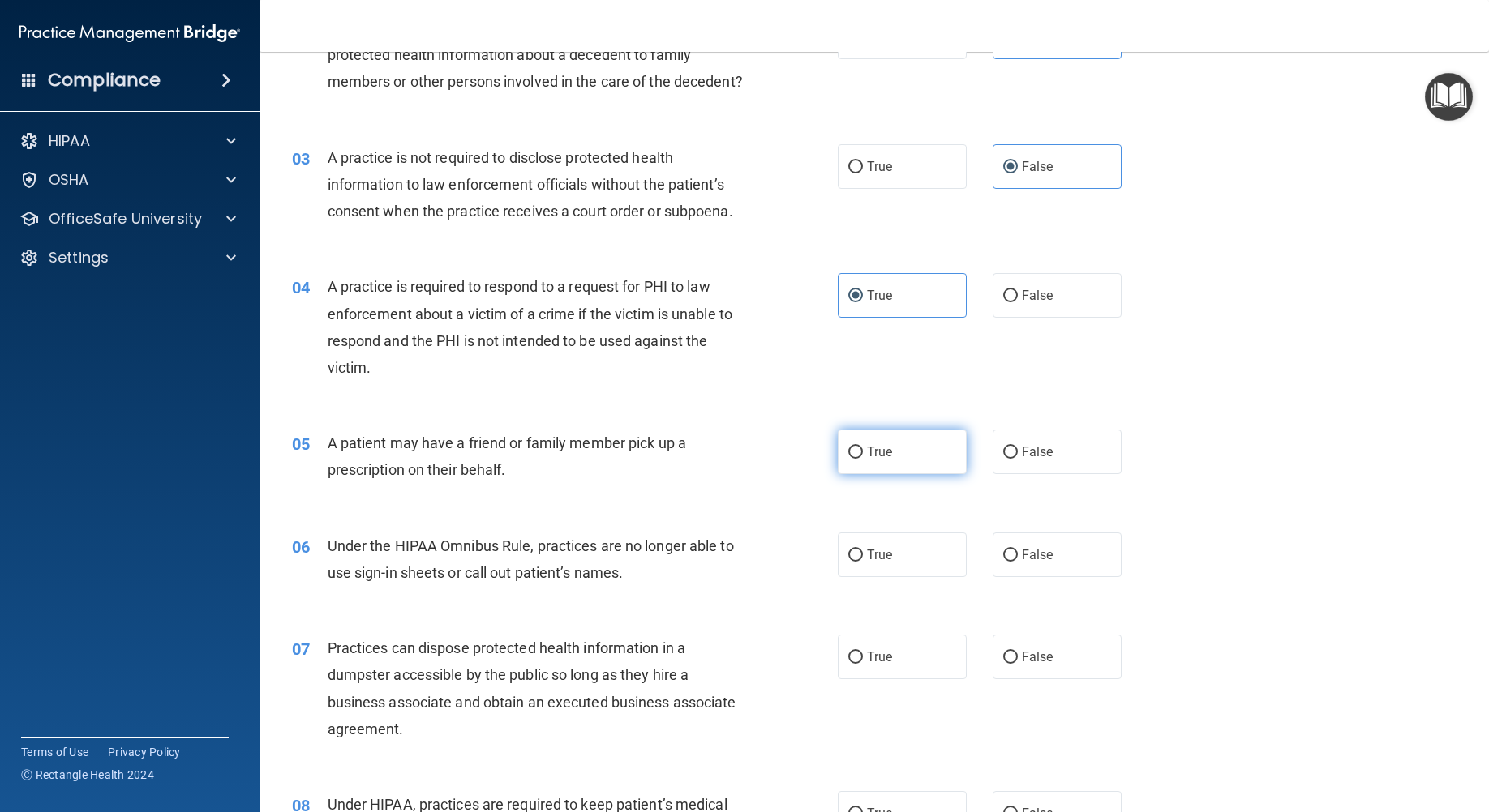
click at [903, 475] on label "True" at bounding box center [902, 452] width 129 height 44
click at [863, 459] on input "True" at bounding box center [855, 452] width 15 height 12
radio input "true"
click at [1022, 563] on span "False" at bounding box center [1037, 555] width 31 height 16
click at [1016, 562] on input "False" at bounding box center [1011, 555] width 15 height 12
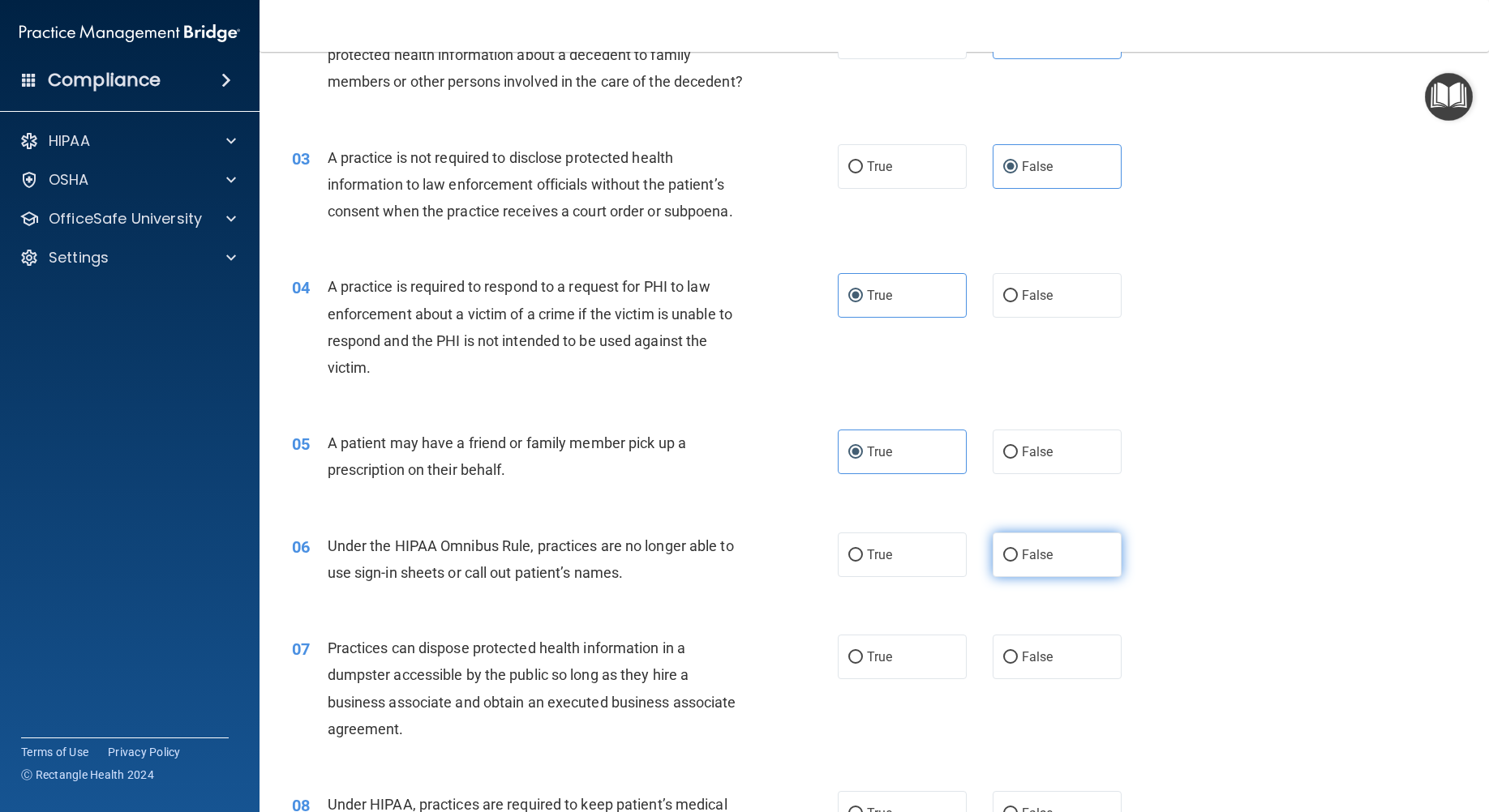
radio input "true"
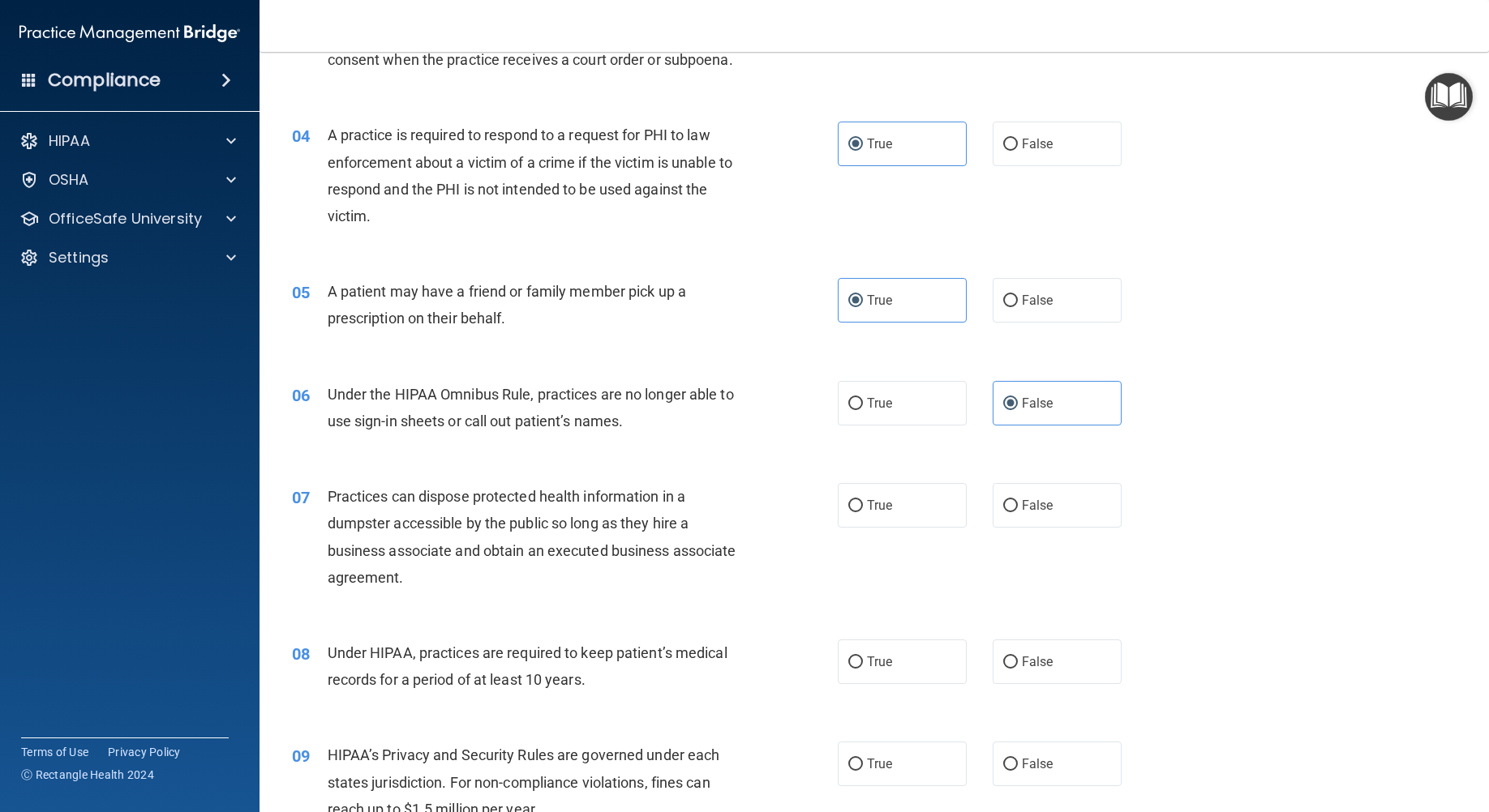
scroll to position [406, 0]
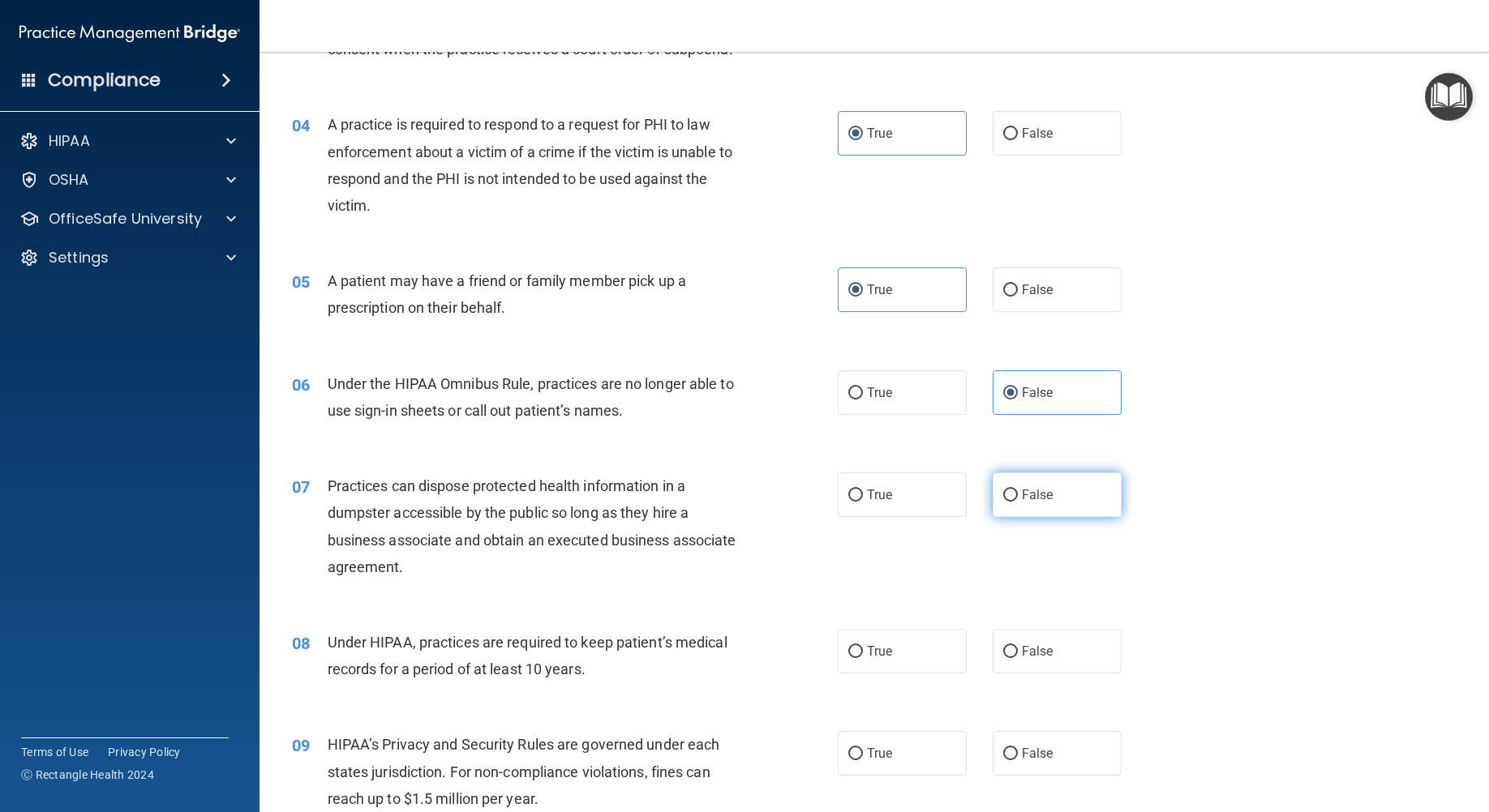
click at [1066, 517] on label "False" at bounding box center [1057, 495] width 129 height 44
click at [1017, 502] on input "False" at bounding box center [1011, 495] width 15 height 12
radio input "true"
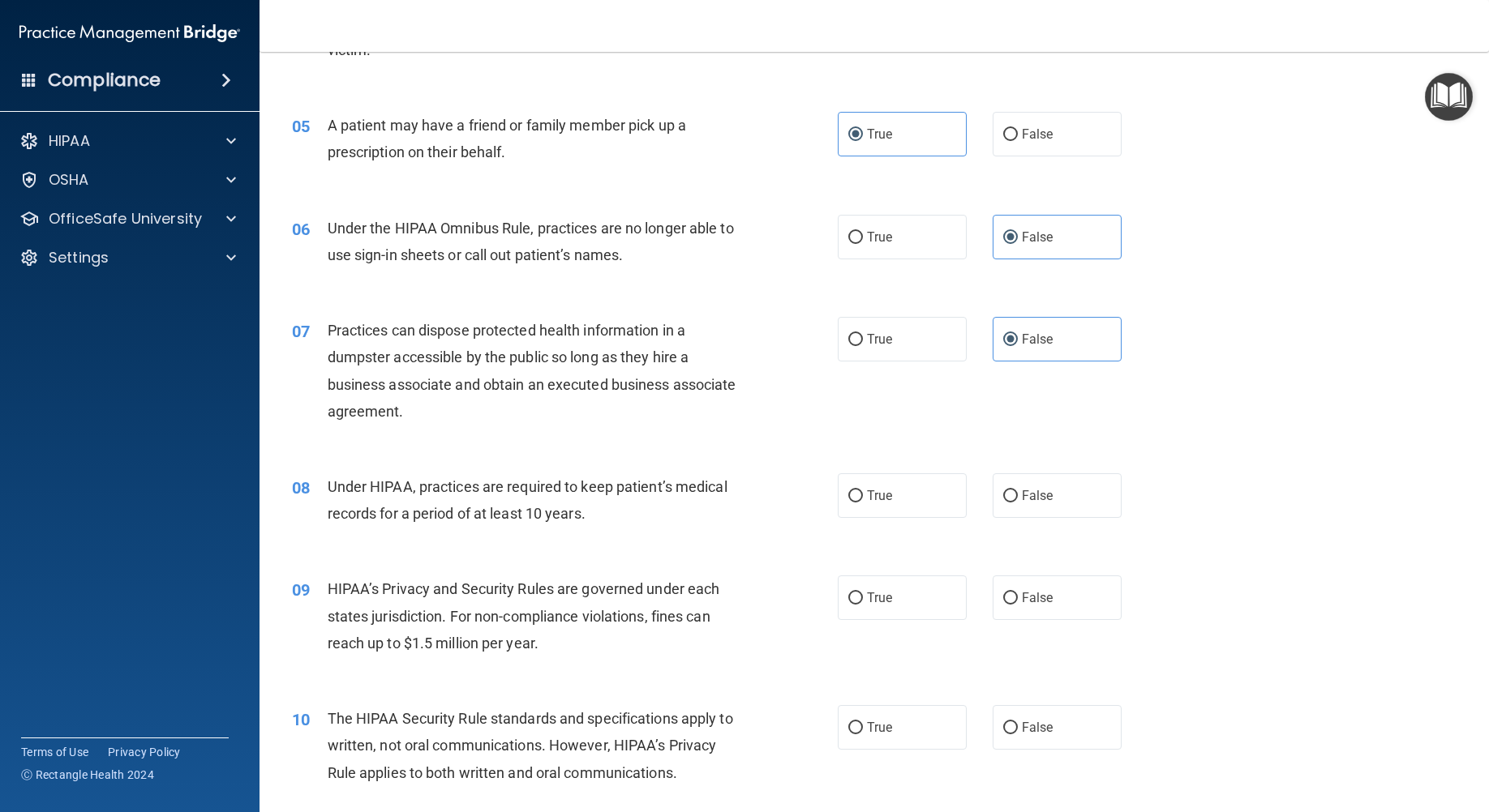
scroll to position [567, 0]
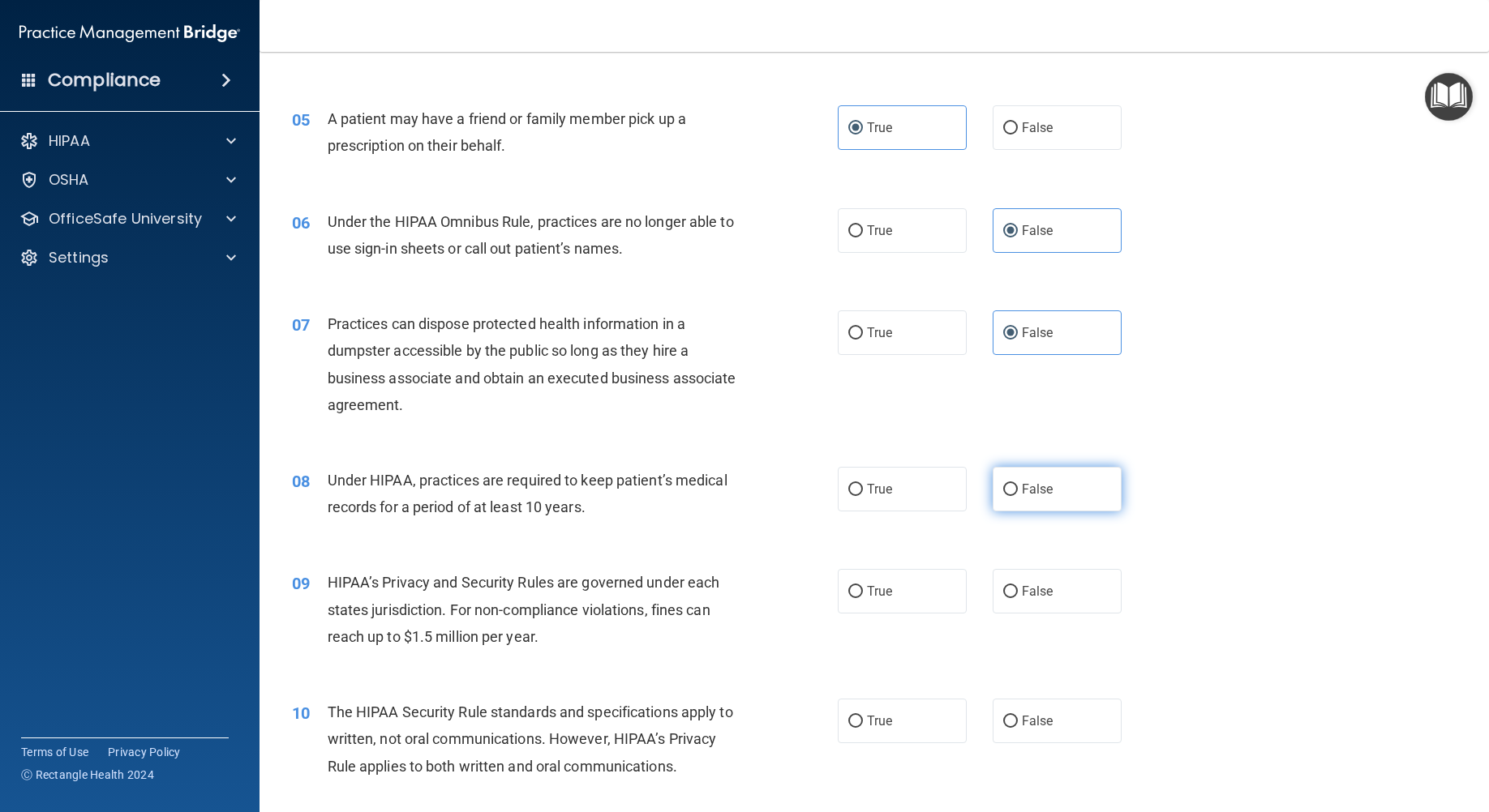
click at [1099, 511] on label "False" at bounding box center [1057, 489] width 129 height 44
click at [1017, 497] on input "False" at bounding box center [1011, 489] width 15 height 12
radio input "true"
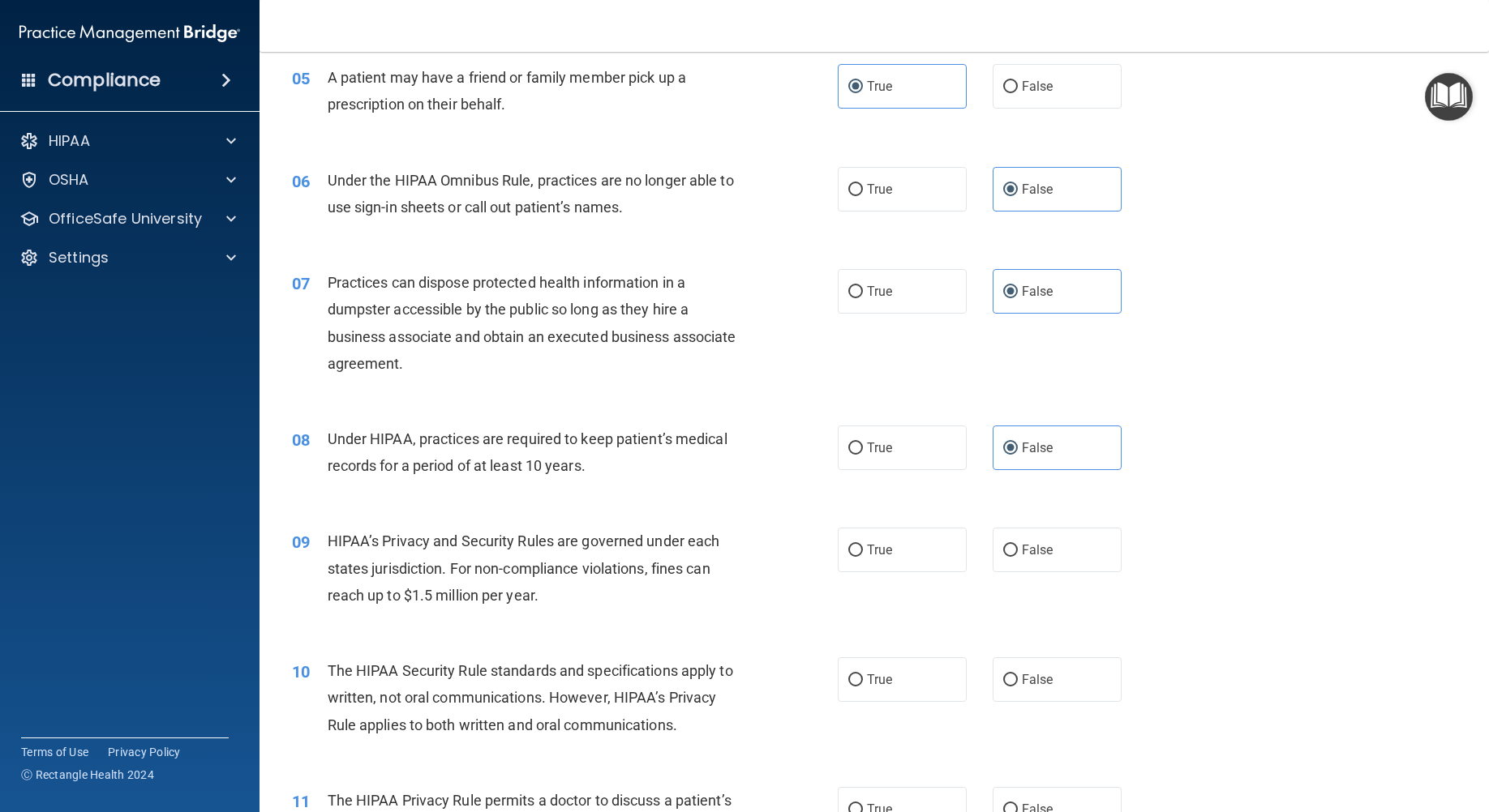
scroll to position [648, 0]
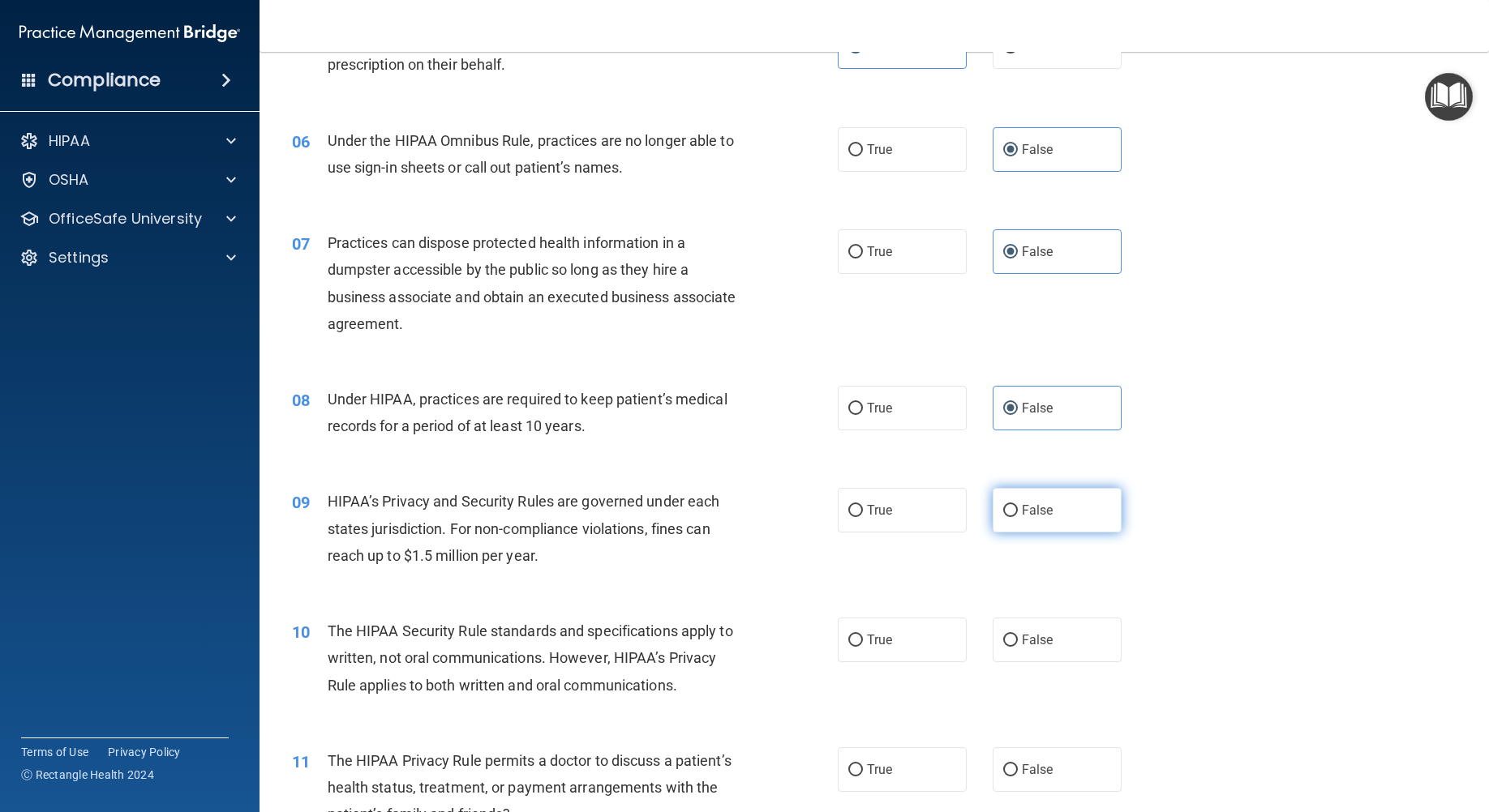
click at [1043, 532] on label "False" at bounding box center [1057, 510] width 129 height 44
click at [1017, 517] on input "False" at bounding box center [1011, 510] width 15 height 12
radio input "true"
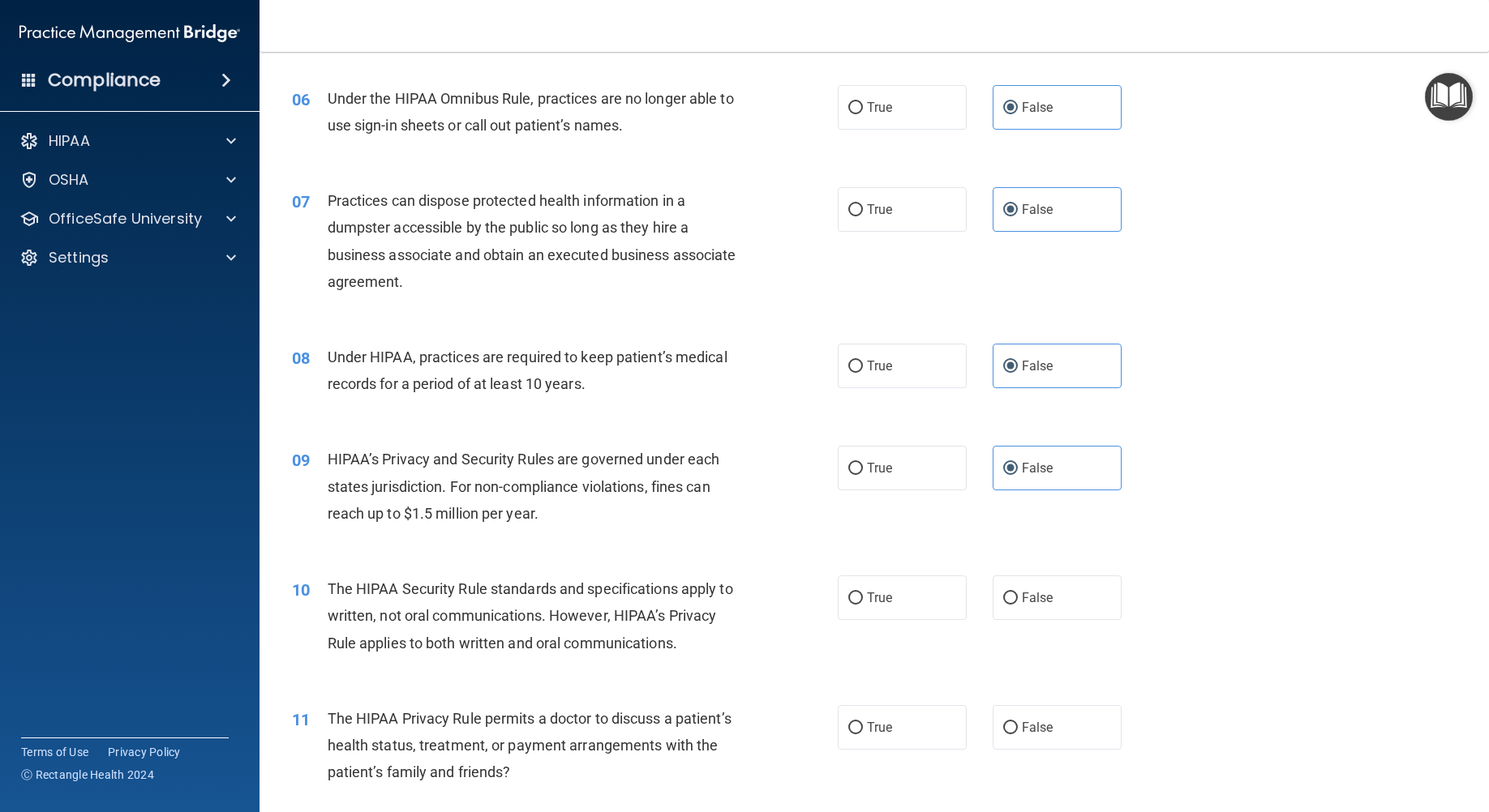
scroll to position [729, 0]
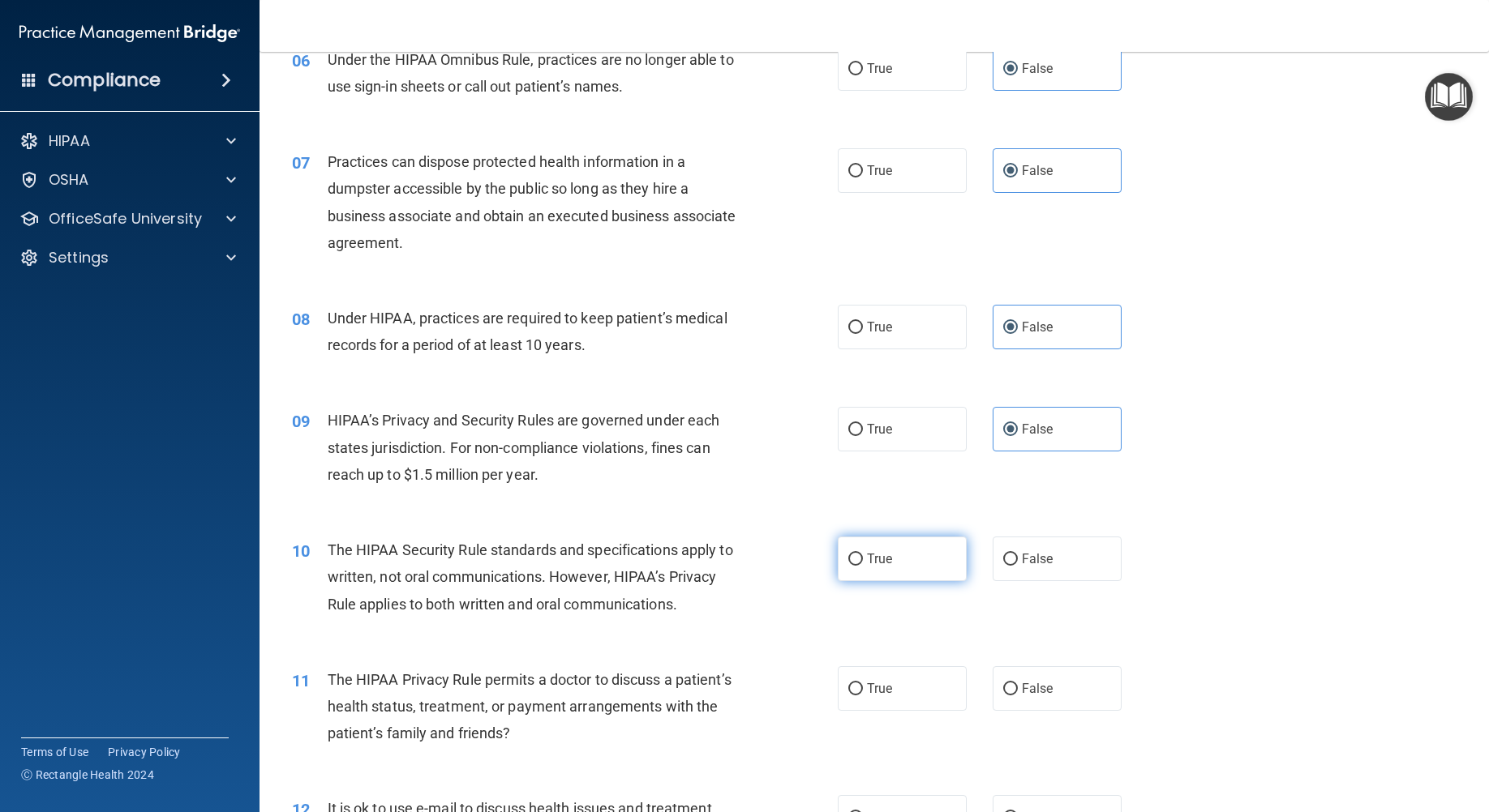
click at [913, 581] on label "True" at bounding box center [902, 559] width 129 height 44
click at [863, 566] on input "True" at bounding box center [855, 559] width 15 height 12
radio input "true"
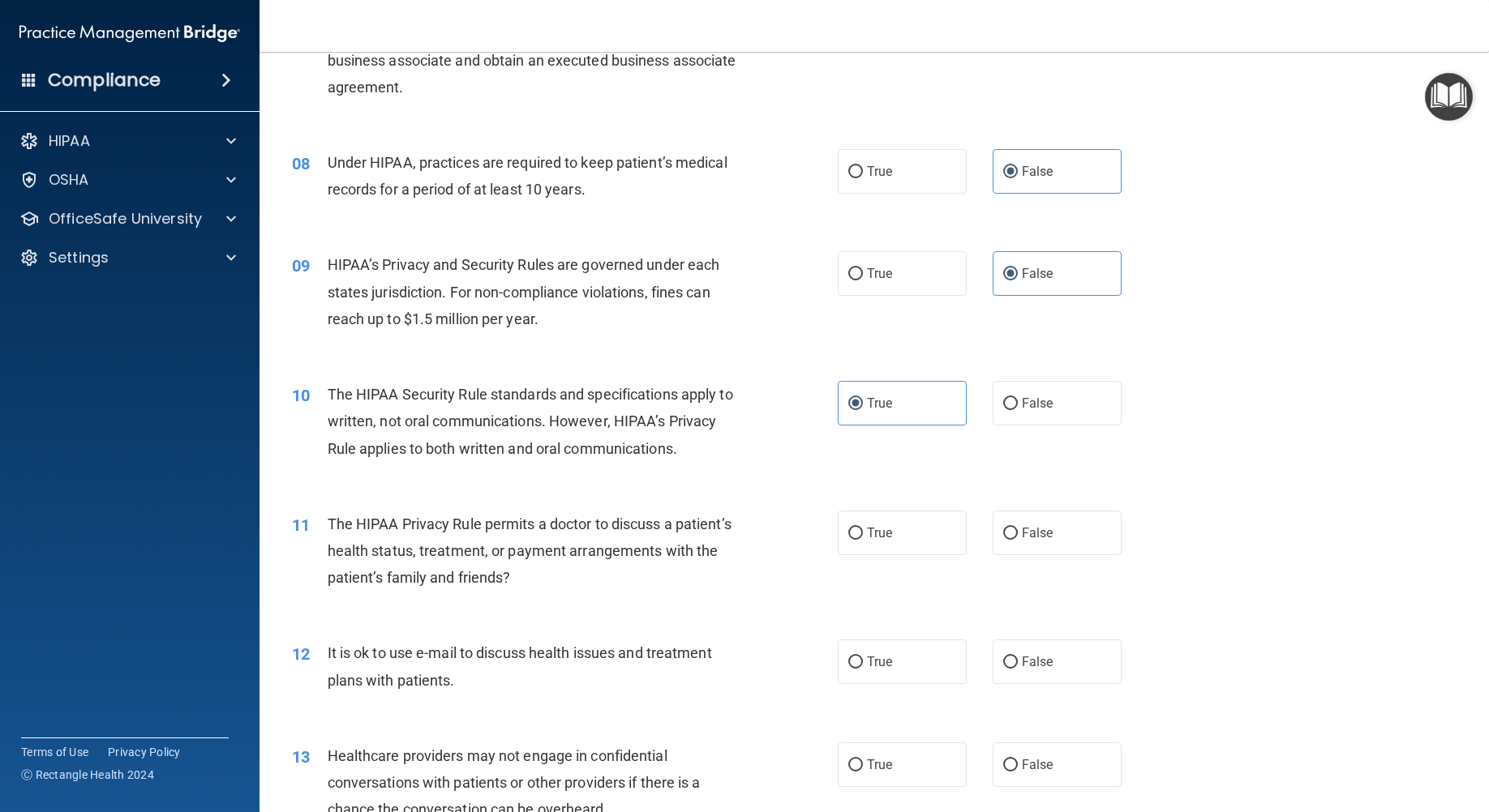
scroll to position [892, 0]
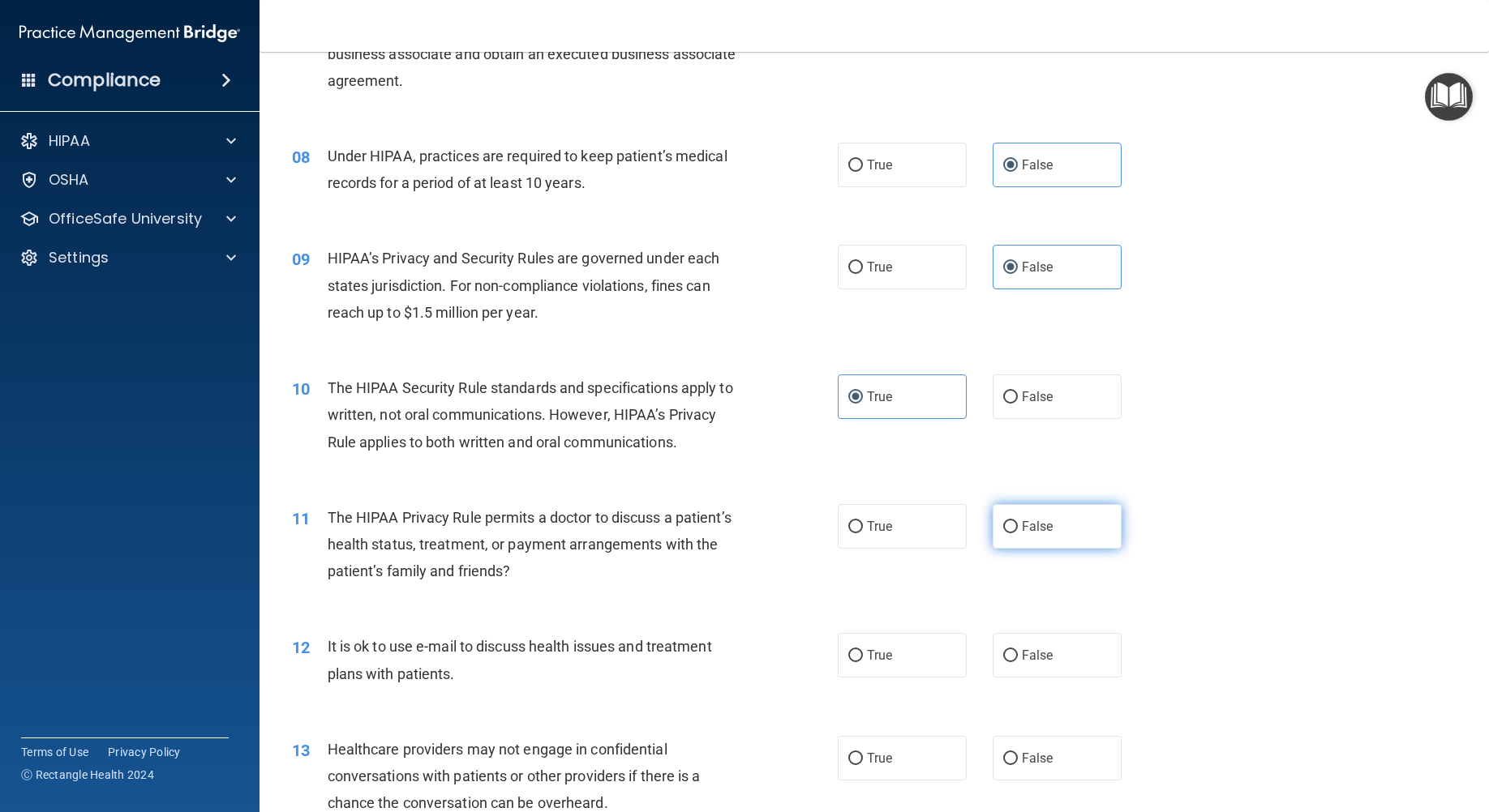
click at [1058, 549] on label "False" at bounding box center [1057, 526] width 129 height 44
click at [1017, 533] on input "False" at bounding box center [1011, 527] width 15 height 12
radio input "true"
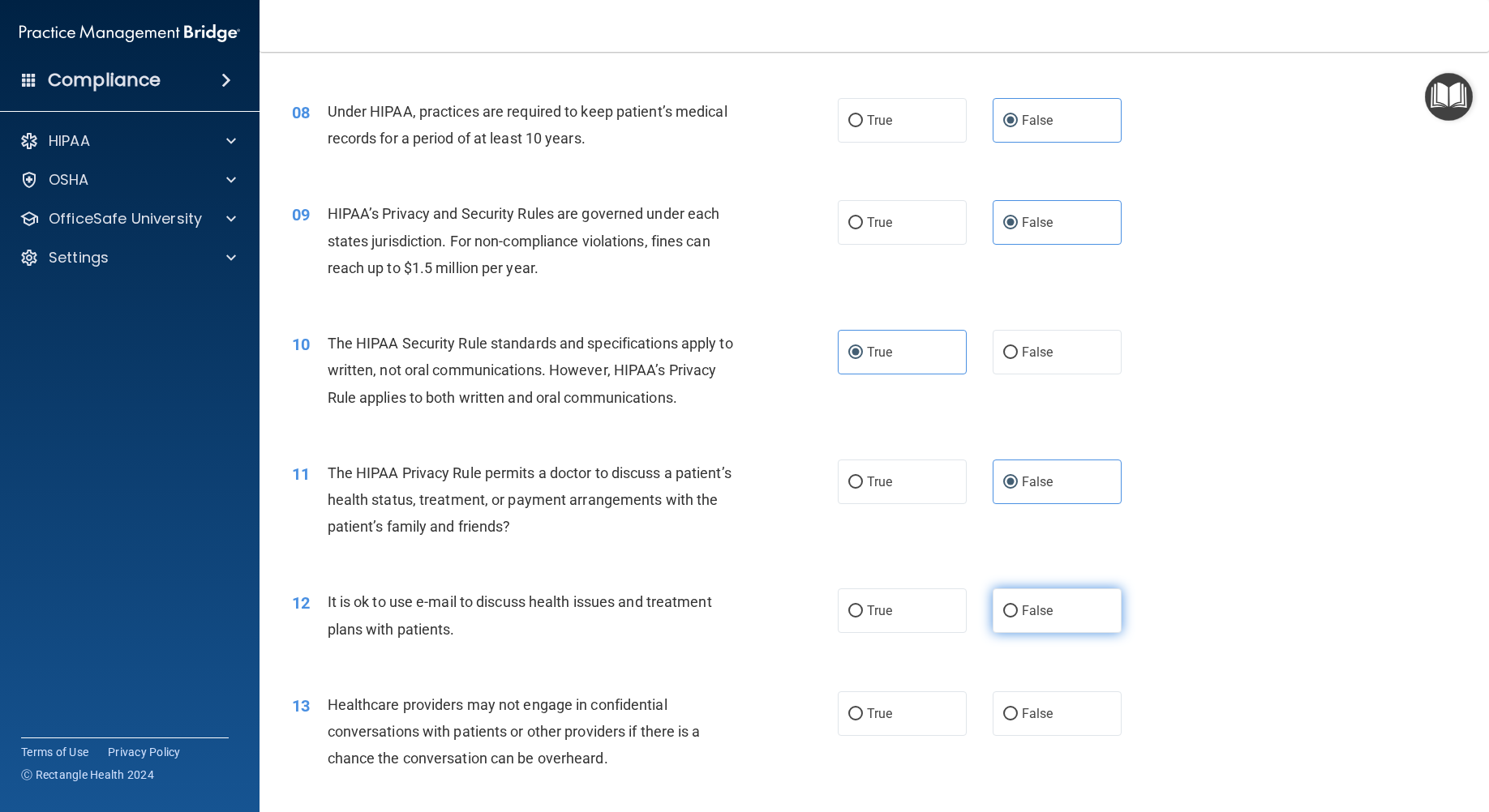
scroll to position [973, 0]
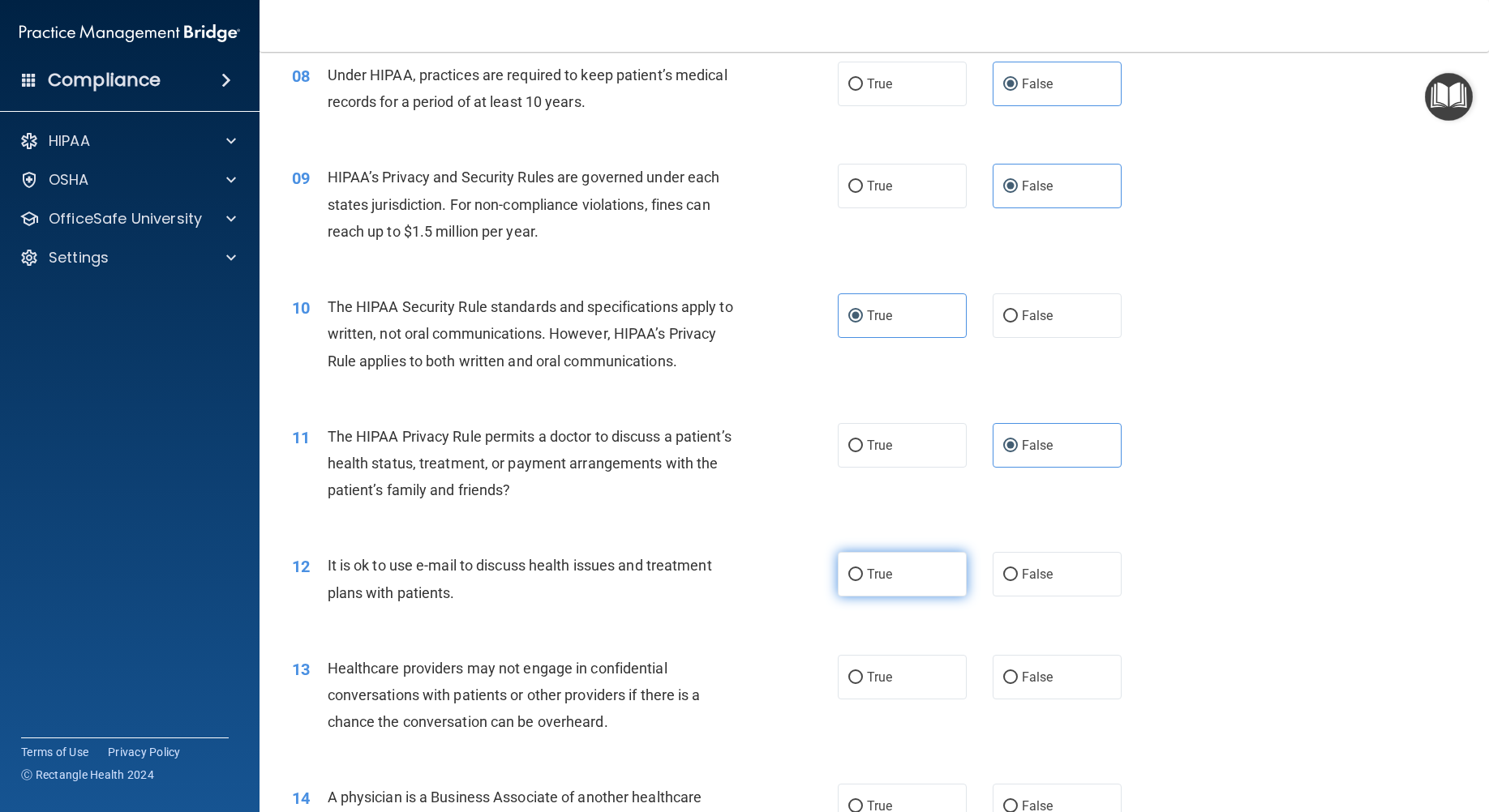
click at [871, 597] on label "True" at bounding box center [902, 574] width 129 height 44
click at [863, 581] on input "True" at bounding box center [855, 575] width 15 height 12
radio input "true"
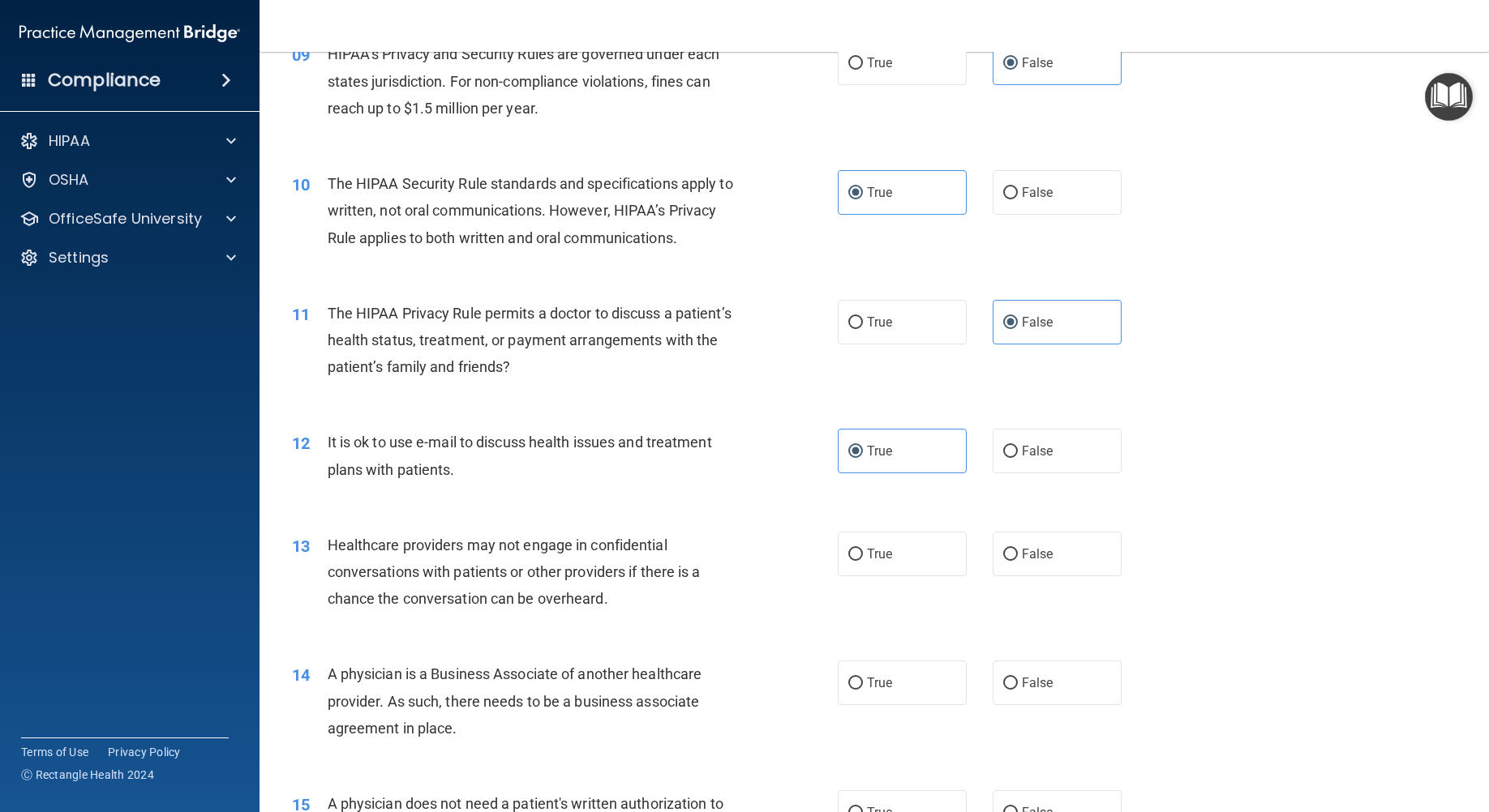
scroll to position [1135, 0]
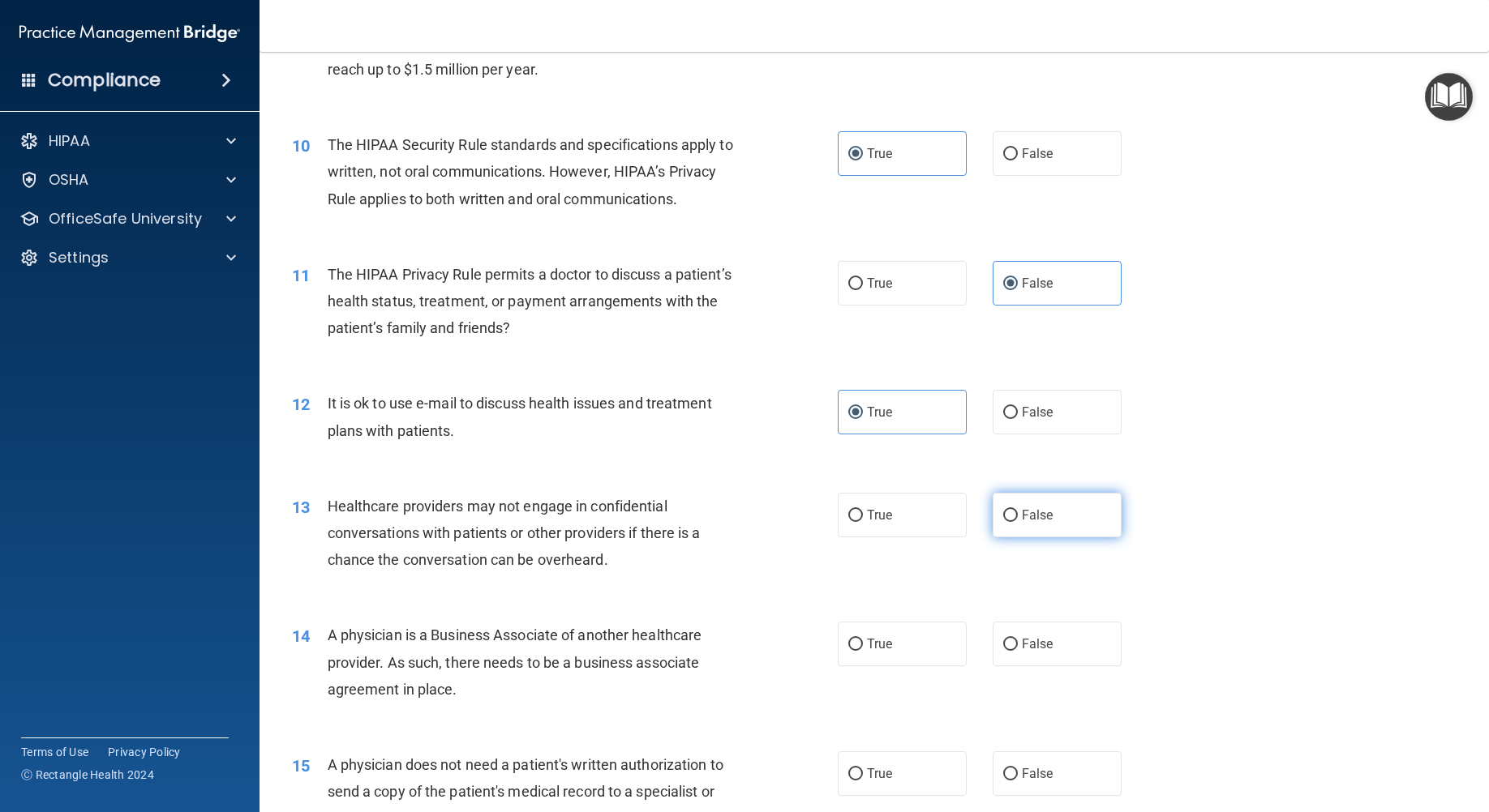
click at [1048, 537] on label "False" at bounding box center [1057, 515] width 129 height 44
click at [1017, 522] on input "False" at bounding box center [1011, 516] width 15 height 12
radio input "true"
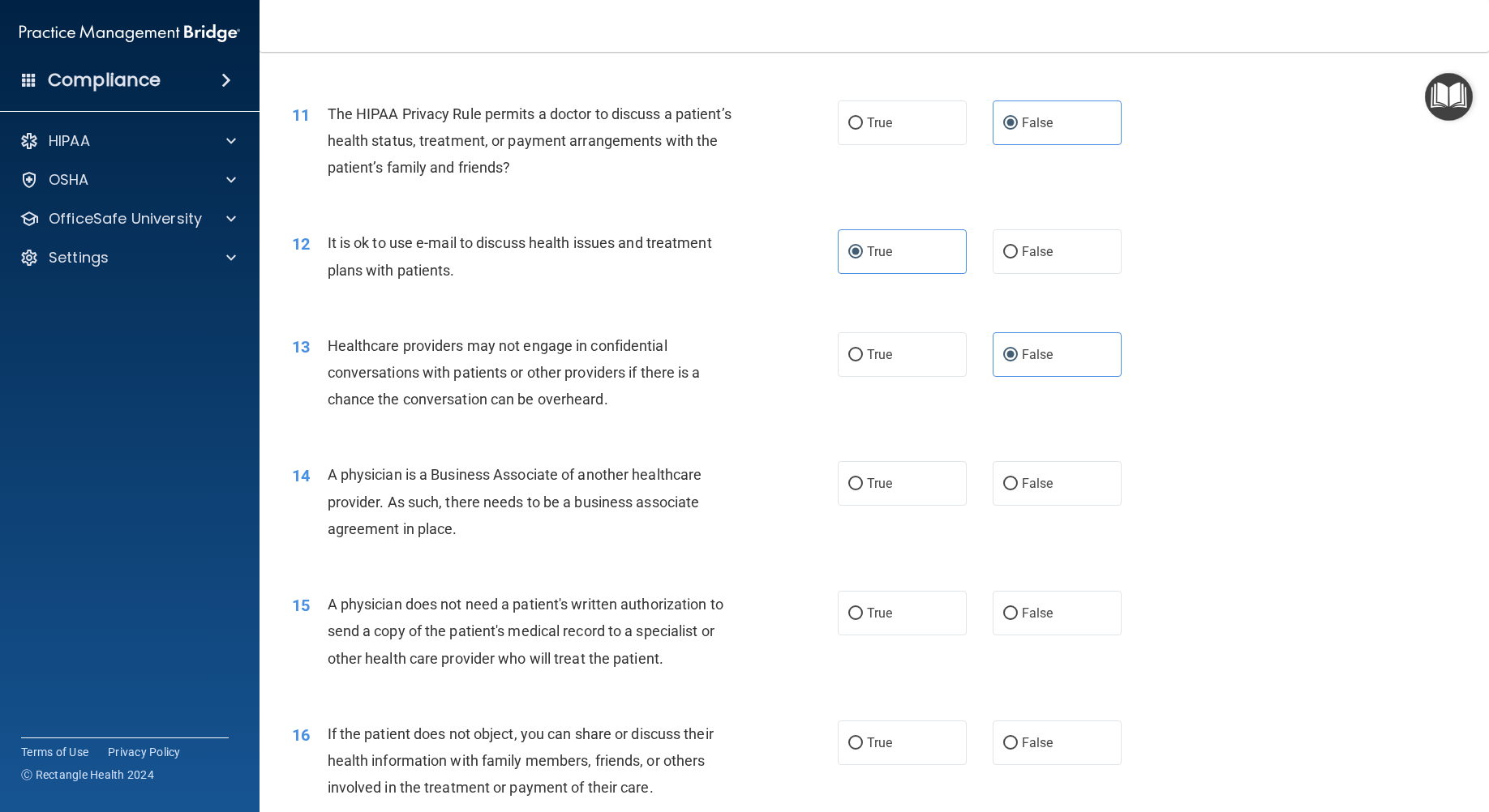
scroll to position [1298, 0]
click at [1051, 504] on label "False" at bounding box center [1057, 482] width 129 height 44
click at [1017, 489] on input "False" at bounding box center [1011, 482] width 15 height 12
radio input "true"
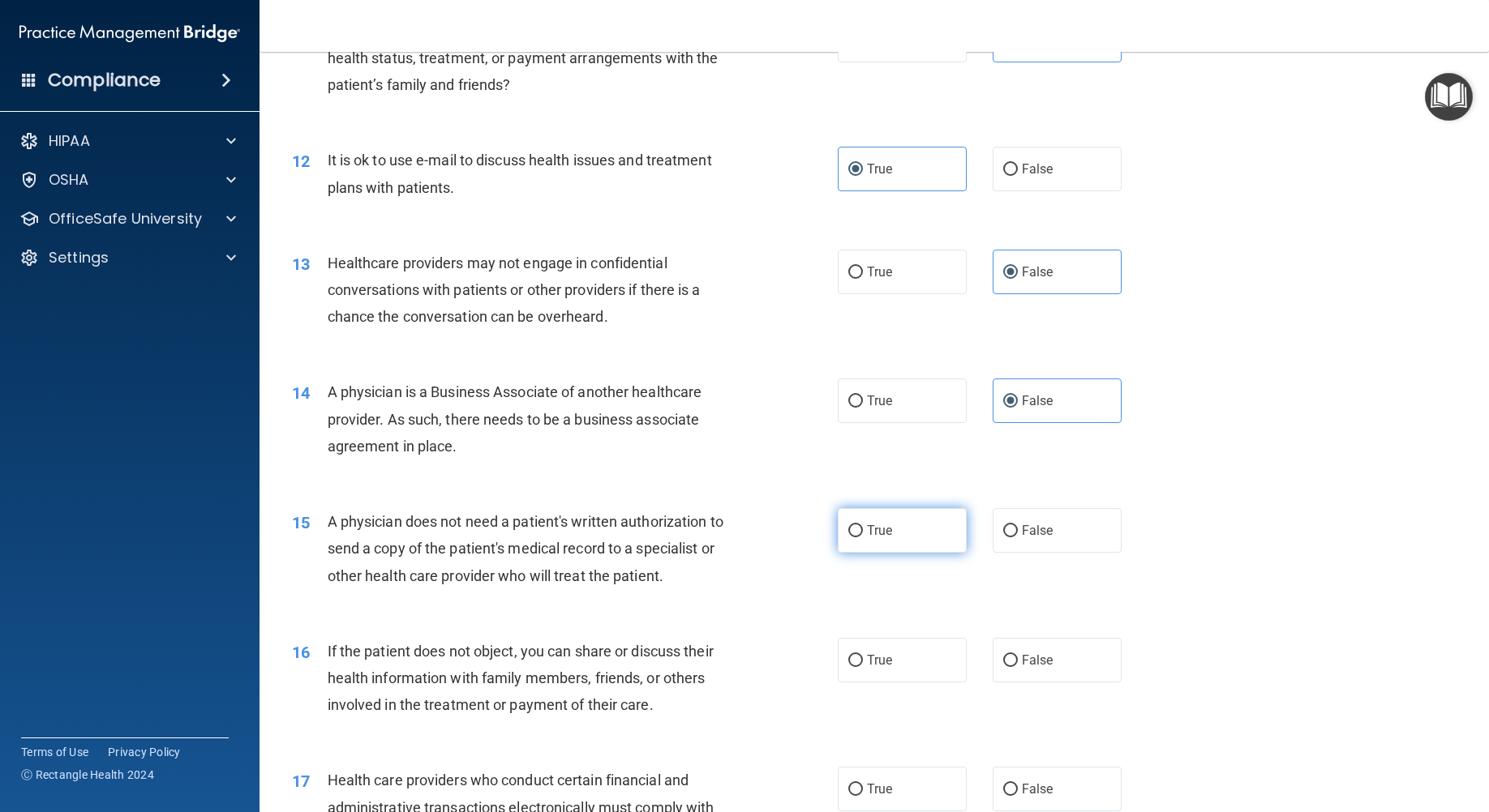
click at [902, 553] on label "True" at bounding box center [902, 531] width 129 height 44
click at [863, 537] on input "True" at bounding box center [855, 531] width 15 height 12
radio input "true"
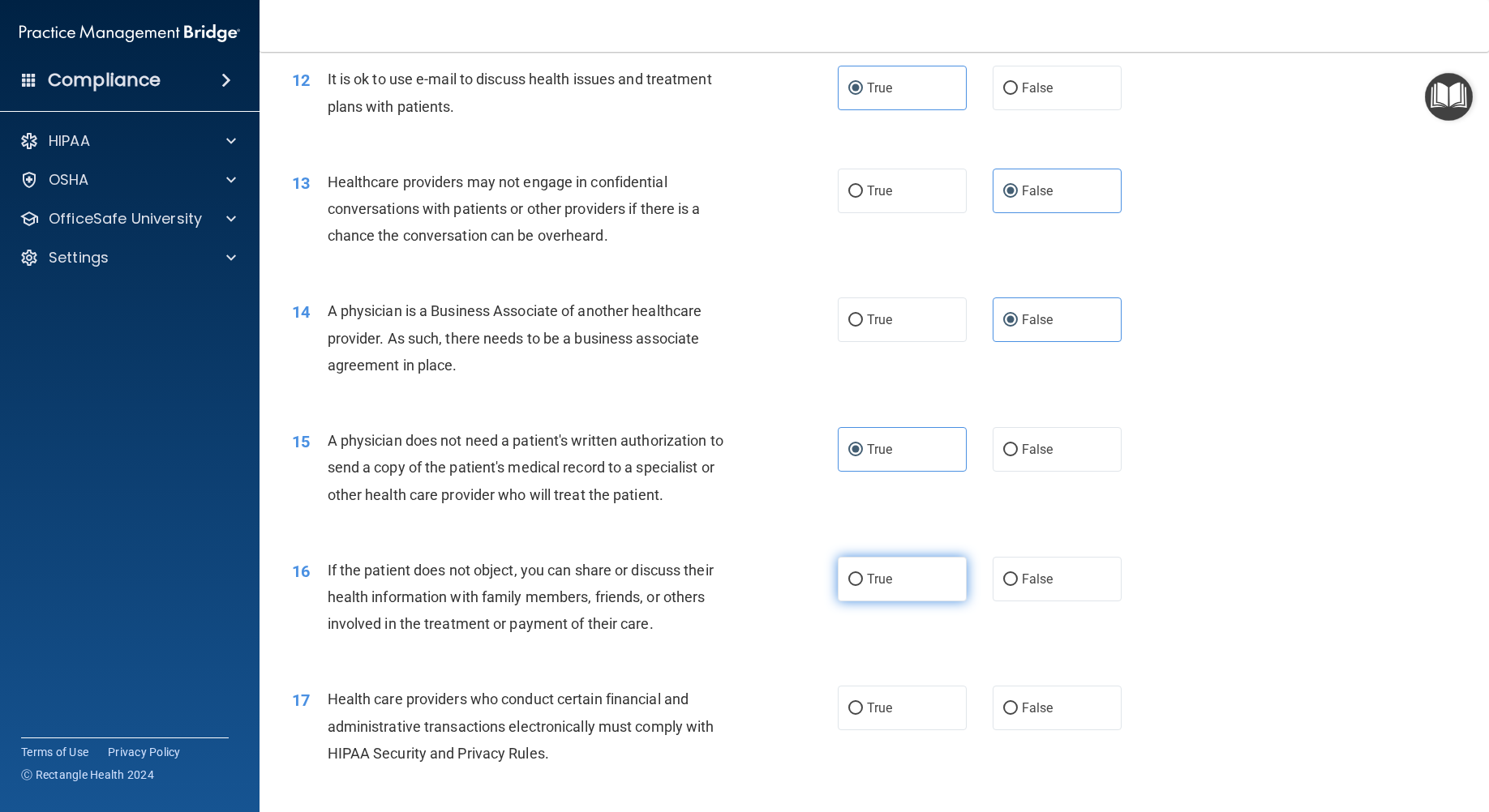
click at [877, 587] on span "True" at bounding box center [878, 579] width 25 height 16
click at [863, 586] on input "True" at bounding box center [855, 579] width 15 height 12
radio input "true"
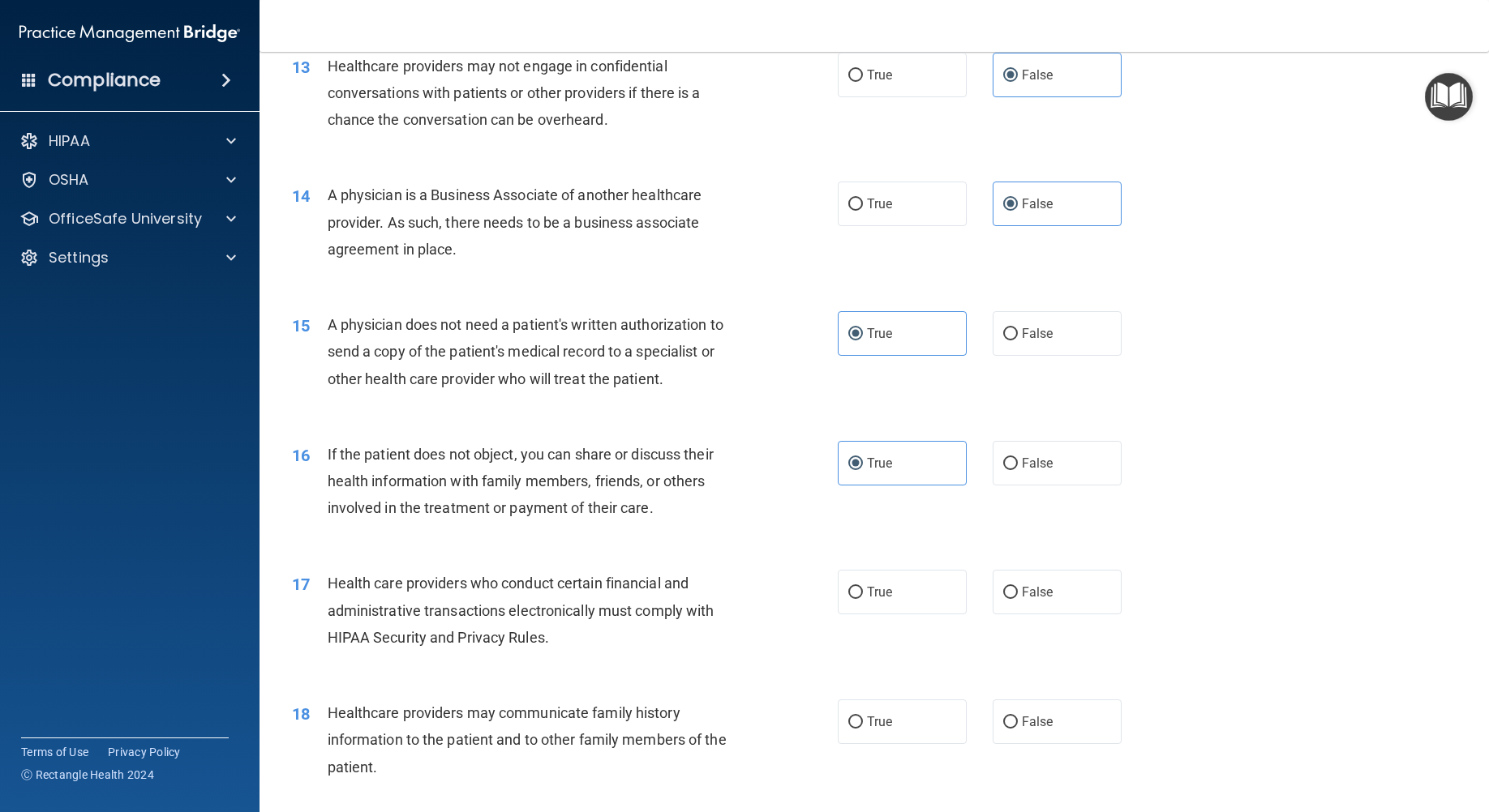
scroll to position [1621, 0]
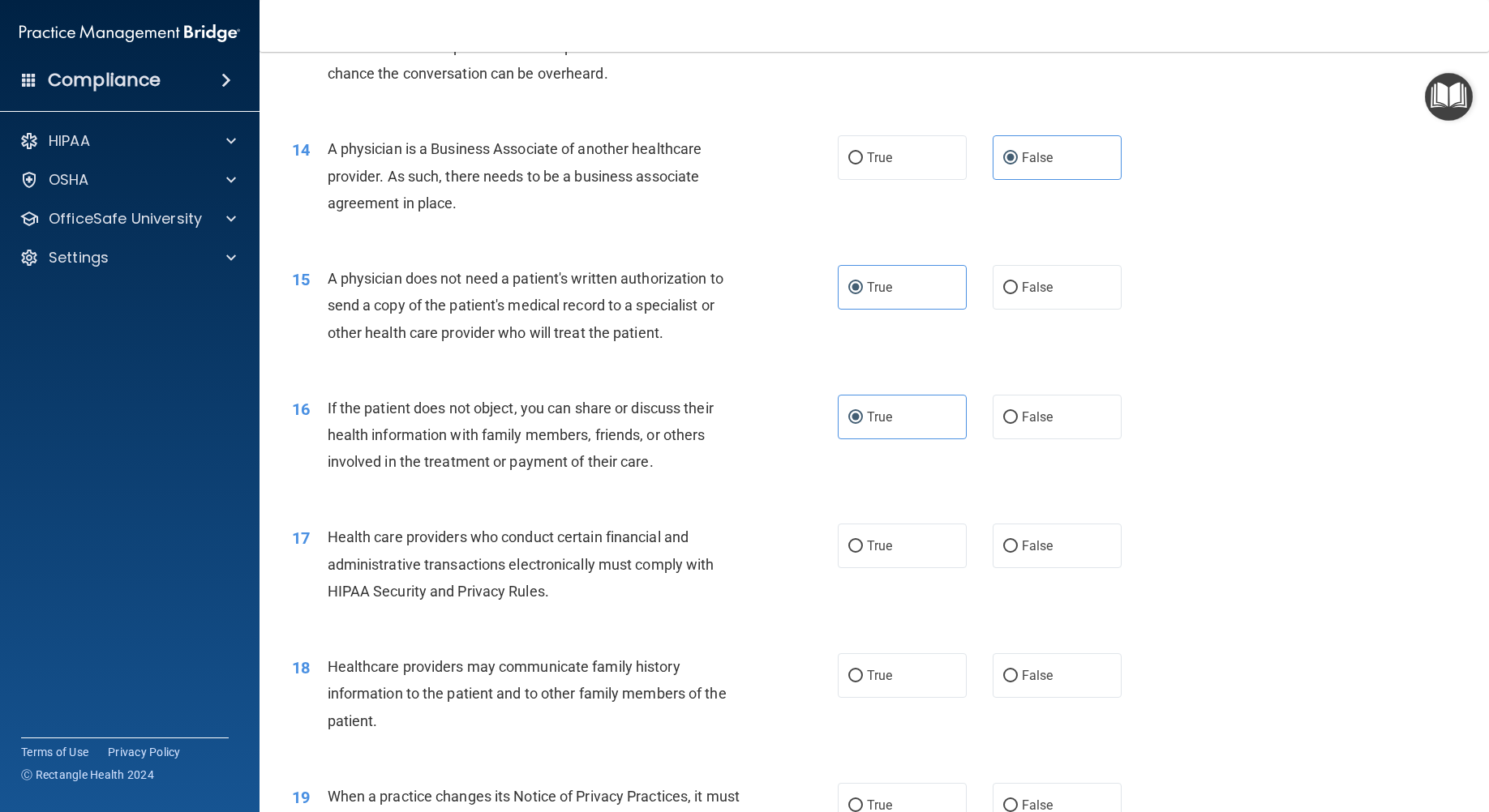
click at [877, 596] on div "17 Health care providers who conduct certain financial and administrative trans…" at bounding box center [874, 567] width 1188 height 130
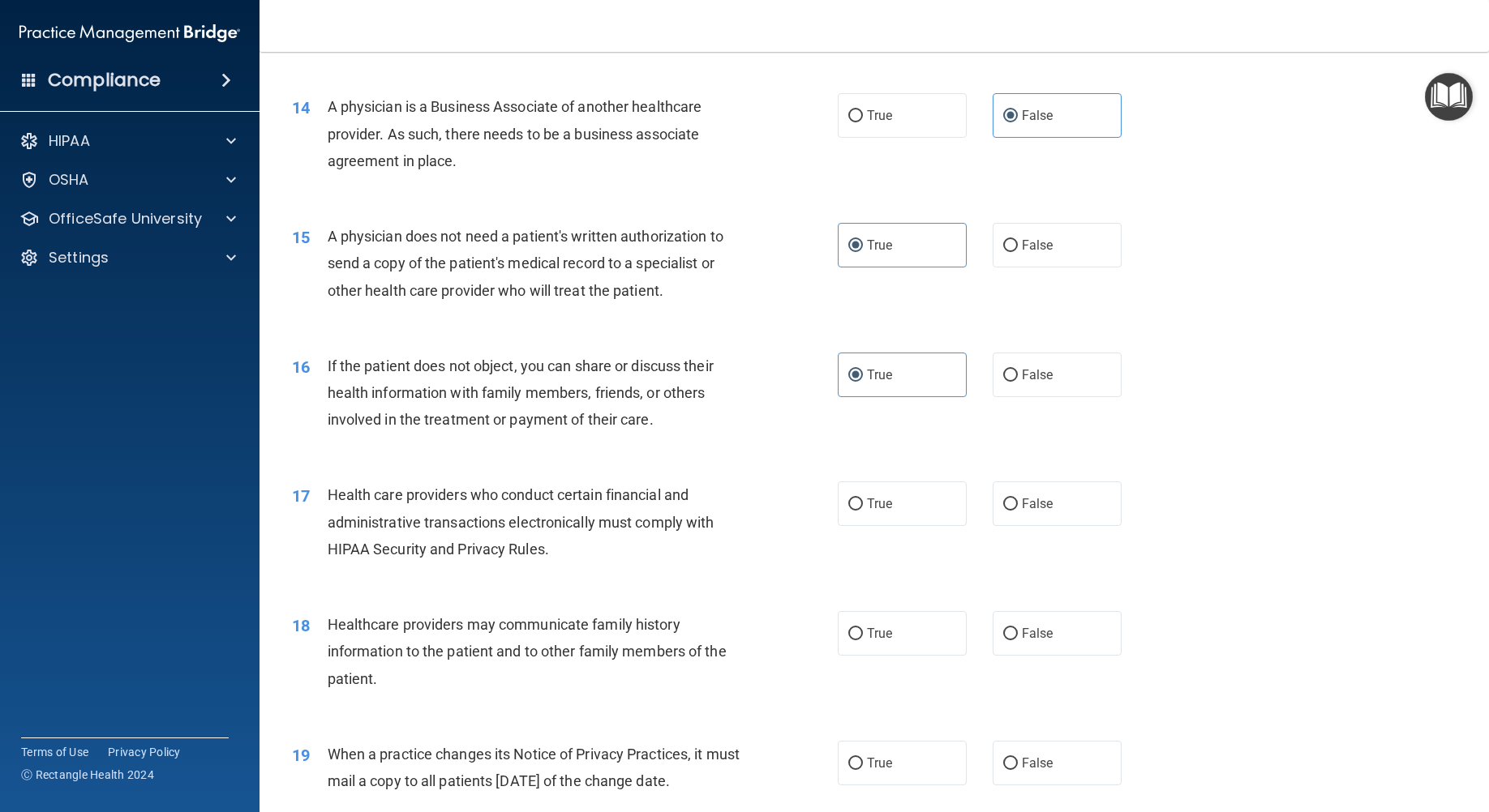
scroll to position [1702, 0]
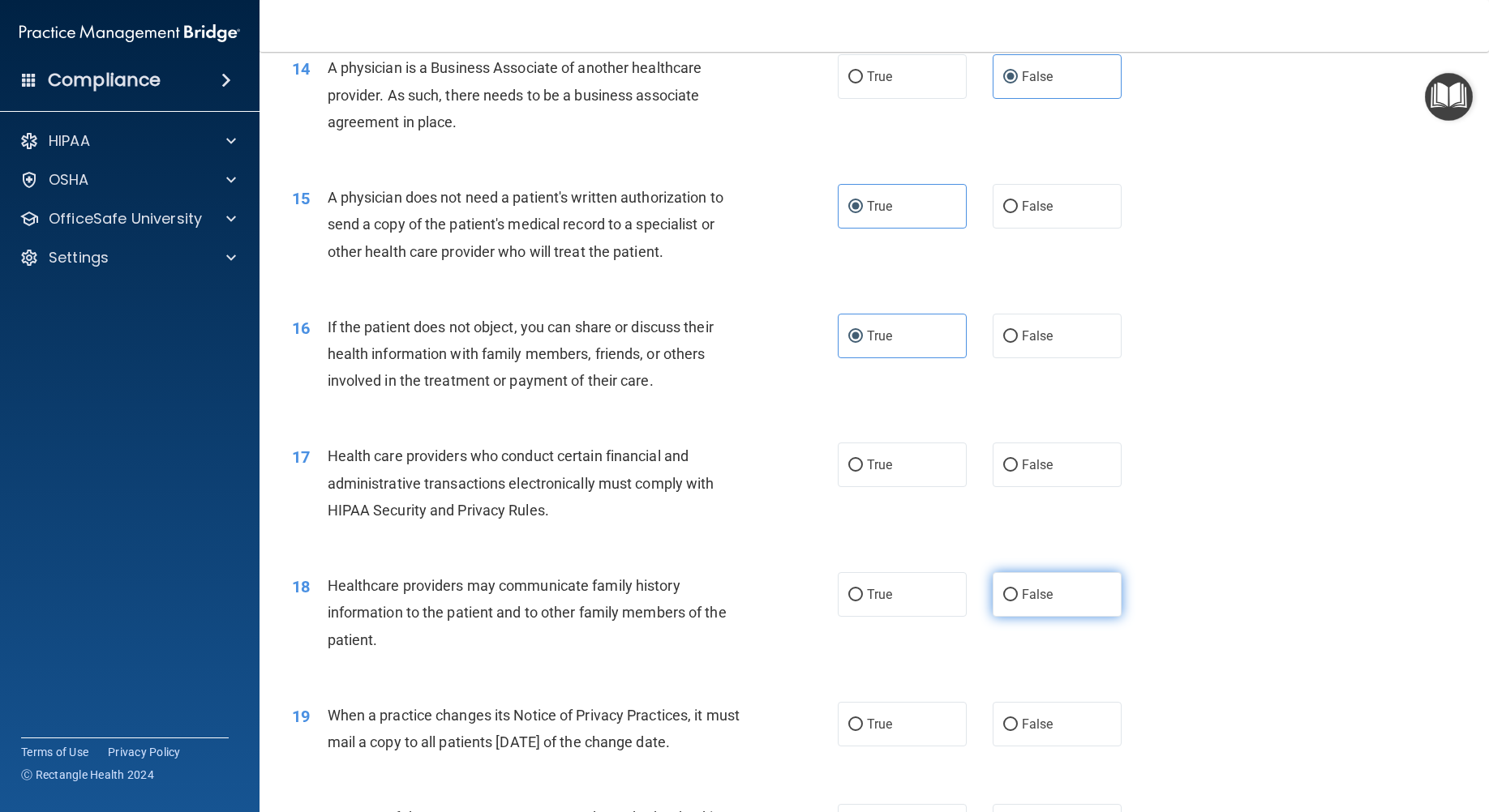
click at [1088, 612] on label "False" at bounding box center [1057, 594] width 129 height 44
click at [1017, 601] on input "False" at bounding box center [1011, 595] width 15 height 12
radio input "true"
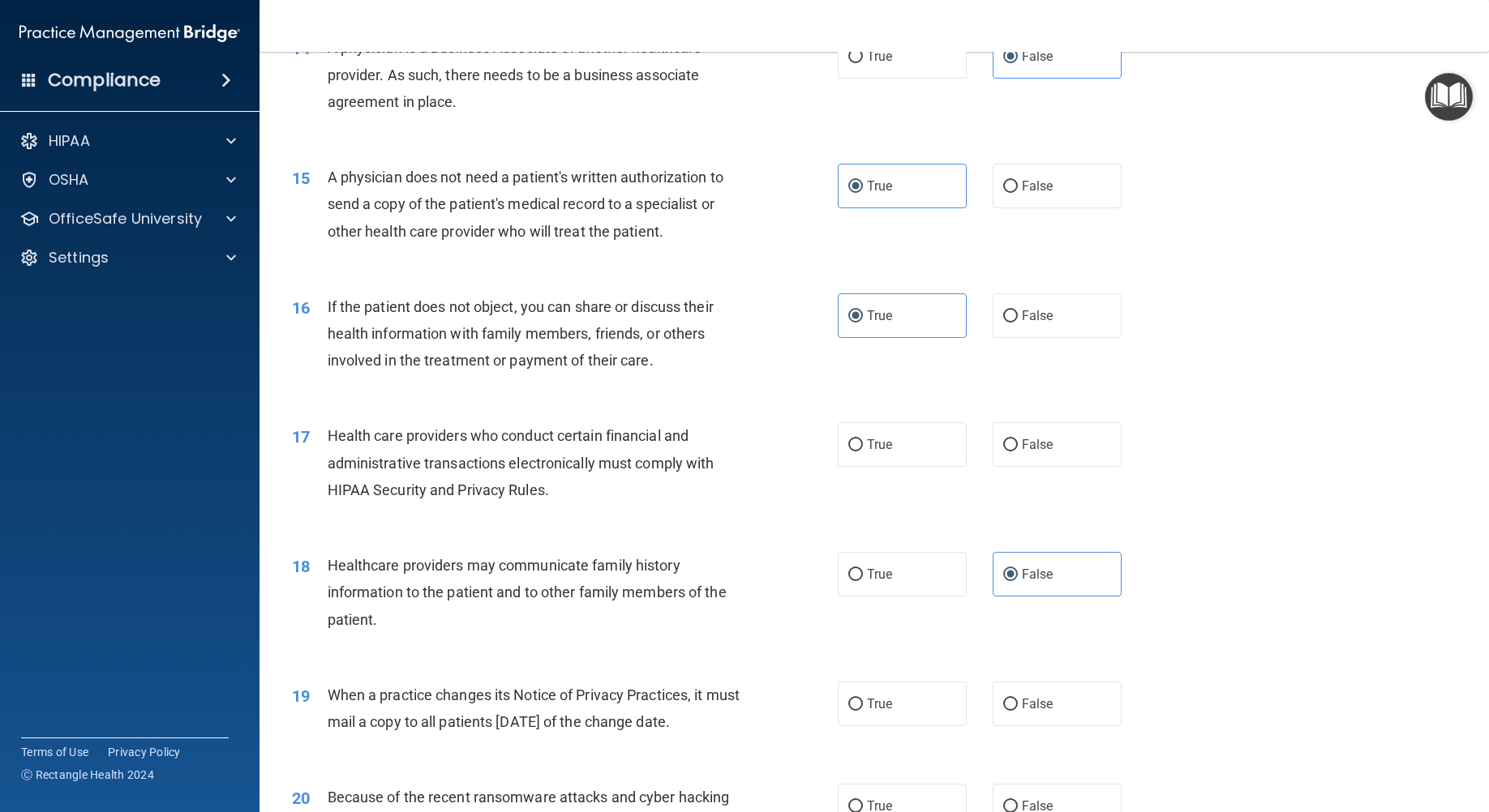
scroll to position [1783, 0]
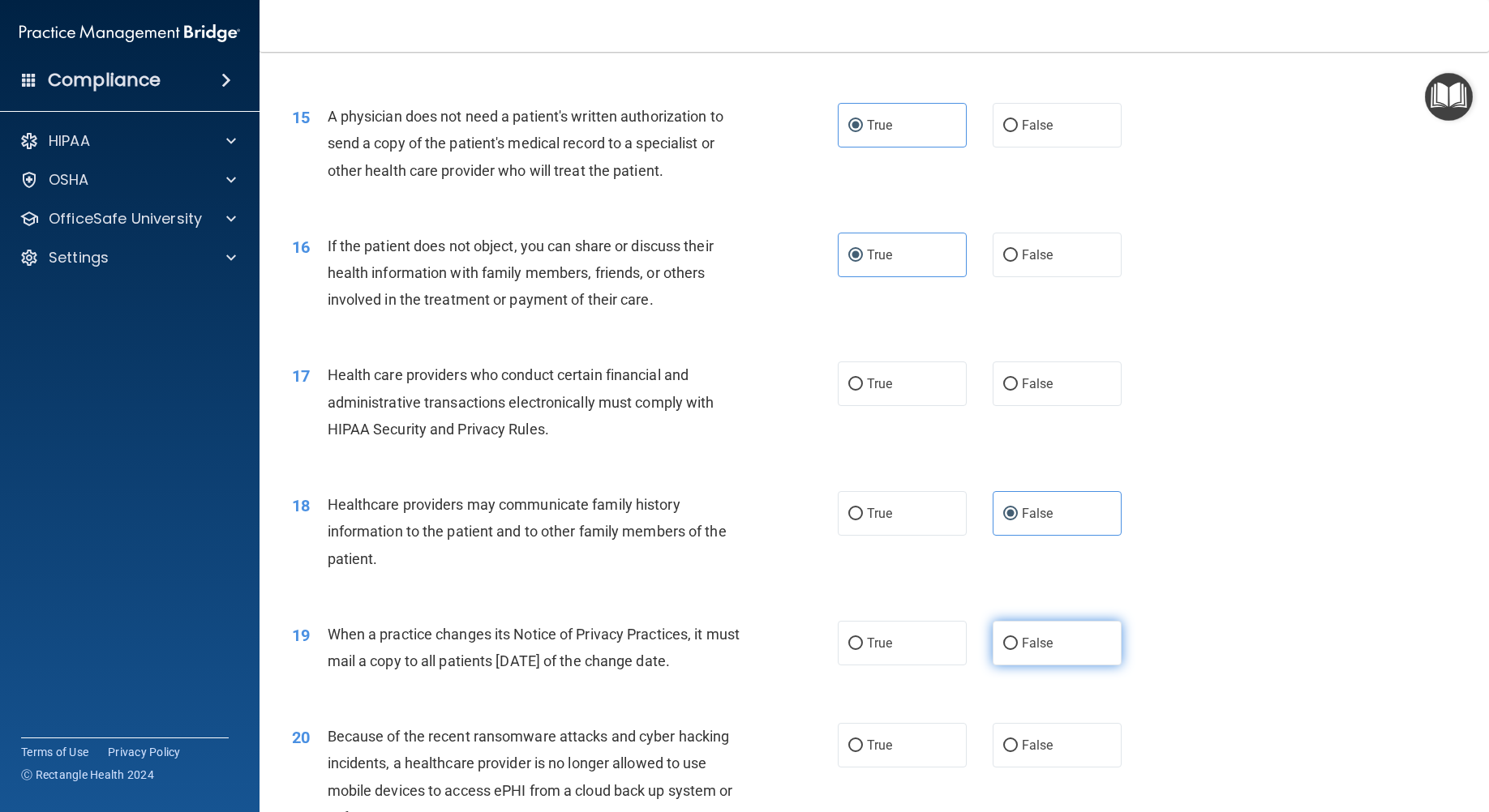
click at [1022, 651] on span "False" at bounding box center [1037, 643] width 31 height 16
click at [1017, 650] on input "False" at bounding box center [1011, 644] width 15 height 12
radio input "true"
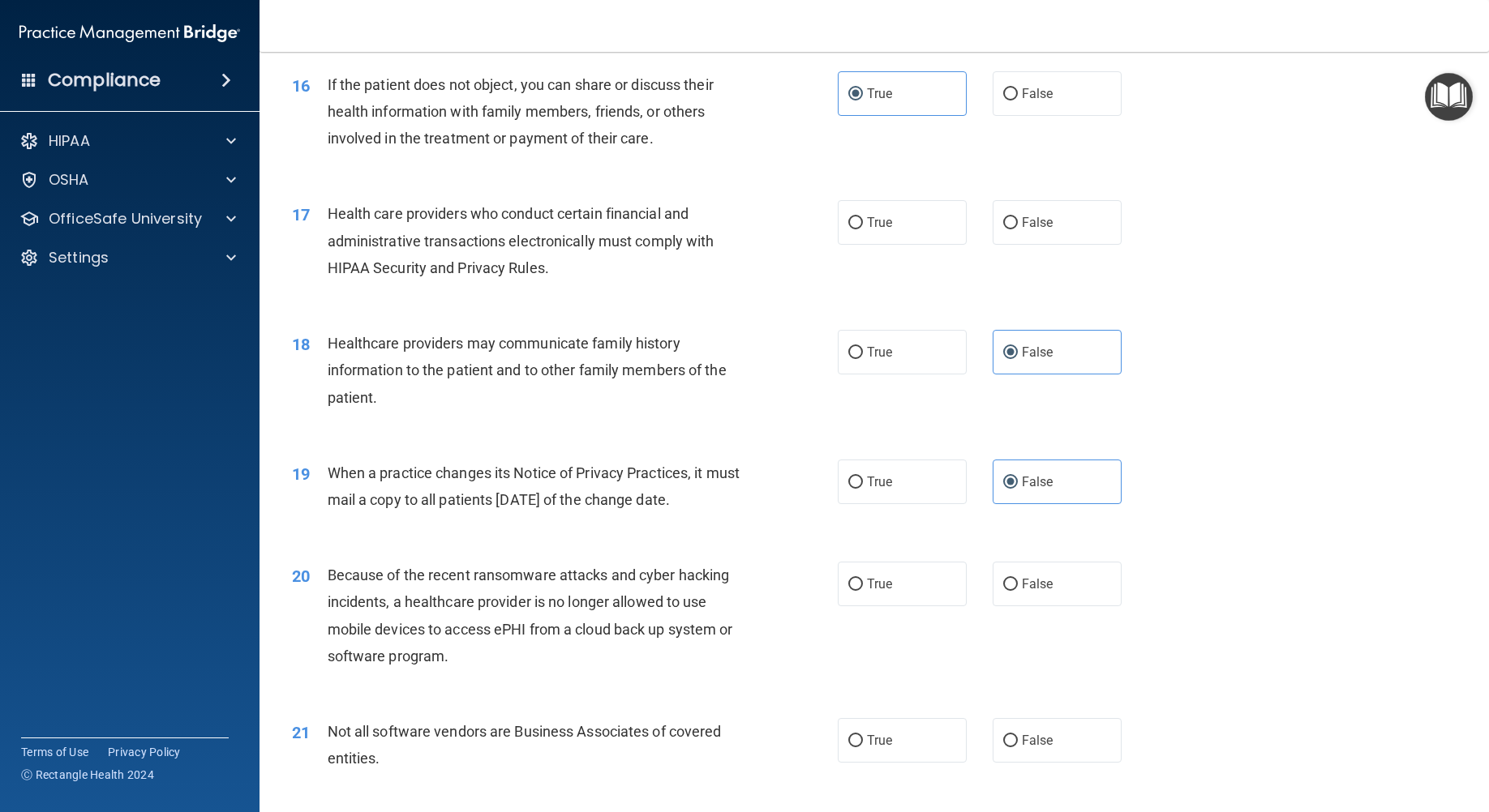
scroll to position [1946, 0]
click at [1050, 606] on label "False" at bounding box center [1057, 583] width 129 height 44
click at [1017, 590] on input "False" at bounding box center [1011, 584] width 15 height 12
radio input "true"
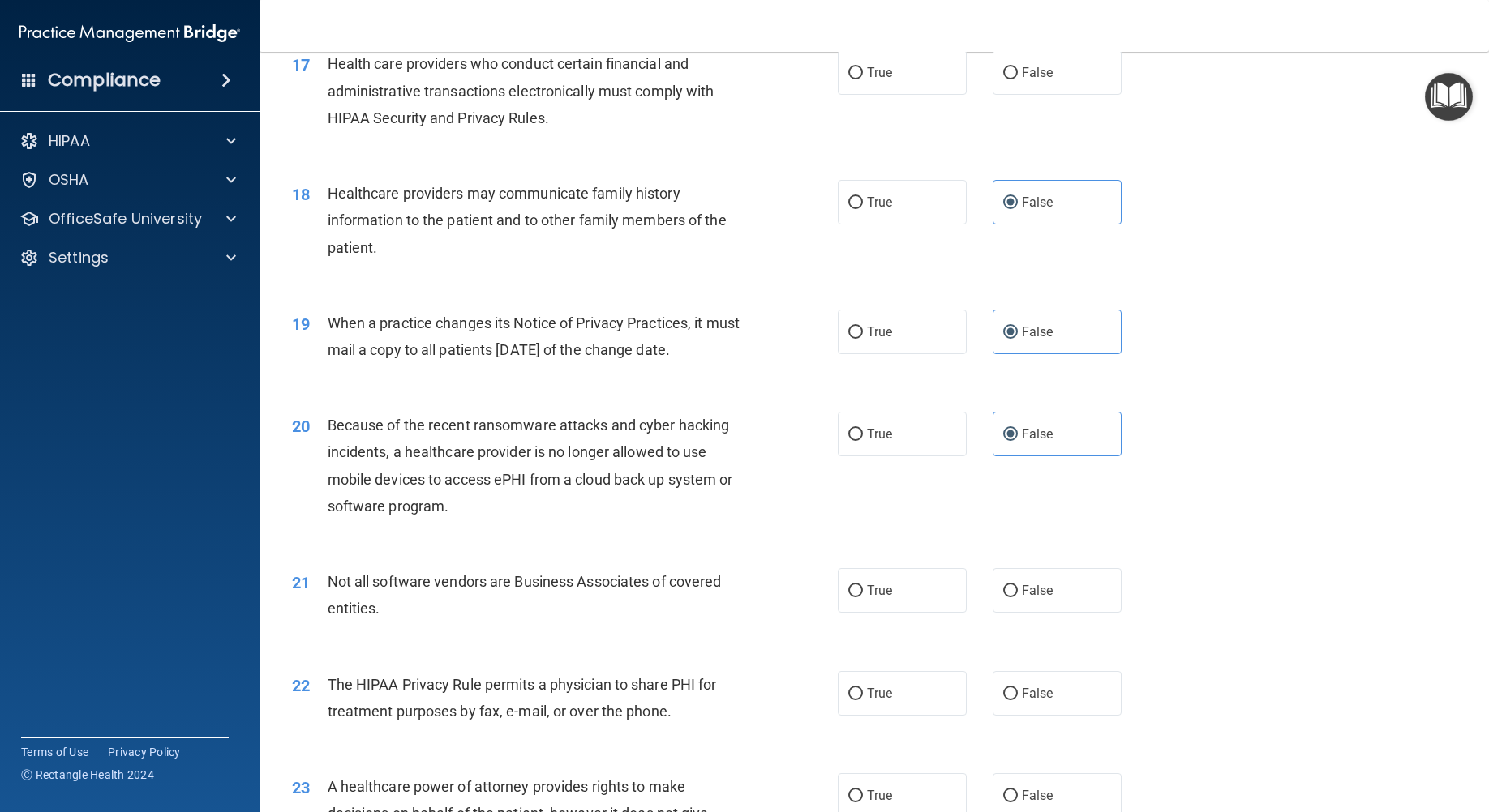
scroll to position [2108, 0]
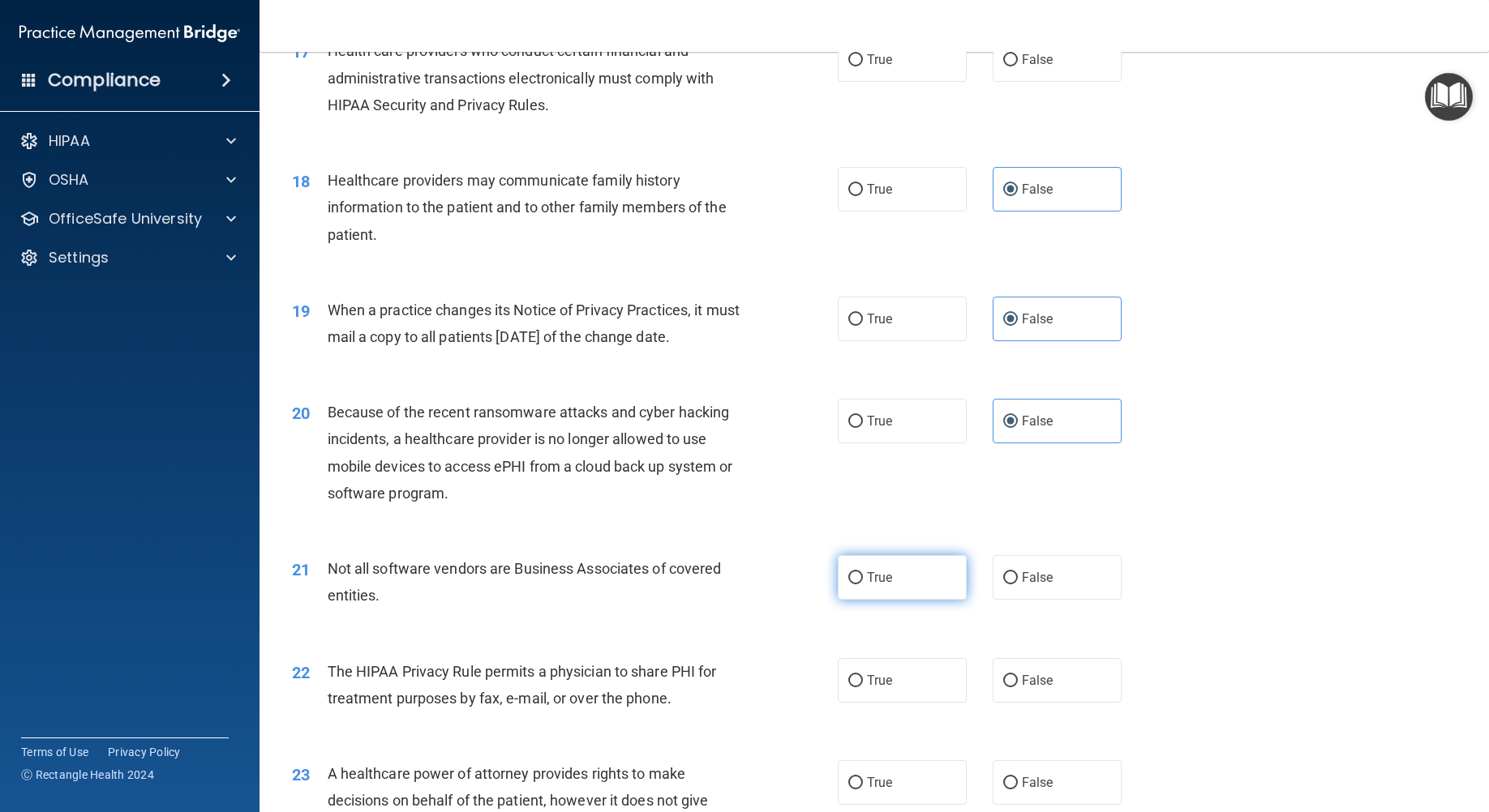
click at [866, 585] on span "True" at bounding box center [878, 578] width 25 height 16
click at [863, 585] on input "True" at bounding box center [855, 578] width 15 height 12
radio input "true"
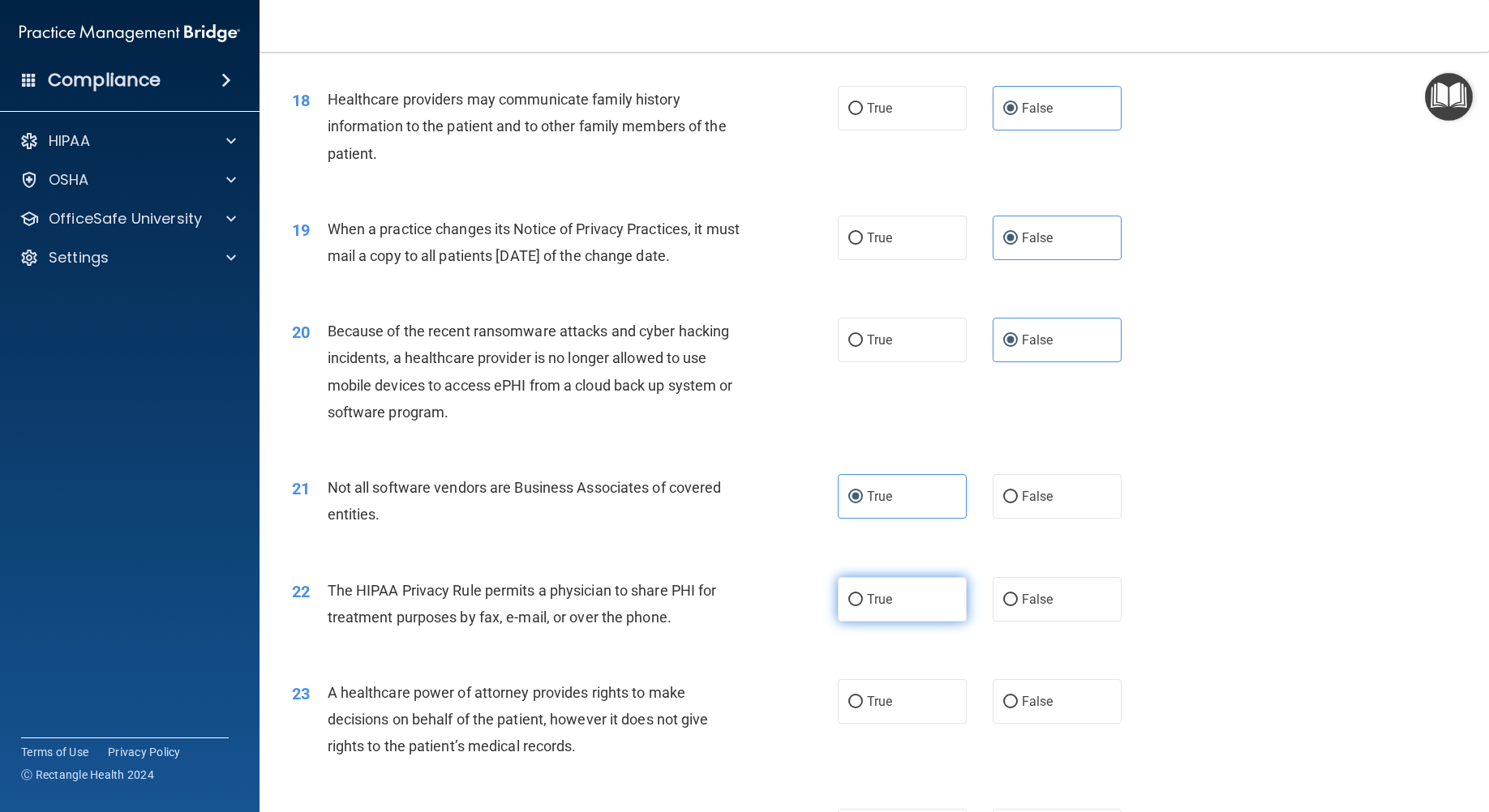
click at [913, 622] on label "True" at bounding box center [902, 600] width 129 height 44
click at [863, 606] on input "True" at bounding box center [855, 600] width 15 height 12
radio input "true"
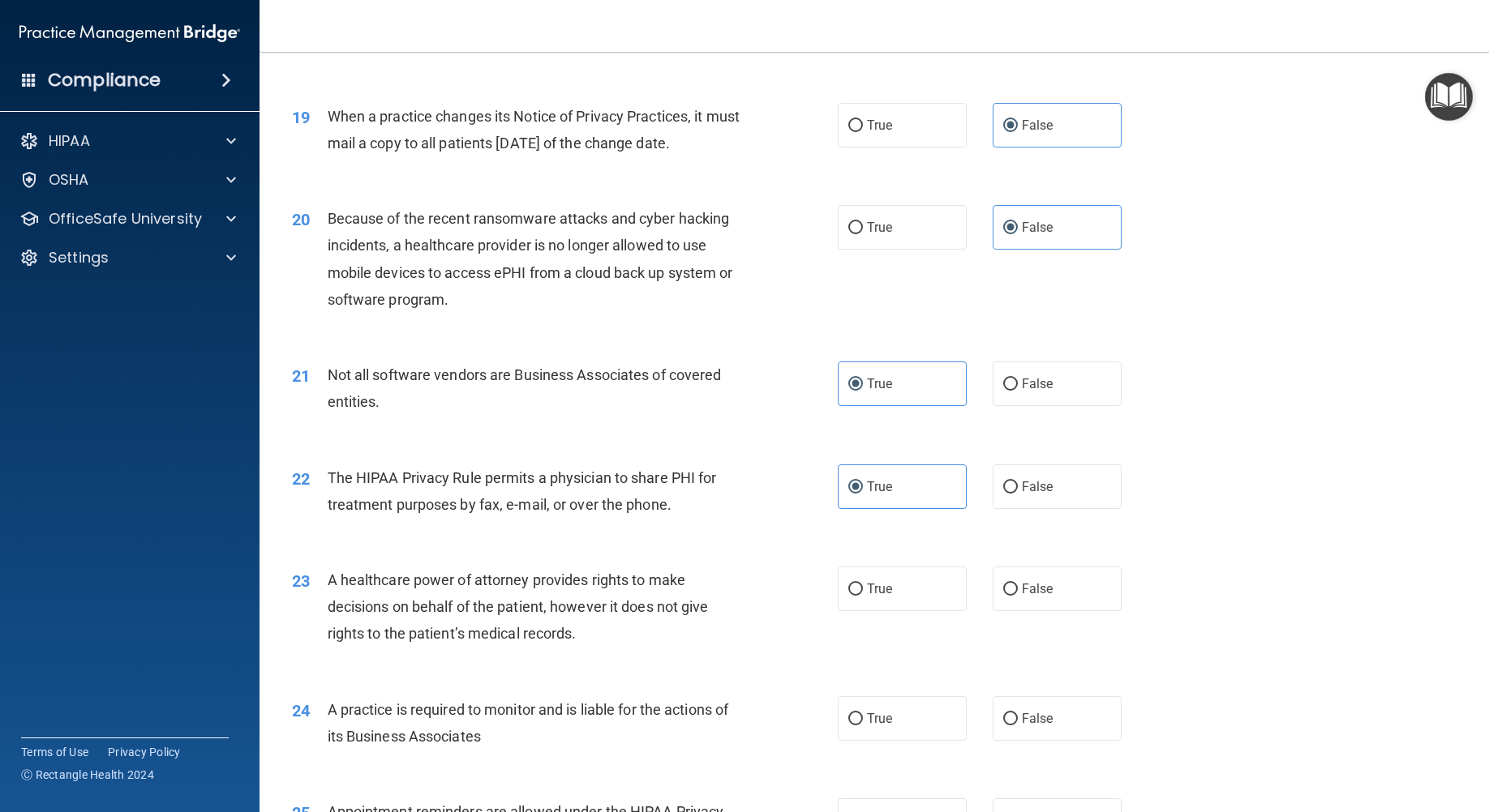
scroll to position [2351, 0]
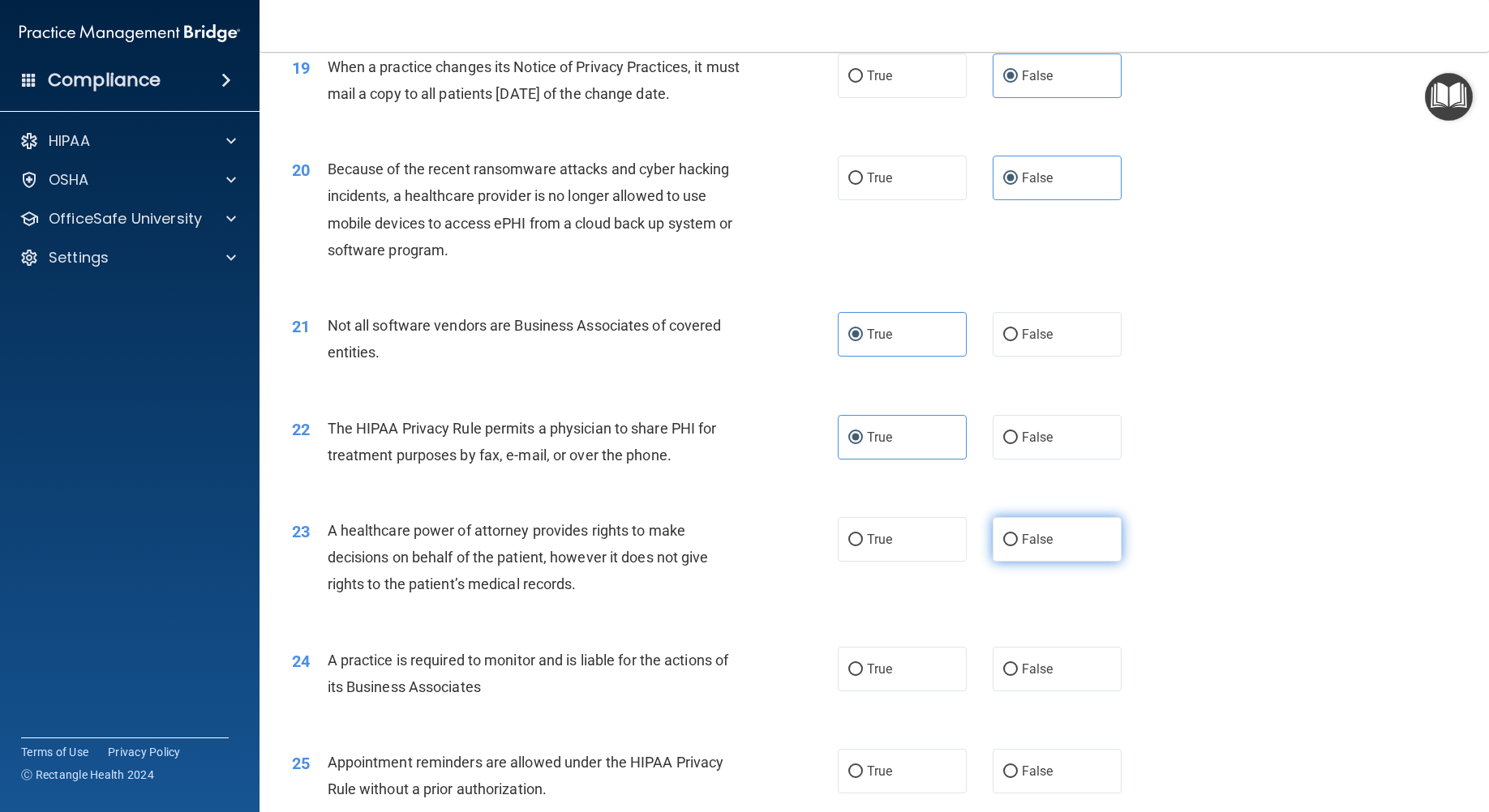
click at [1049, 562] on label "False" at bounding box center [1057, 539] width 129 height 44
click at [1017, 546] on input "False" at bounding box center [1011, 540] width 15 height 12
radio input "true"
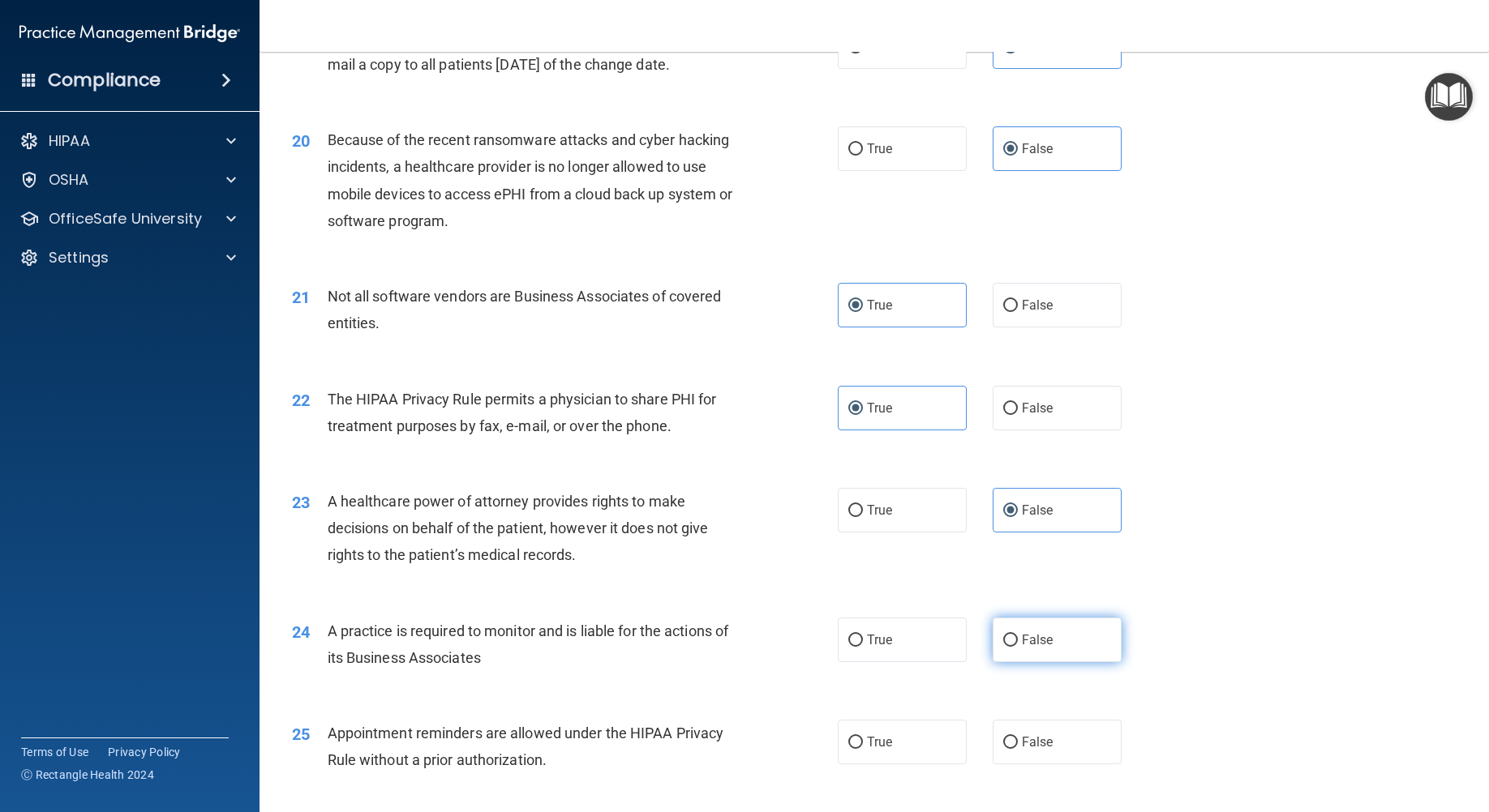
scroll to position [2432, 0]
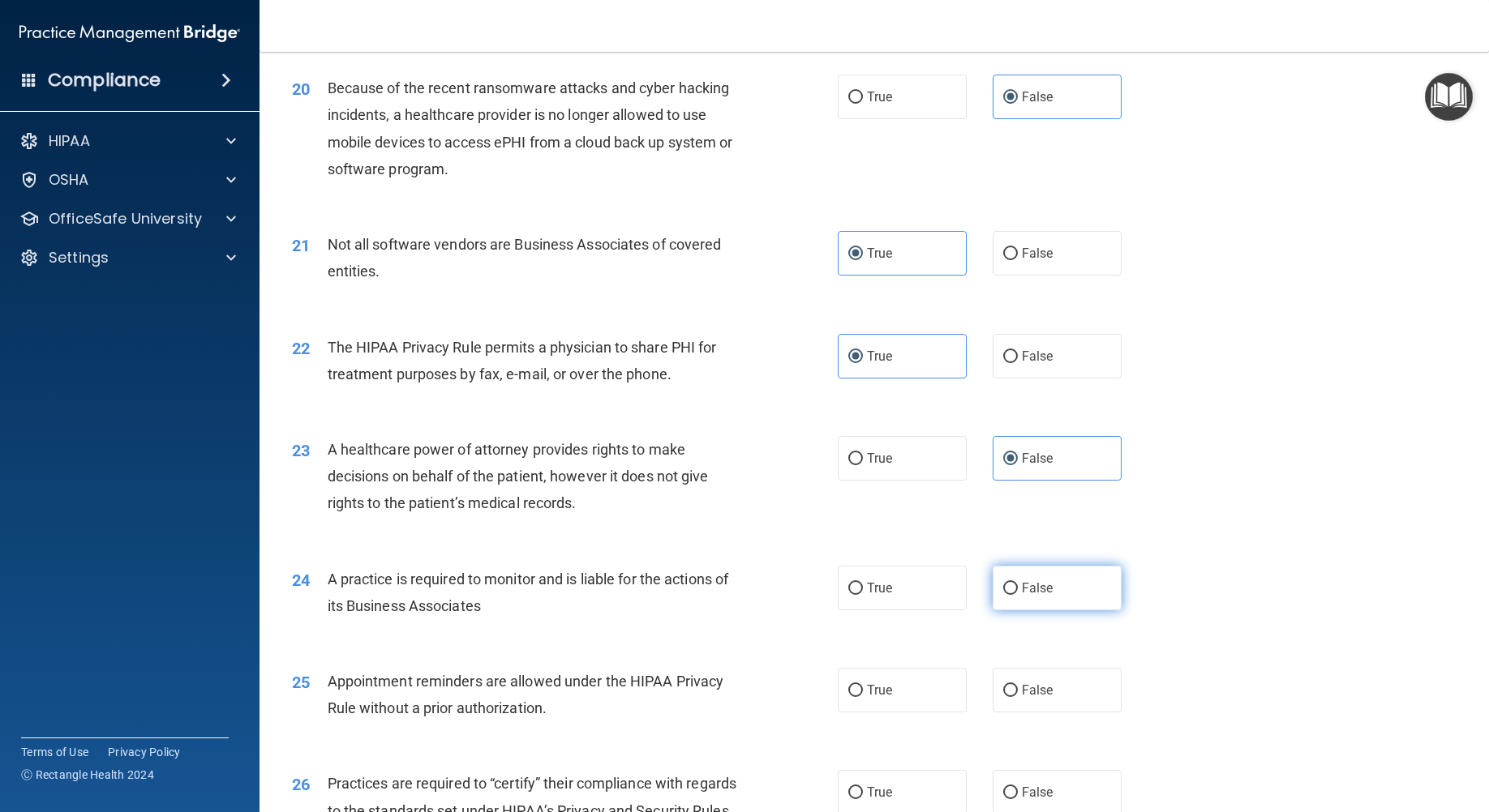
click at [1107, 611] on label "False" at bounding box center [1057, 588] width 129 height 44
click at [1017, 595] on input "False" at bounding box center [1011, 589] width 15 height 12
radio input "true"
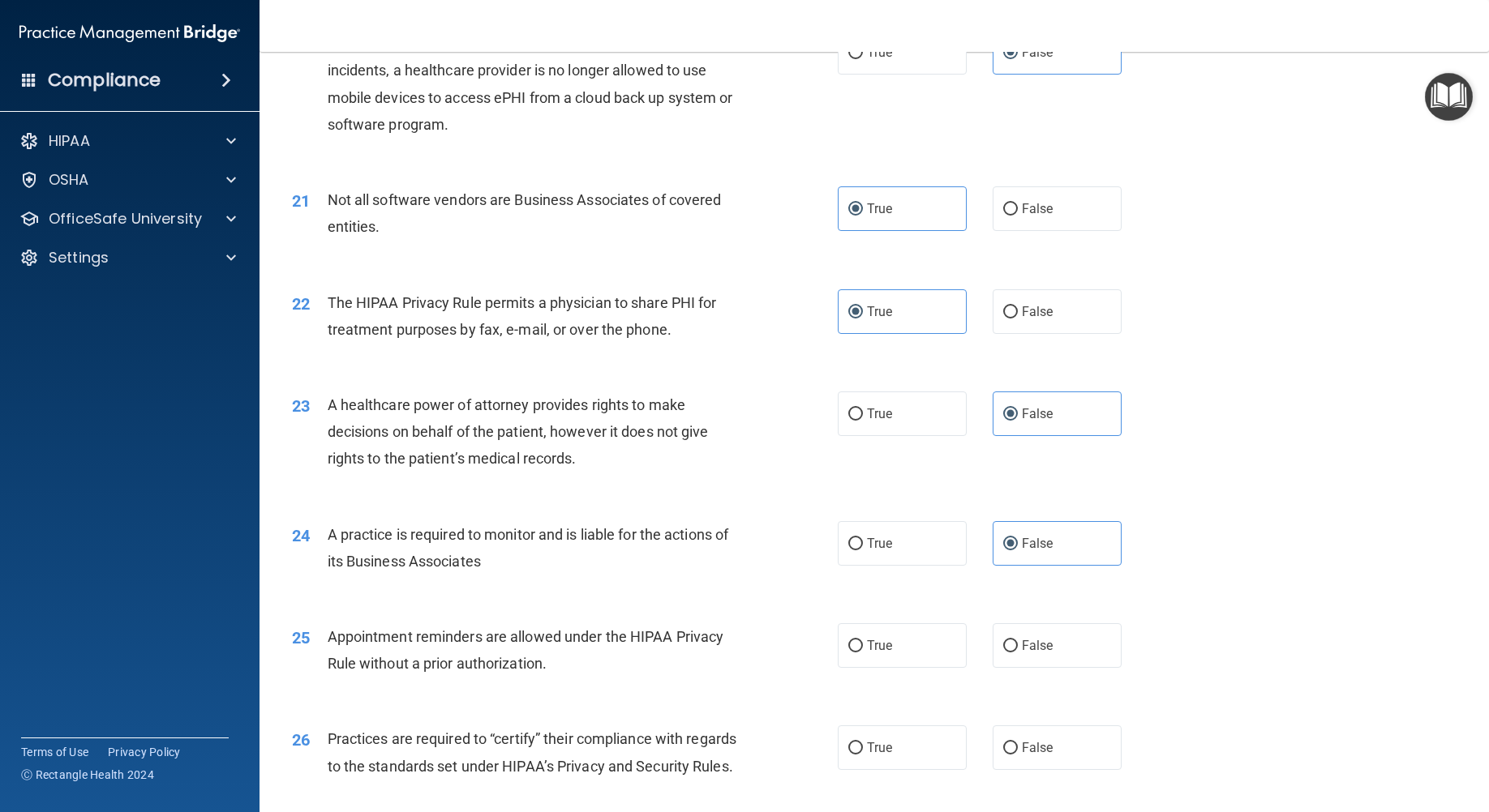
scroll to position [2513, 0]
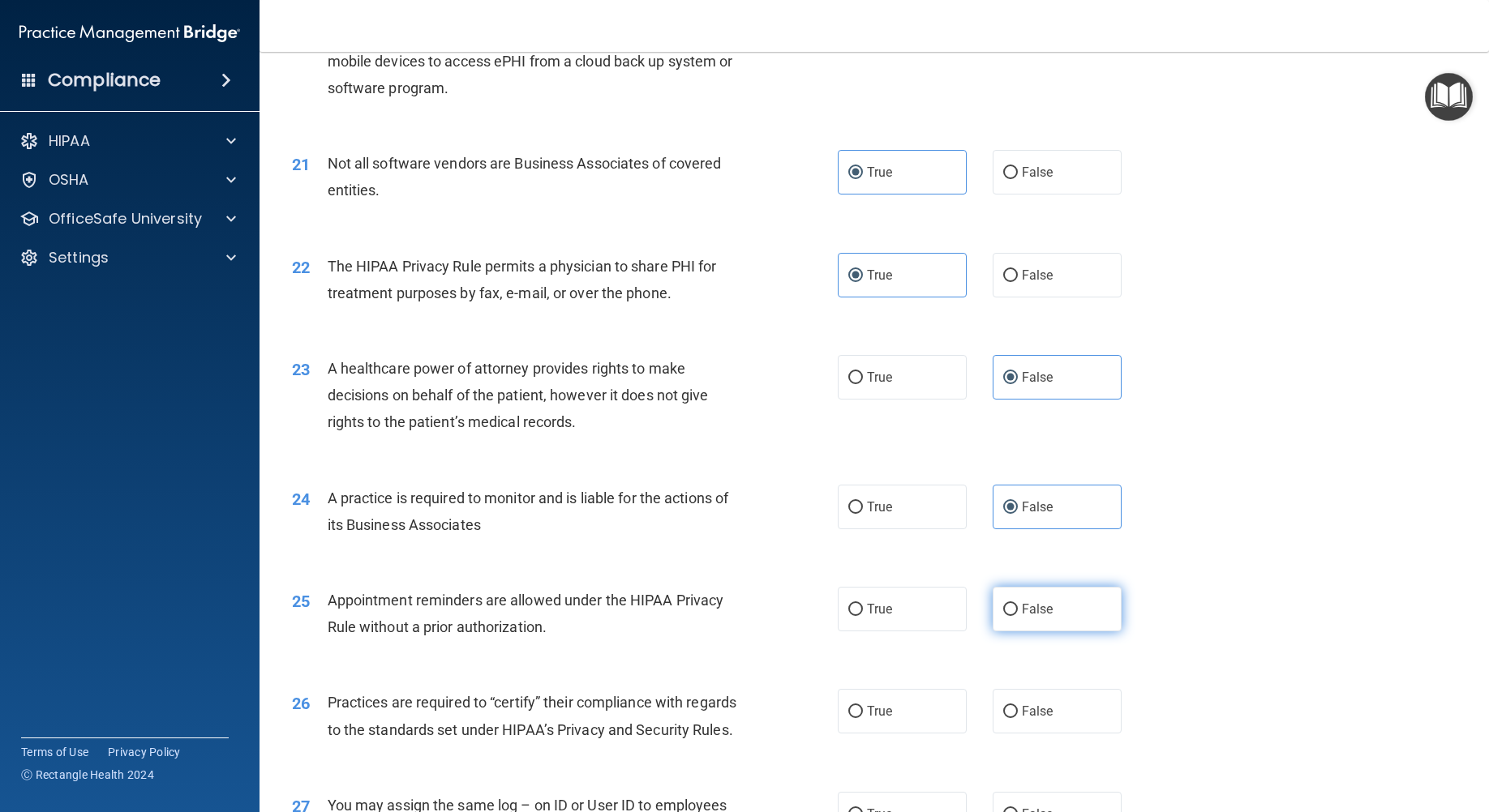
click at [1035, 632] on label "False" at bounding box center [1057, 609] width 129 height 44
click at [1017, 616] on input "False" at bounding box center [1011, 610] width 15 height 12
radio input "true"
click at [883, 617] on span "True" at bounding box center [878, 609] width 25 height 16
click at [863, 616] on input "True" at bounding box center [855, 610] width 15 height 12
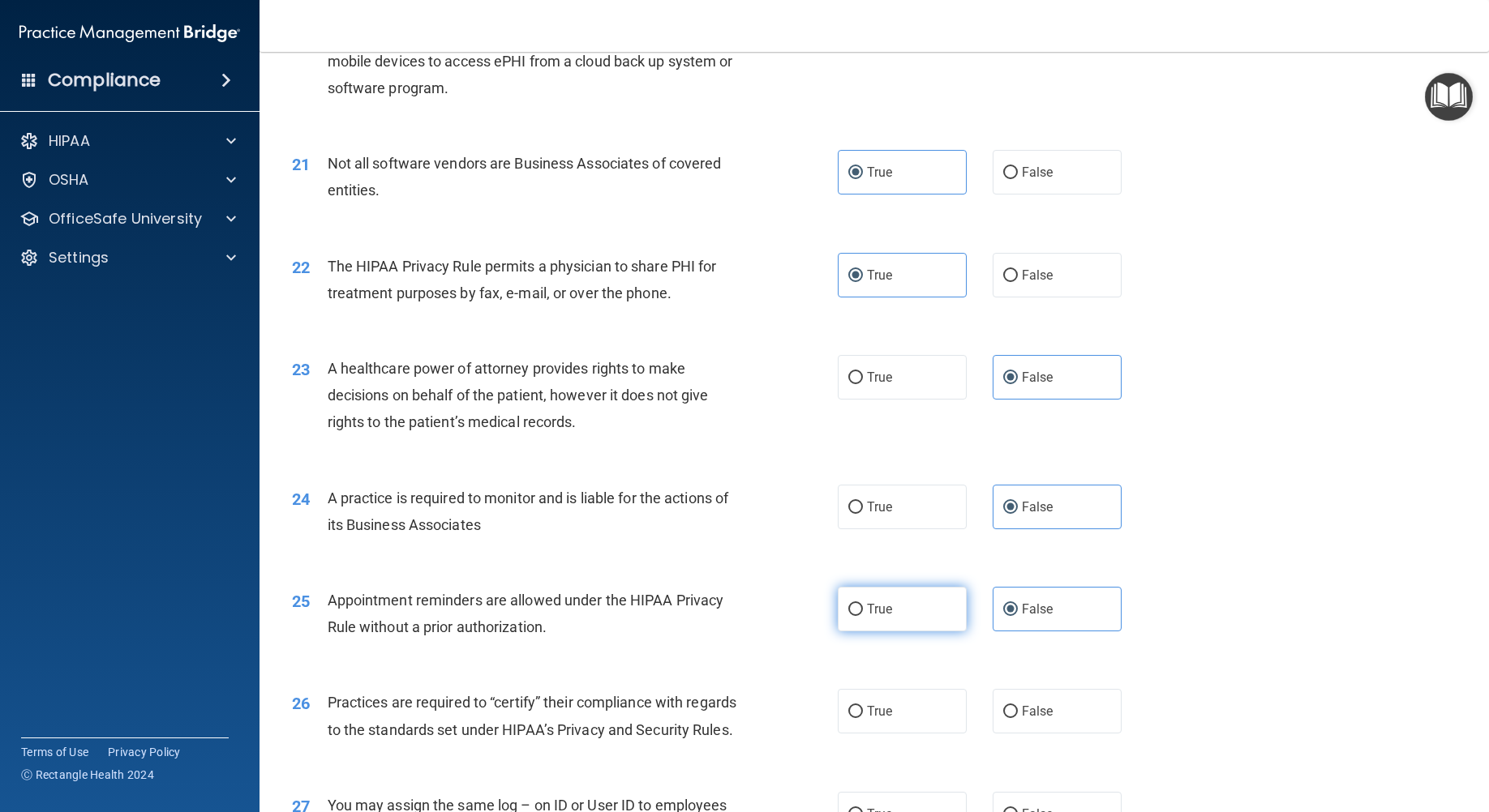
radio input "true"
radio input "false"
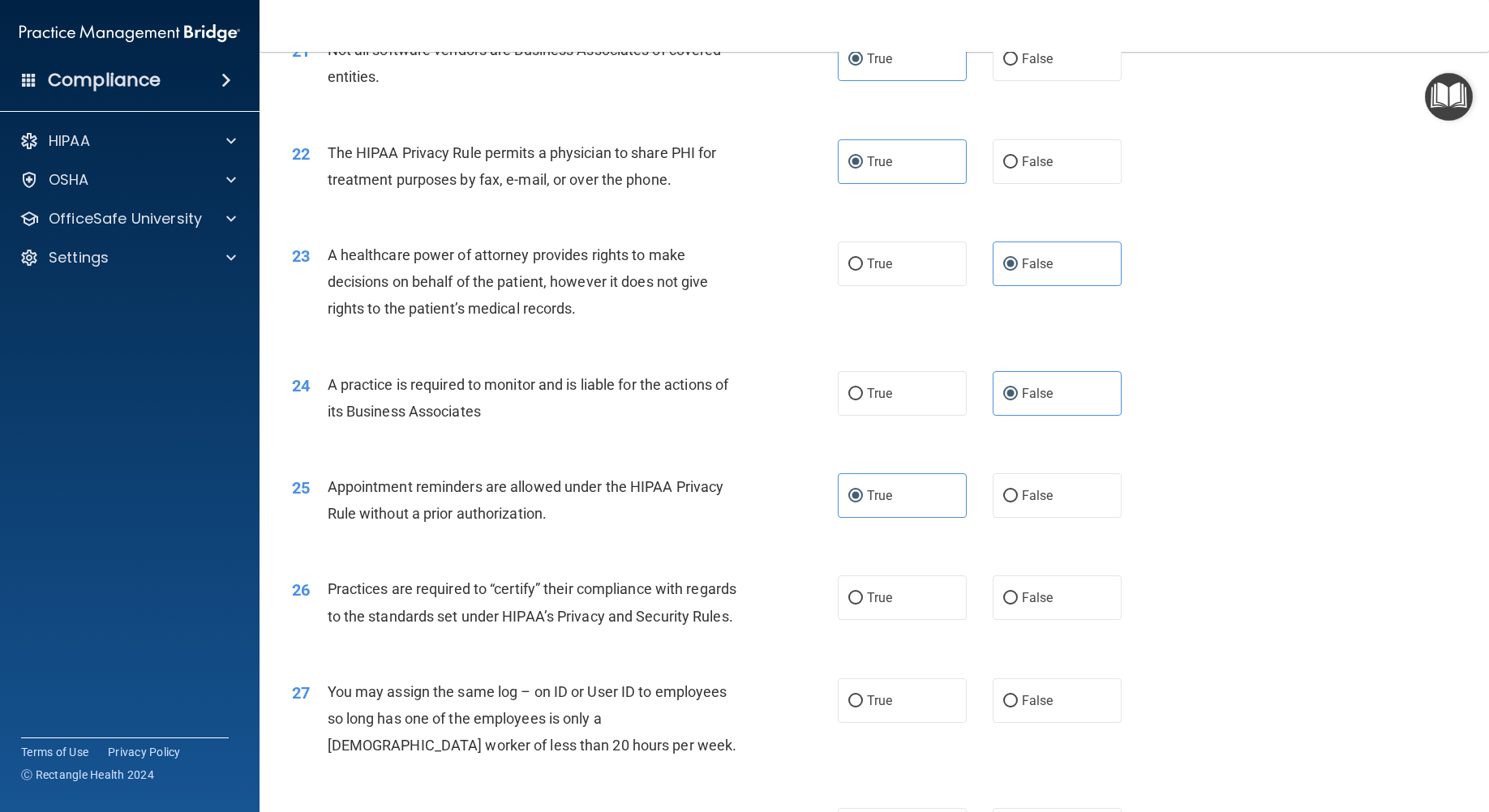
scroll to position [2675, 0]
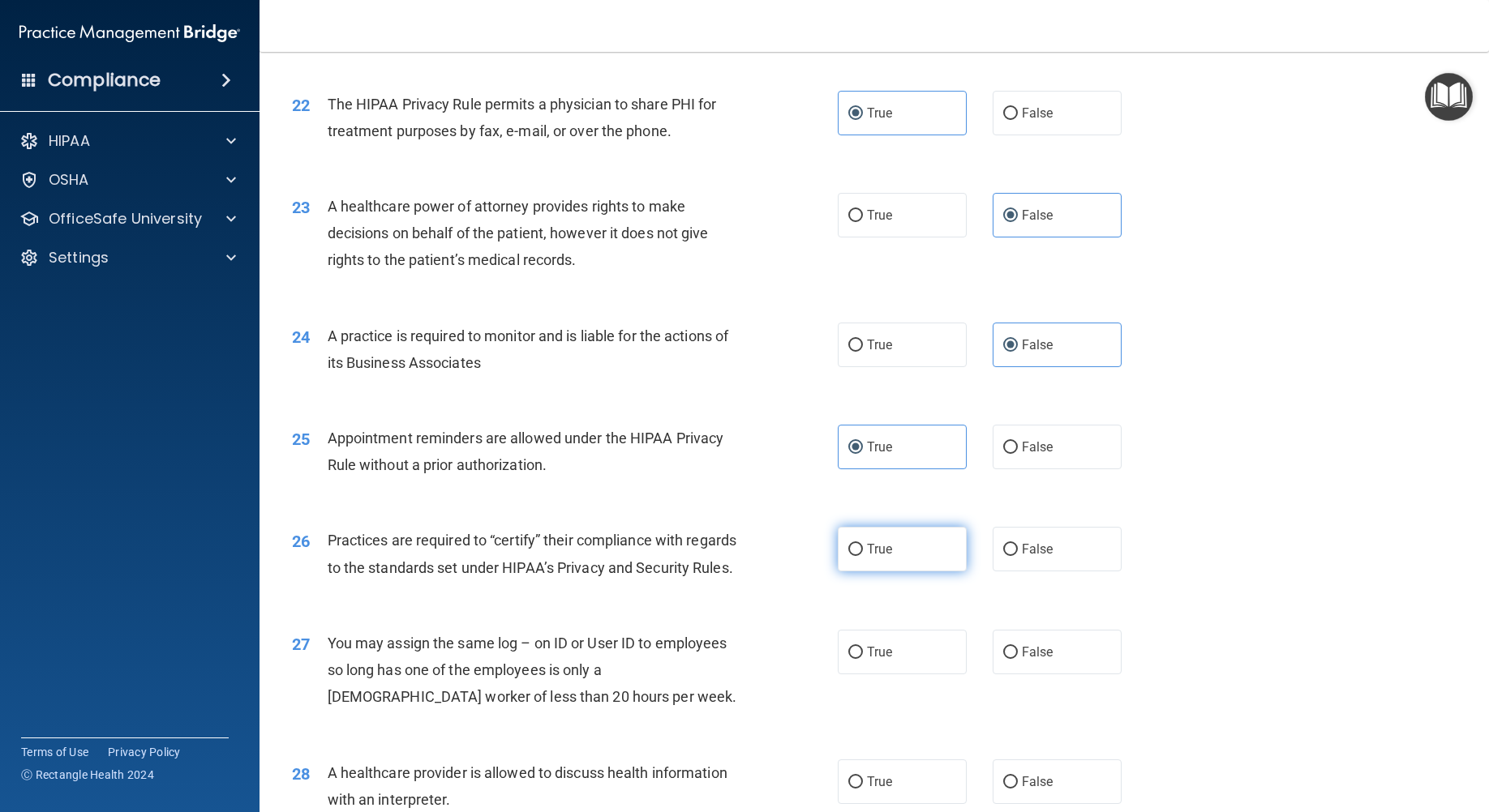
click at [923, 572] on label "True" at bounding box center [902, 549] width 129 height 44
click at [863, 556] on input "True" at bounding box center [855, 550] width 15 height 12
radio input "true"
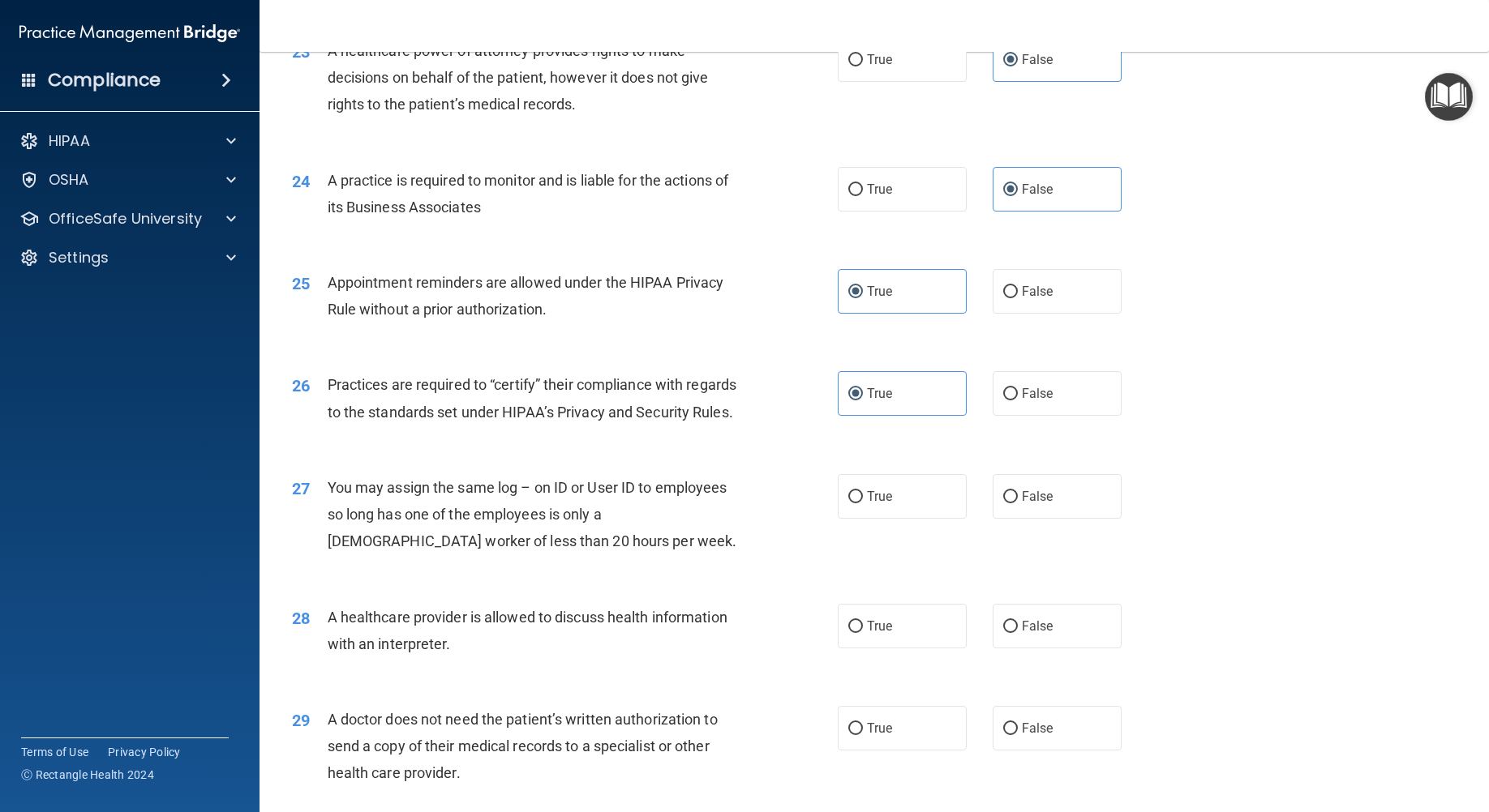
scroll to position [2838, 0]
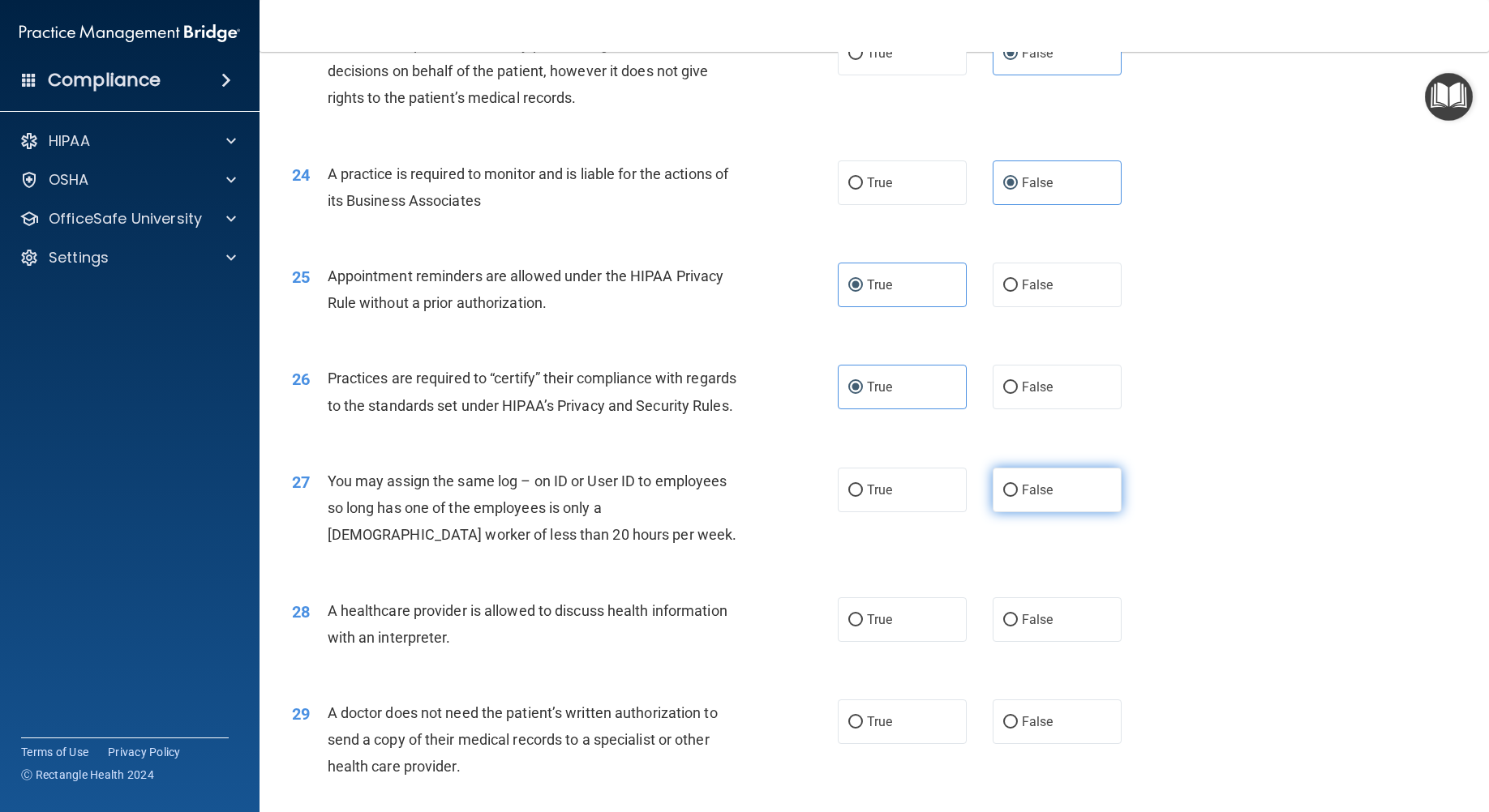
click at [1062, 512] on label "False" at bounding box center [1057, 490] width 129 height 44
click at [1017, 497] on input "False" at bounding box center [1011, 490] width 15 height 12
radio input "true"
click at [886, 627] on span "True" at bounding box center [878, 620] width 25 height 16
click at [863, 626] on input "True" at bounding box center [855, 620] width 15 height 12
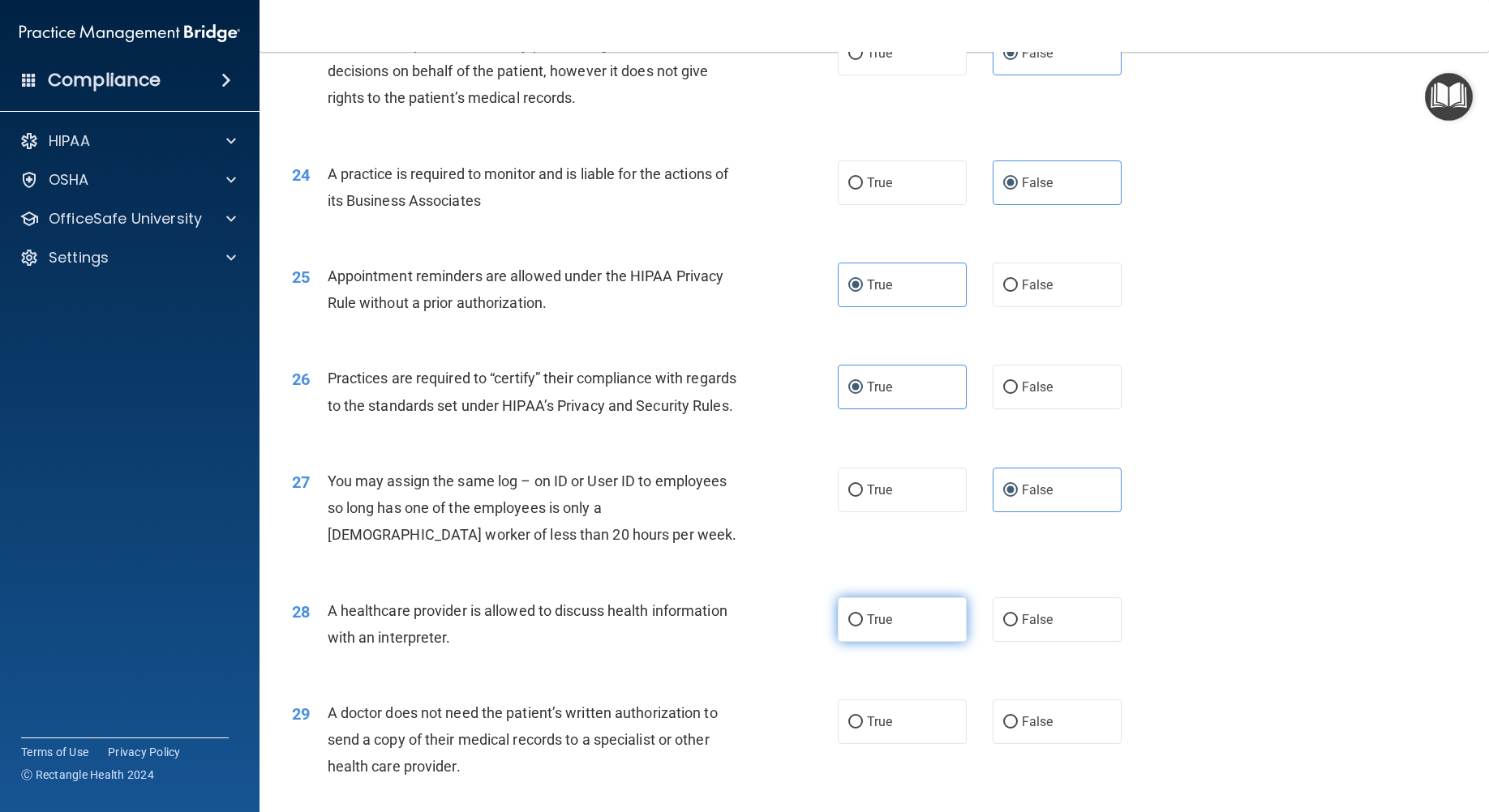
radio input "true"
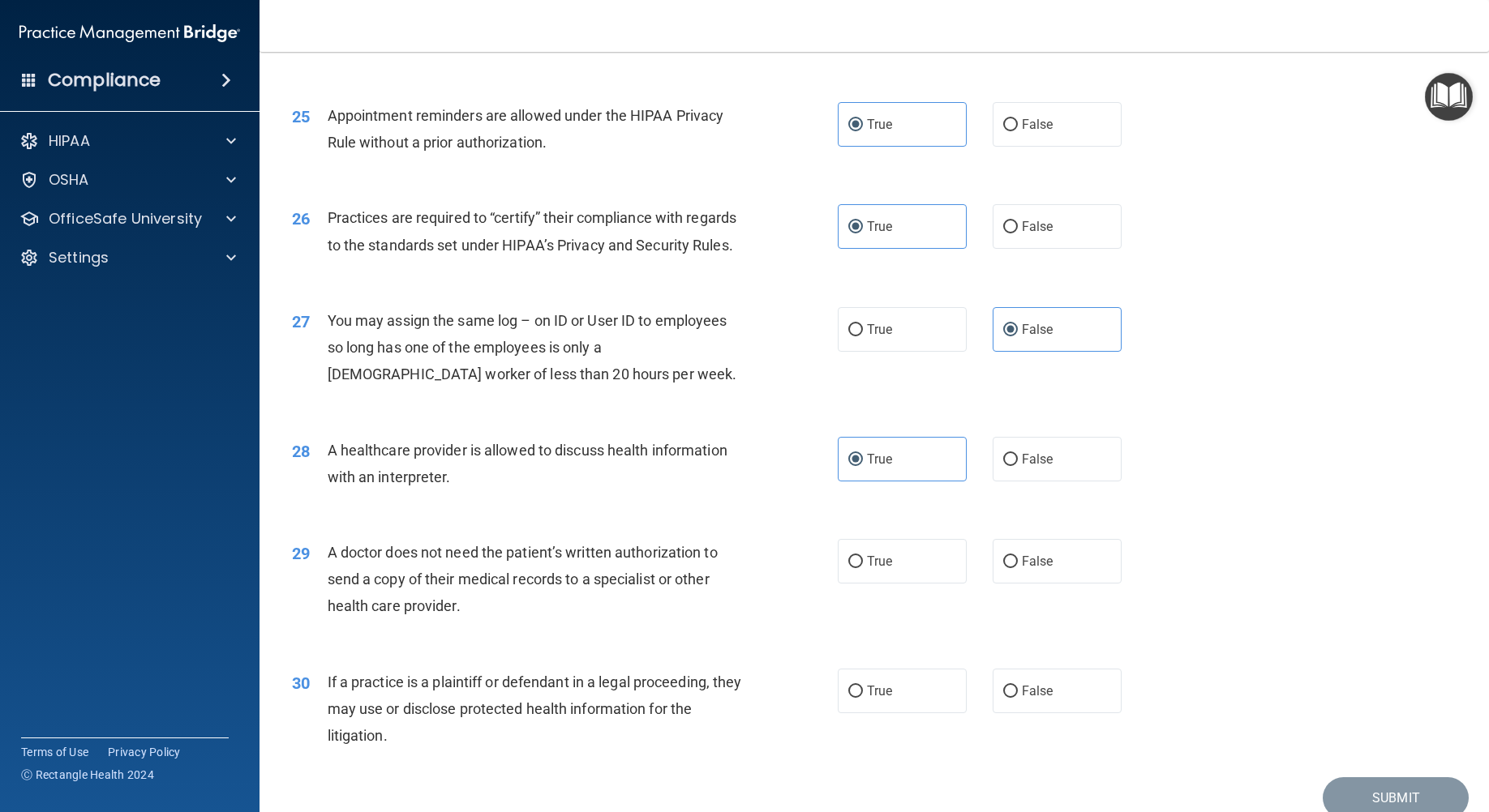
scroll to position [3000, 0]
click at [889, 582] on label "True" at bounding box center [902, 559] width 129 height 44
click at [863, 566] on input "True" at bounding box center [855, 560] width 15 height 12
radio input "true"
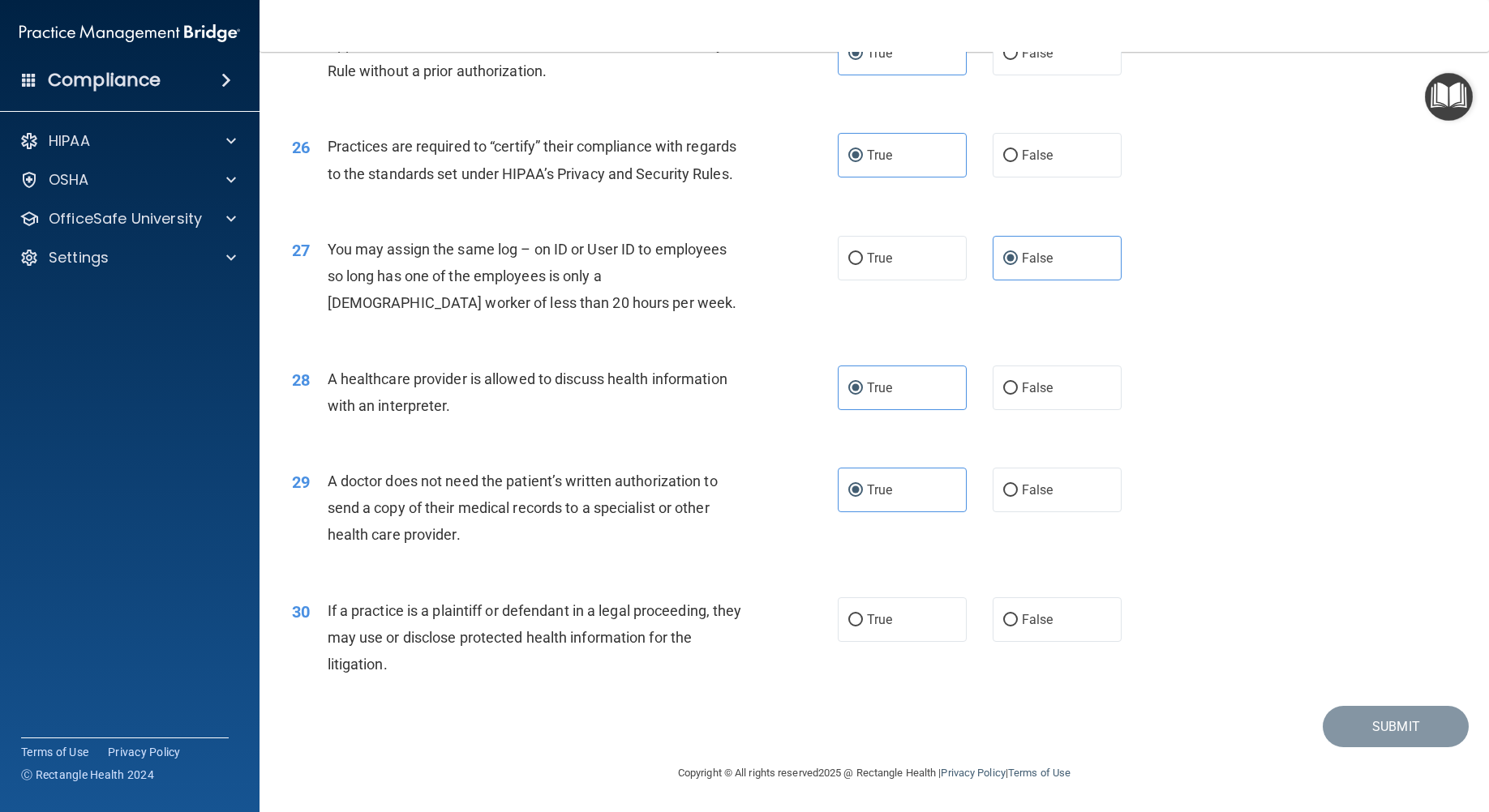
scroll to position [3151, 0]
click at [876, 616] on span "True" at bounding box center [878, 620] width 25 height 16
click at [863, 616] on input "True" at bounding box center [855, 620] width 15 height 12
radio input "true"
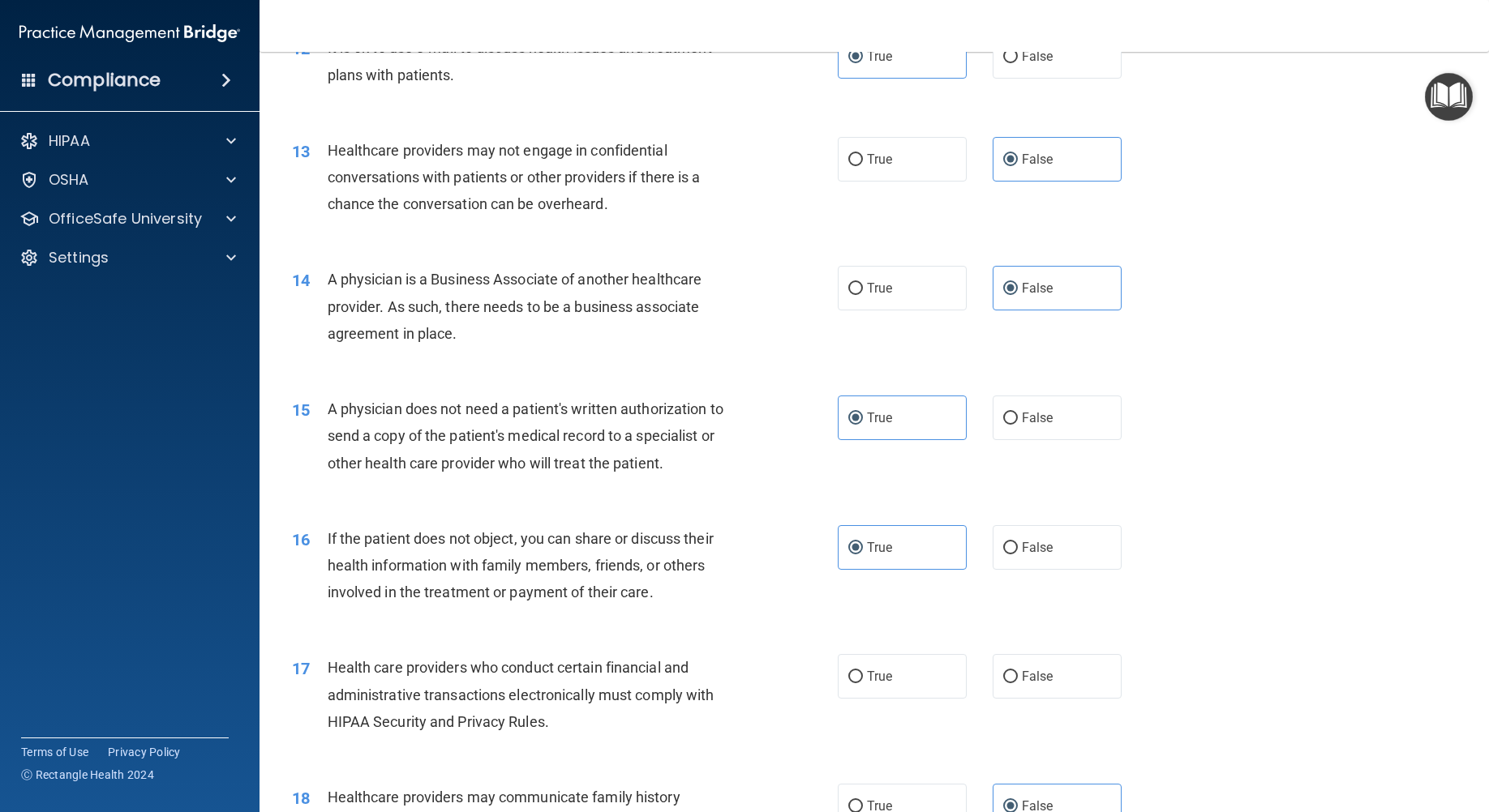
scroll to position [1540, 0]
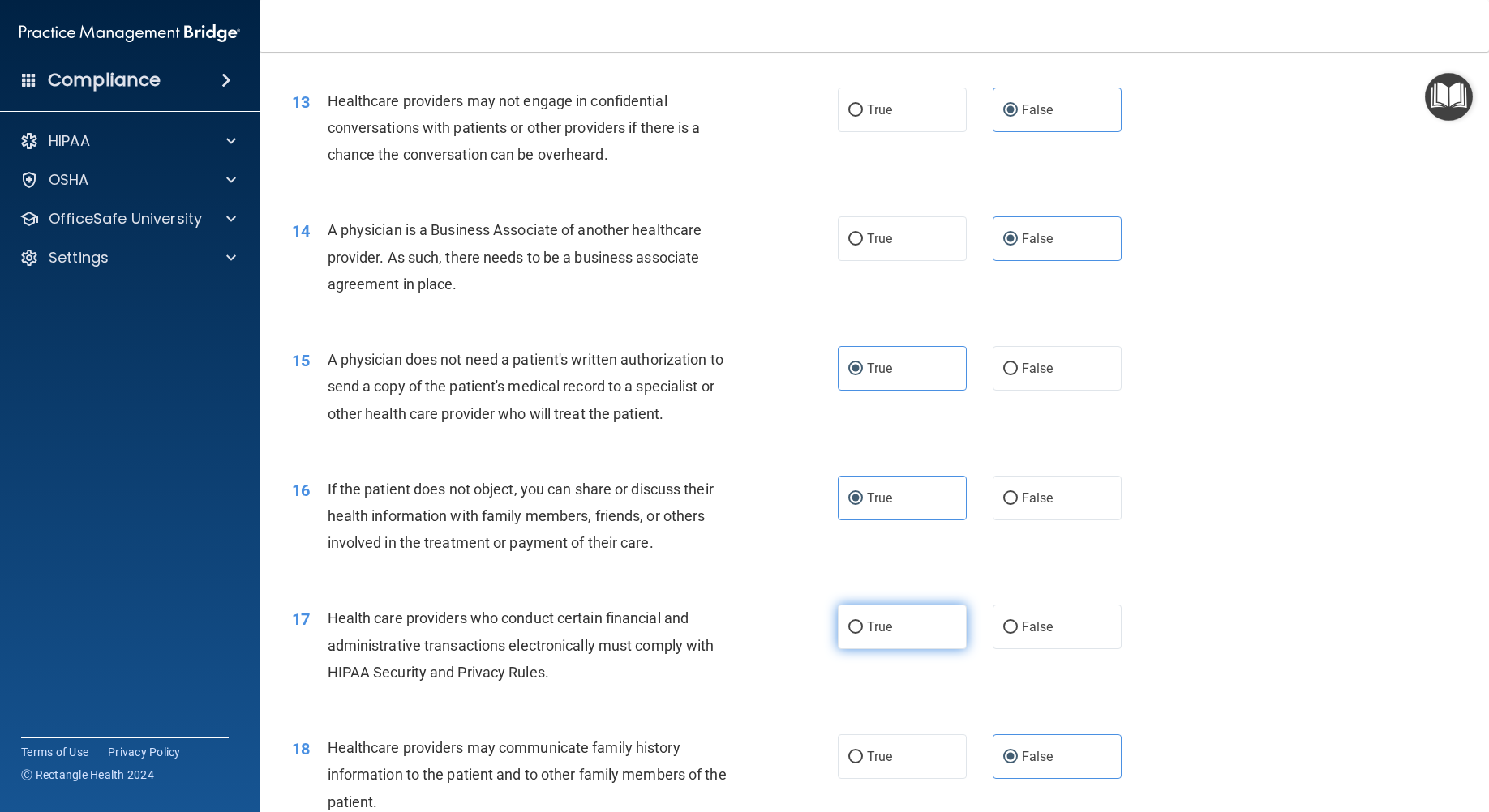
click at [859, 649] on label "True" at bounding box center [902, 627] width 129 height 44
click at [859, 634] on input "True" at bounding box center [855, 627] width 15 height 12
radio input "true"
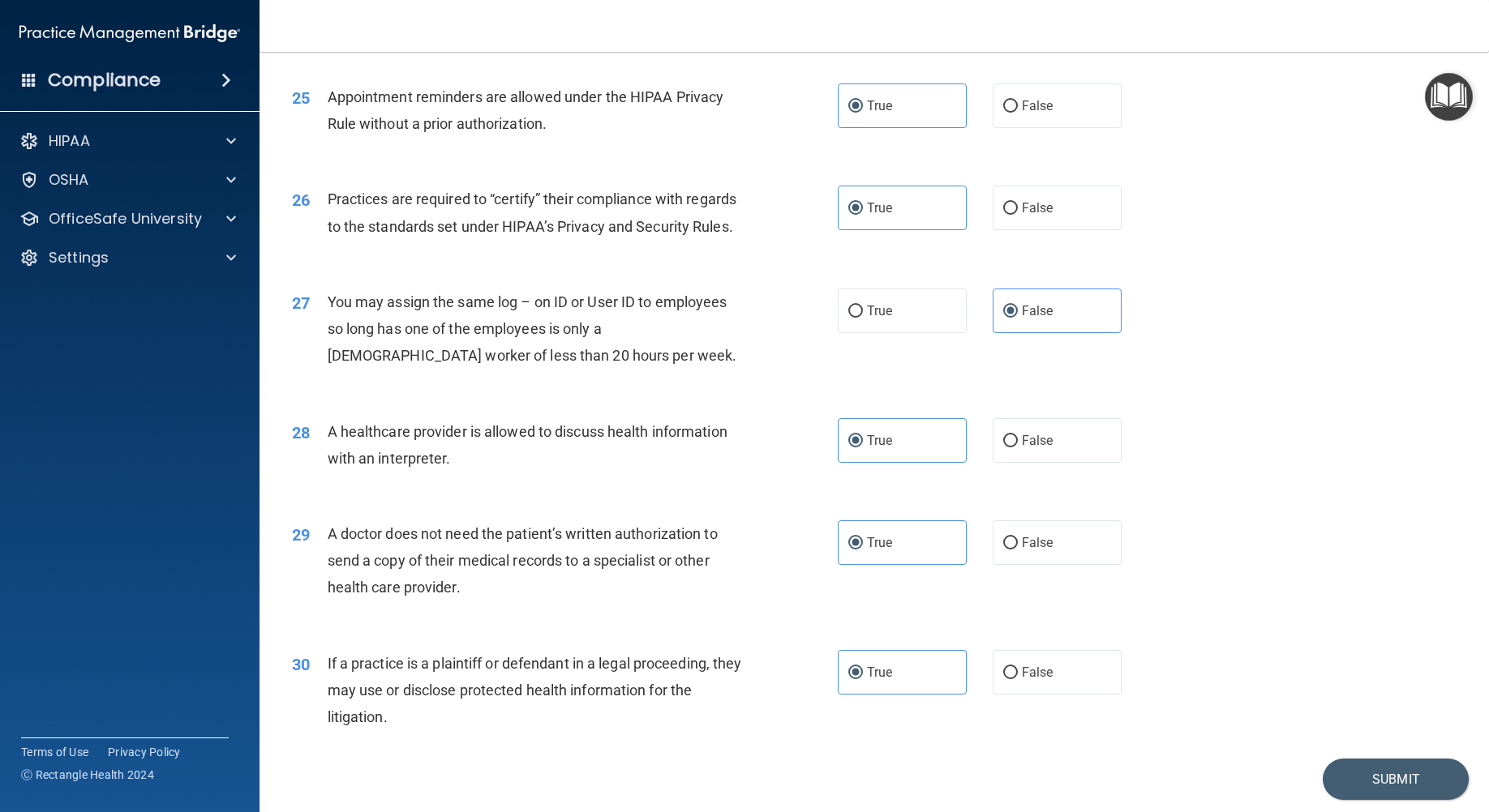
scroll to position [3151, 0]
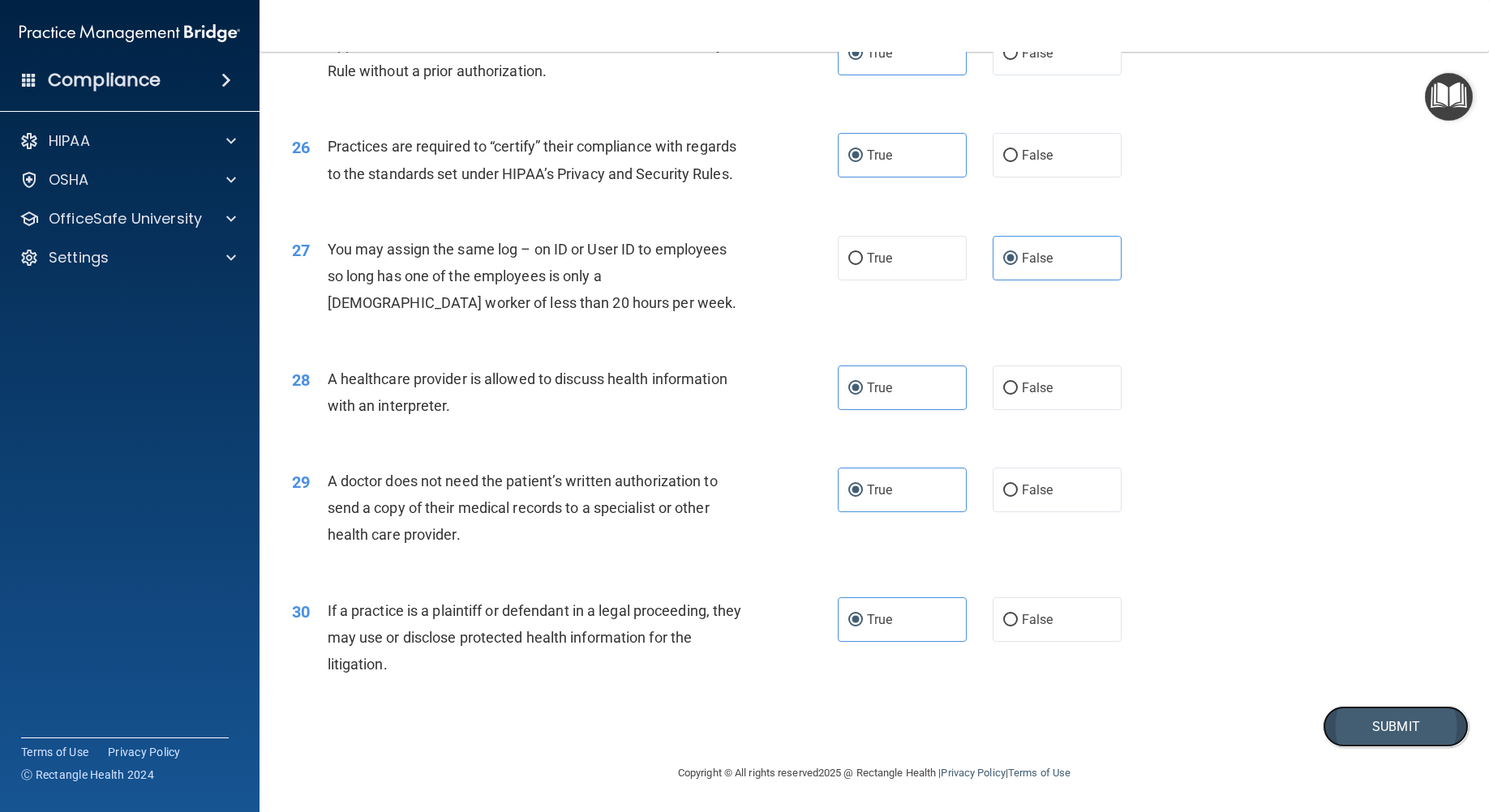
click at [1368, 723] on button "Submit" at bounding box center [1395, 726] width 146 height 41
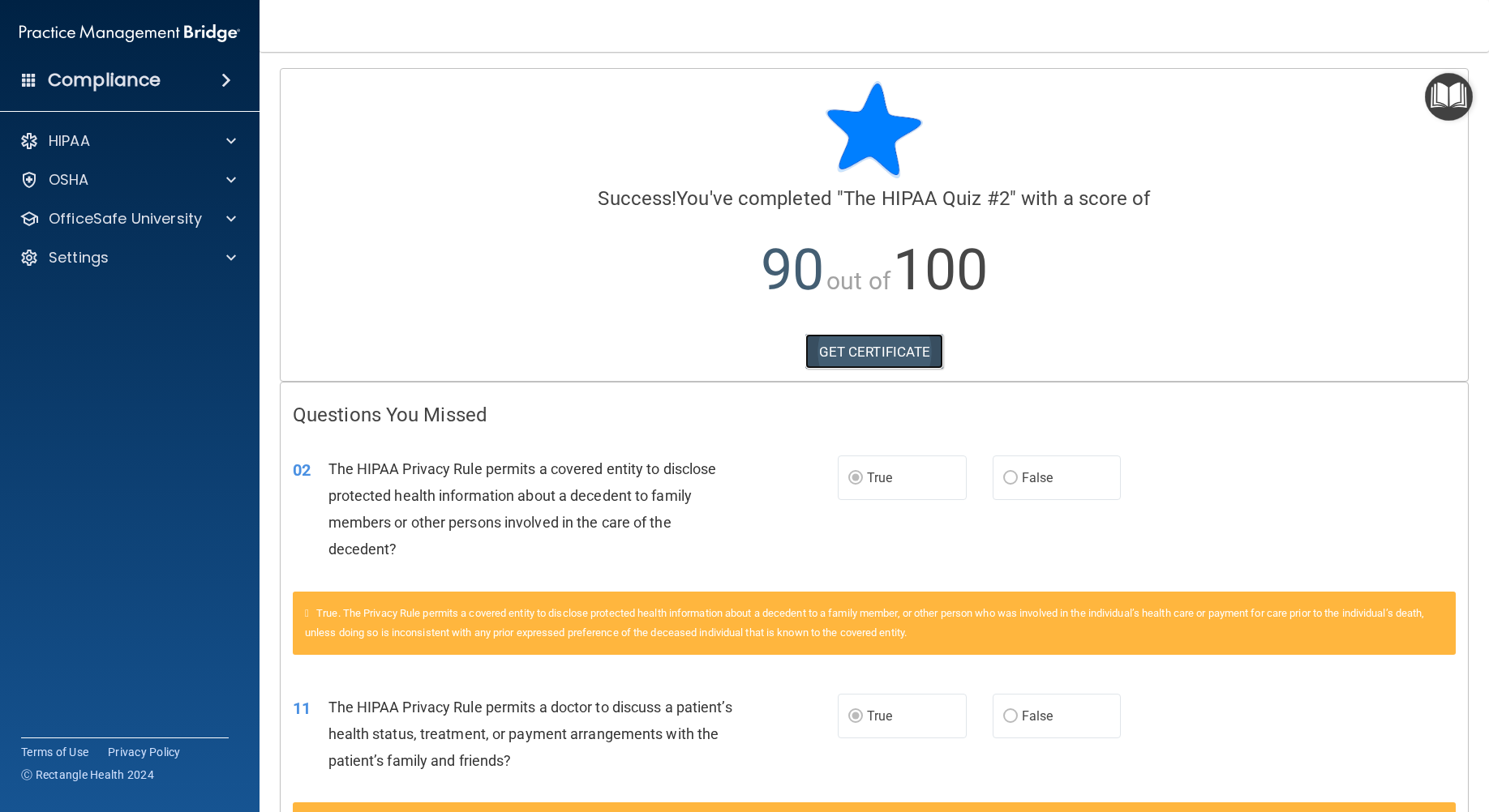
click at [865, 363] on link "GET CERTIFICATE" at bounding box center [874, 351] width 139 height 36
click at [213, 217] on div at bounding box center [229, 218] width 40 height 19
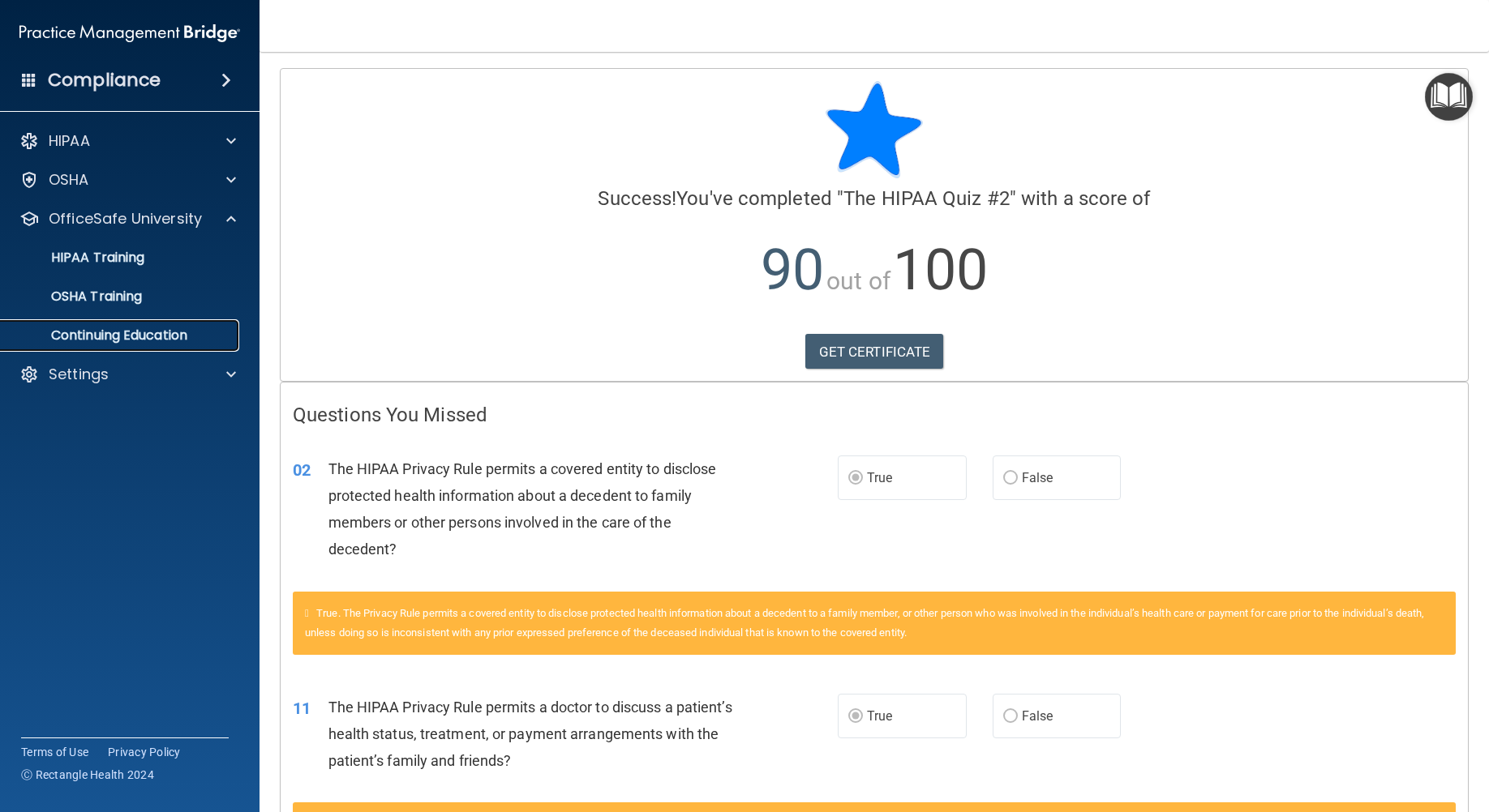
click at [204, 333] on p "Continuing Education" at bounding box center [120, 336] width 222 height 17
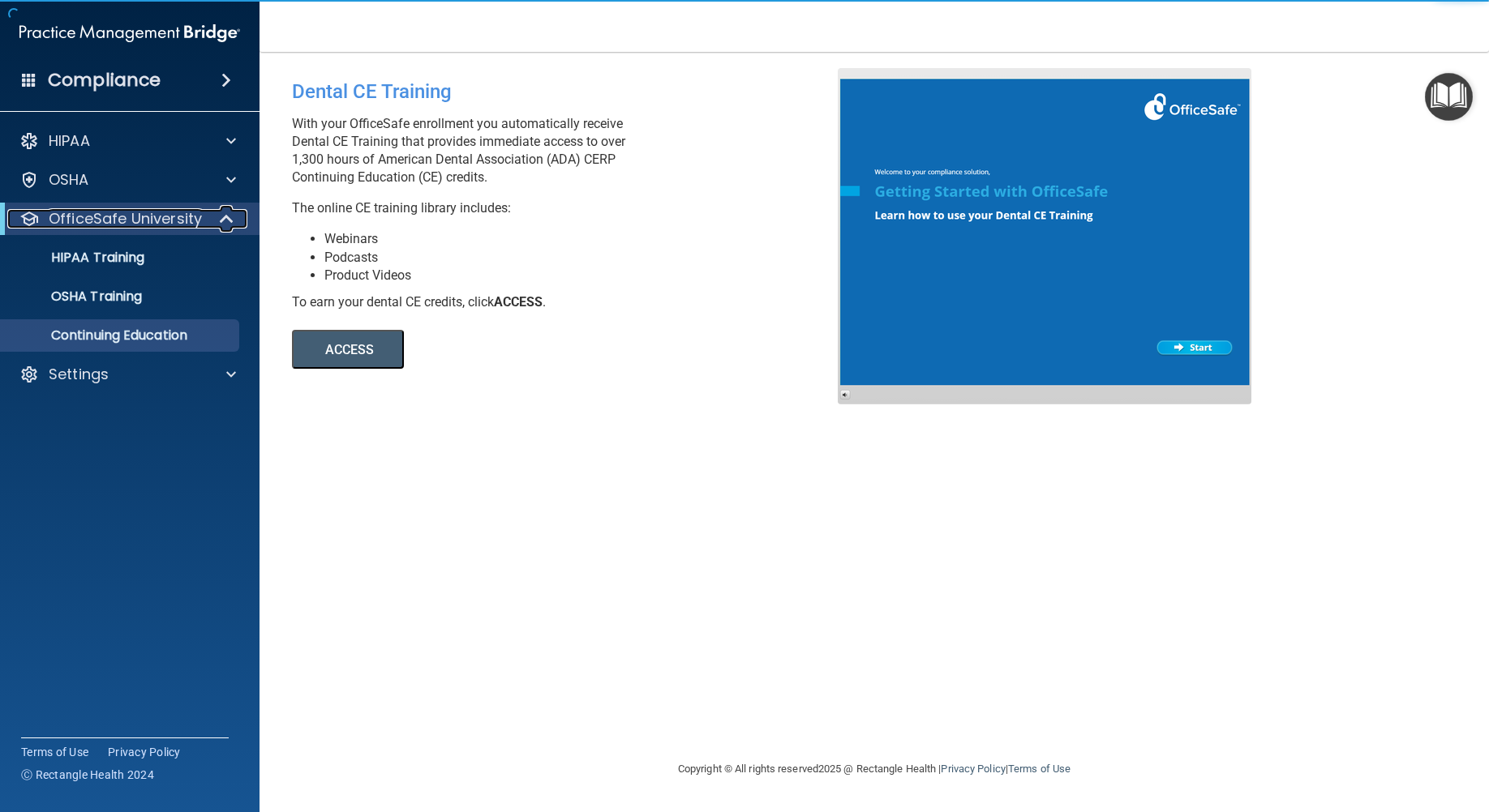
click at [243, 221] on div at bounding box center [227, 218] width 40 height 19
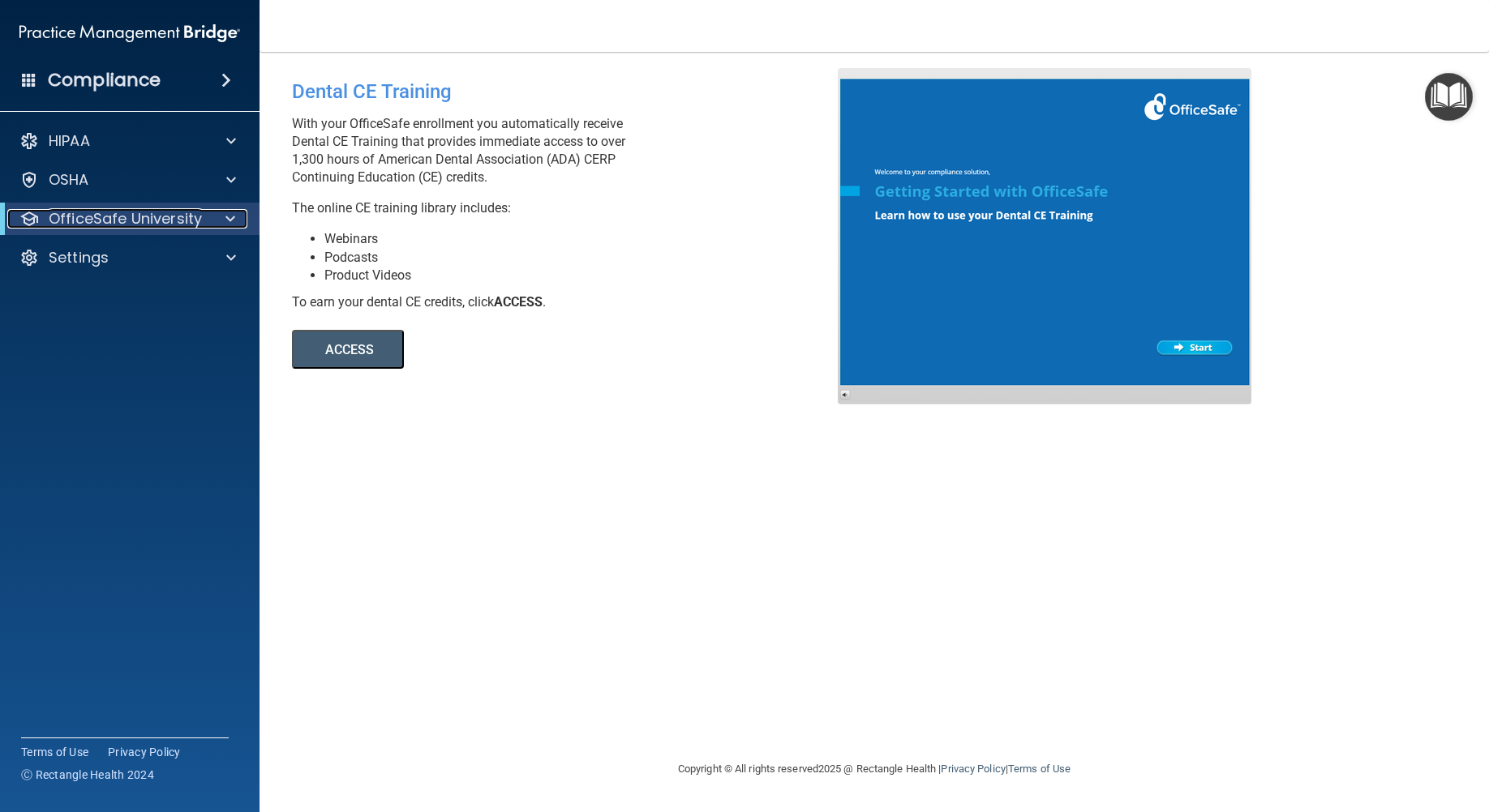
click at [239, 214] on div at bounding box center [227, 218] width 40 height 19
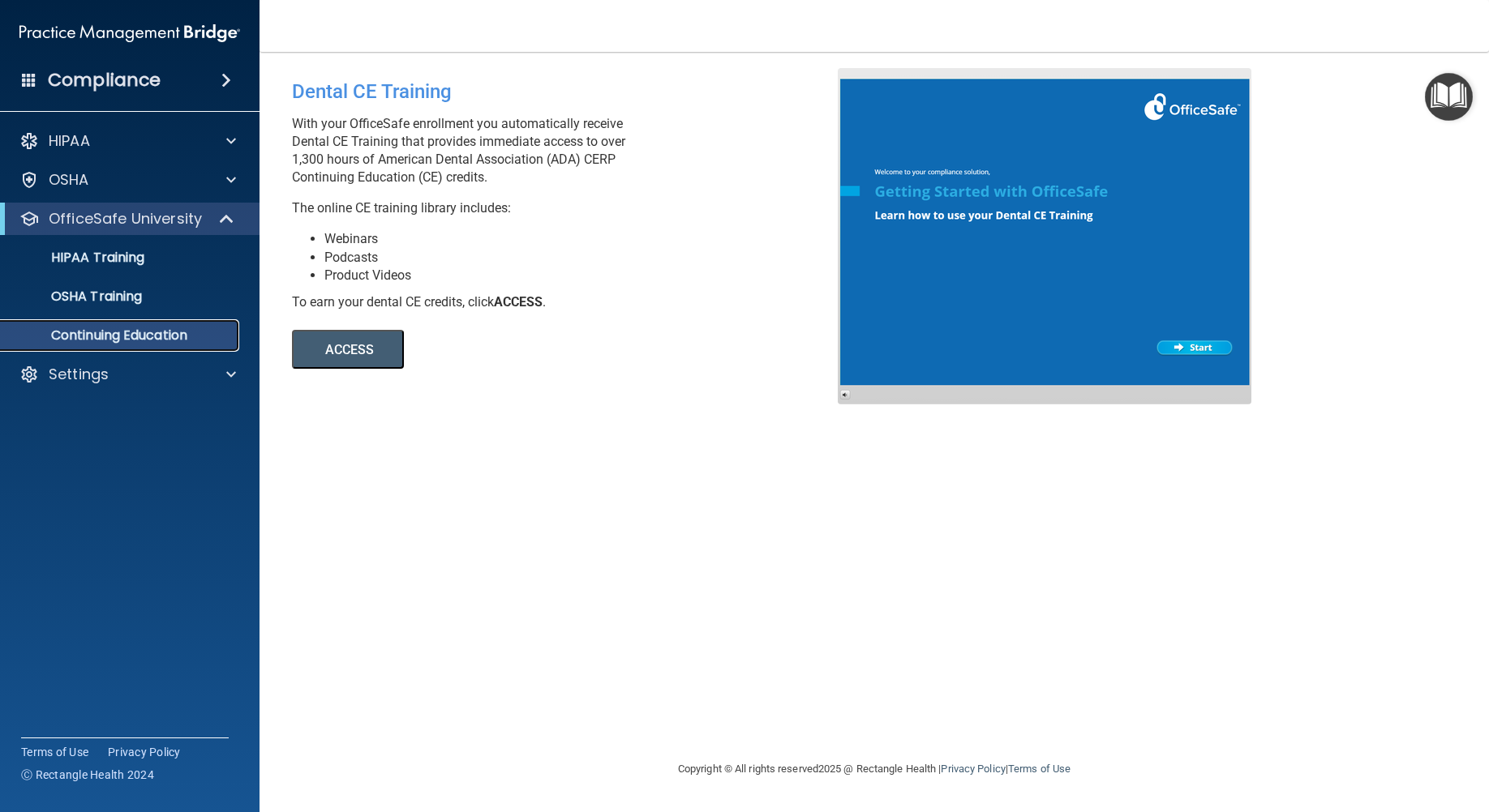
click at [214, 332] on p "Continuing Education" at bounding box center [120, 336] width 222 height 17
click at [116, 330] on p "Continuing Education" at bounding box center [120, 336] width 222 height 17
click at [187, 256] on div "HIPAA Training" at bounding box center [120, 258] width 222 height 17
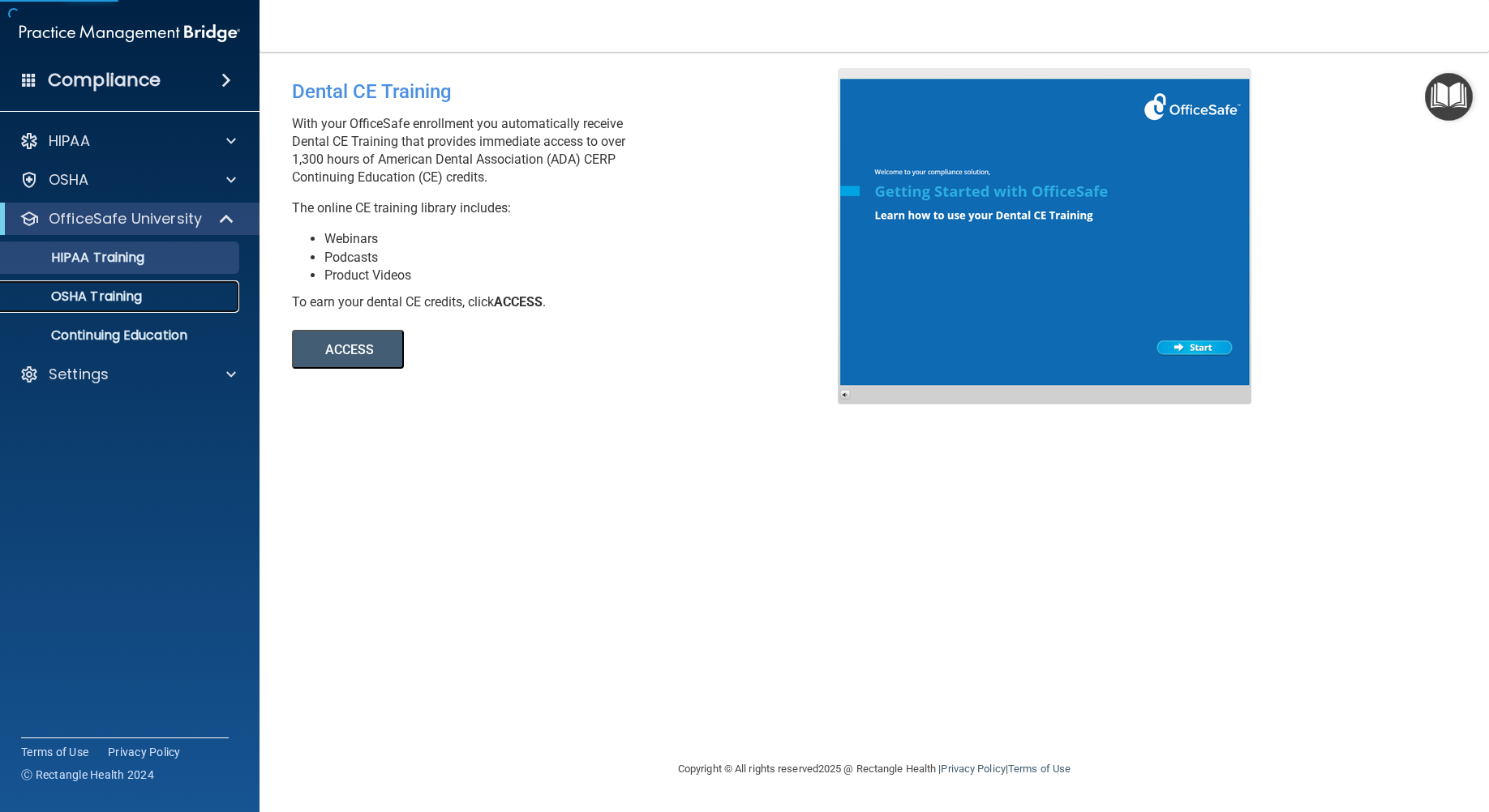
click at [189, 292] on div "OSHA Training" at bounding box center [120, 297] width 222 height 17
